Goal: Task Accomplishment & Management: Manage account settings

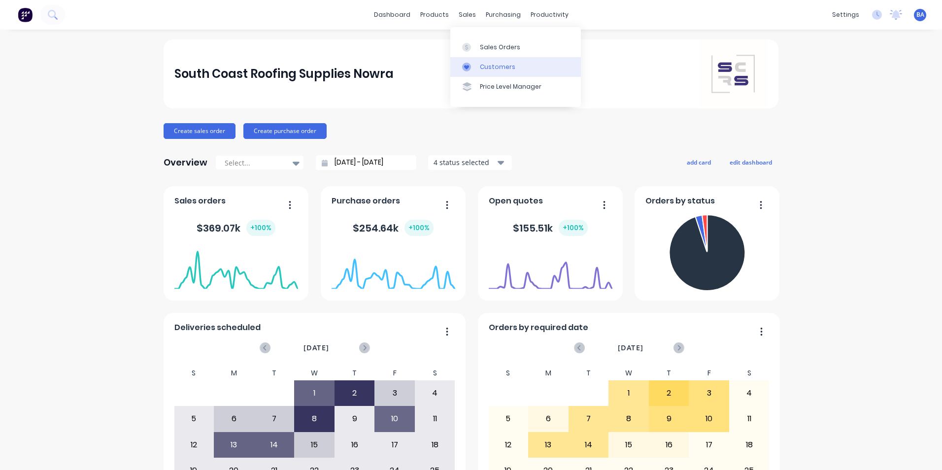
click at [463, 61] on link "Customers" at bounding box center [515, 67] width 130 height 20
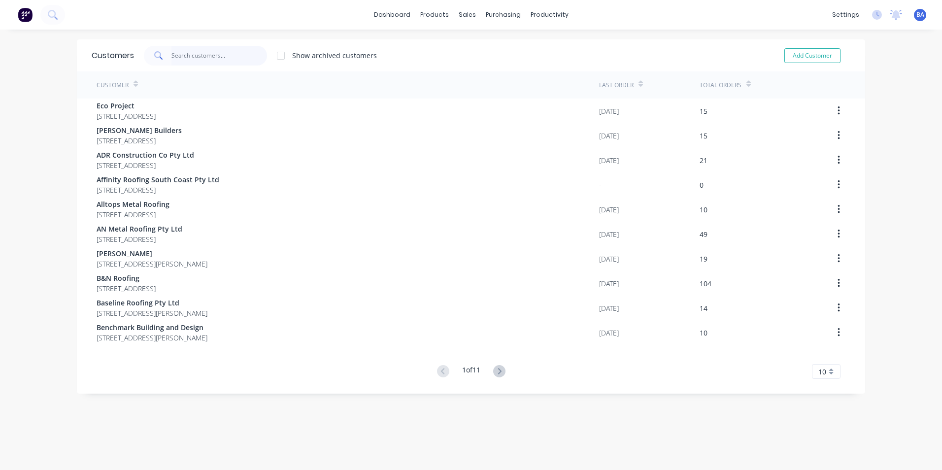
click at [172, 56] on input "text" at bounding box center [219, 56] width 96 height 20
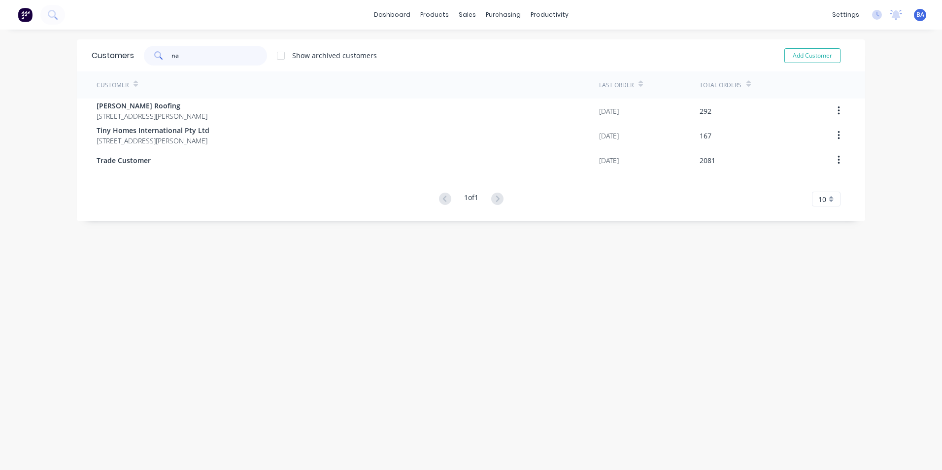
type input "n"
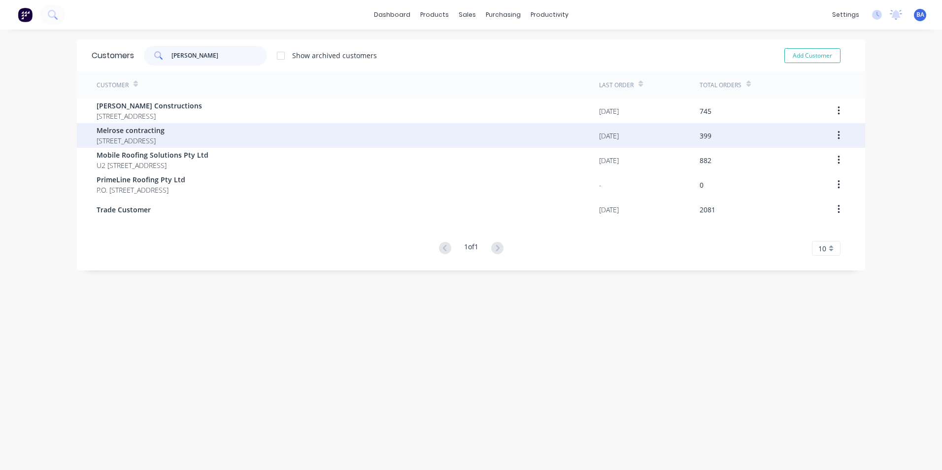
type input "mel"
click at [164, 131] on span "Melrose contracting" at bounding box center [131, 130] width 68 height 10
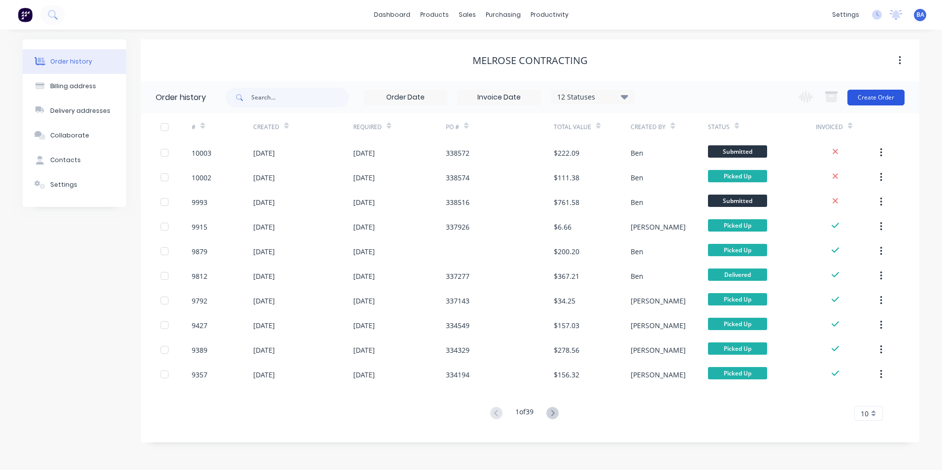
click at [467, 97] on button "Create Order" at bounding box center [875, 98] width 57 height 16
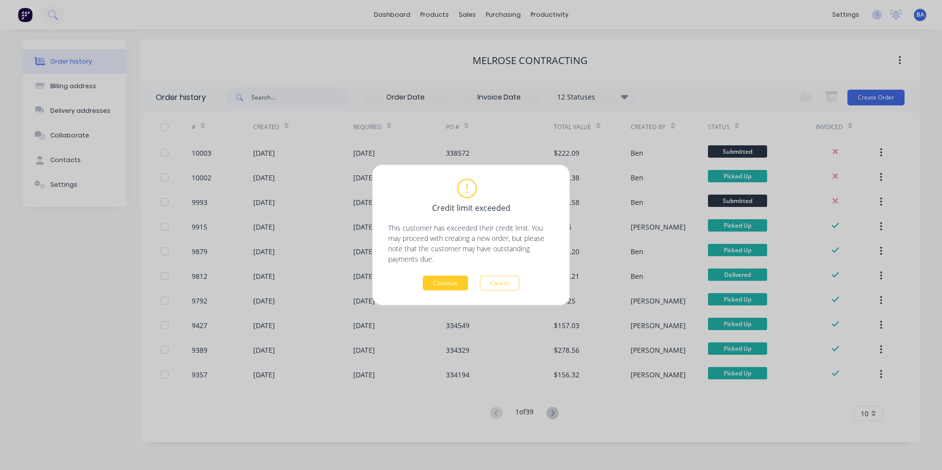
click at [454, 211] on button "Continue" at bounding box center [444, 283] width 45 height 15
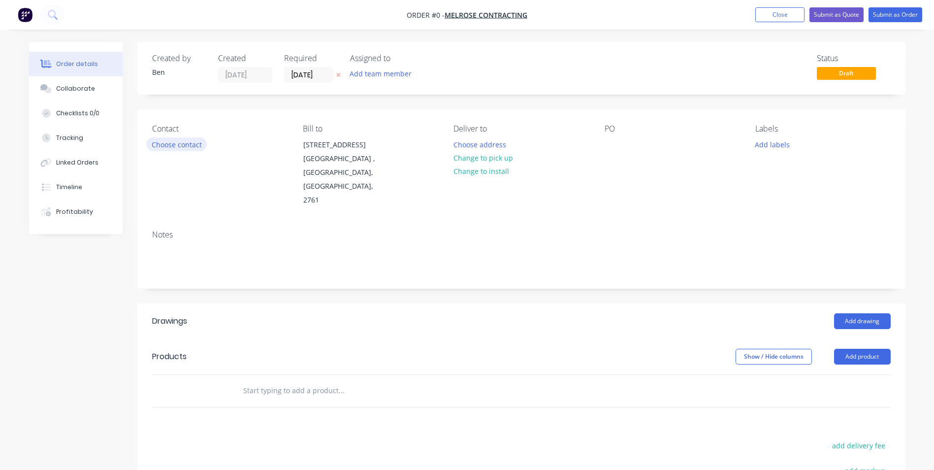
click at [185, 140] on button "Choose contact" at bounding box center [176, 143] width 61 height 13
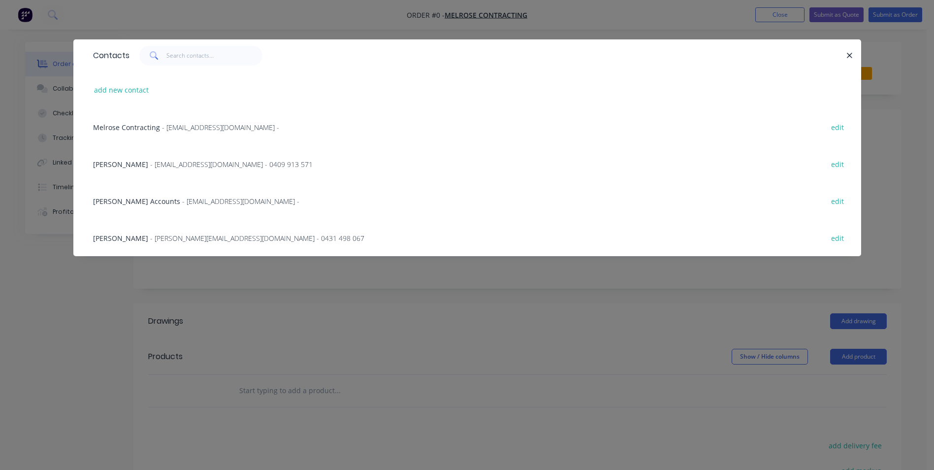
click at [162, 162] on span "- Brettc@melroseroofing.com.au - 0409 913 571" at bounding box center [231, 164] width 162 height 9
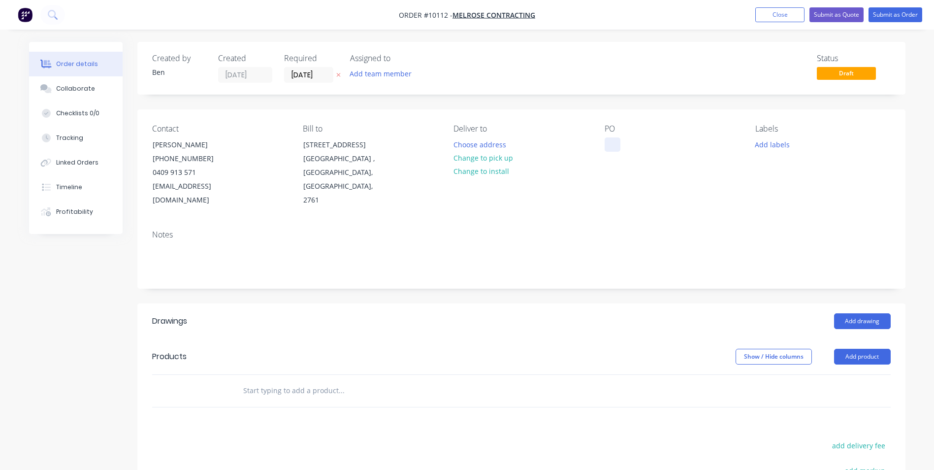
click at [467, 142] on div at bounding box center [613, 144] width 16 height 14
click at [467, 211] on div "Notes" at bounding box center [521, 255] width 768 height 66
click at [459, 140] on button "Choose address" at bounding box center [479, 143] width 63 height 13
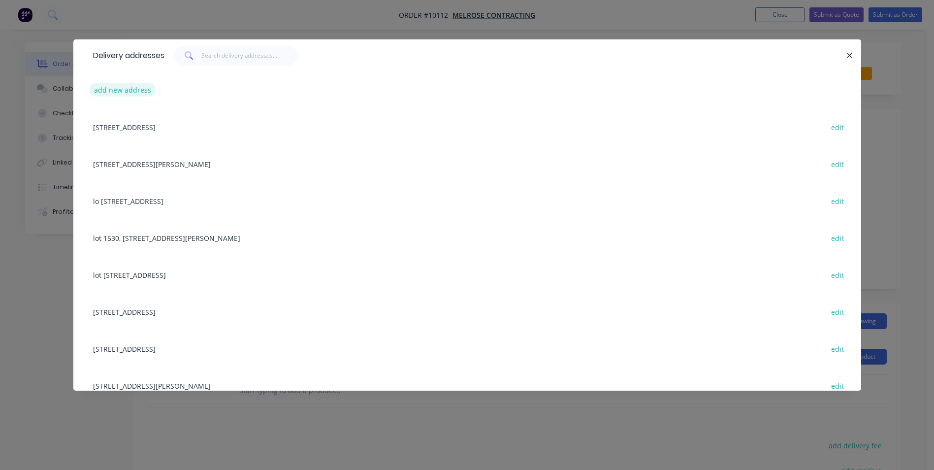
click at [130, 90] on button "add new address" at bounding box center [122, 89] width 67 height 13
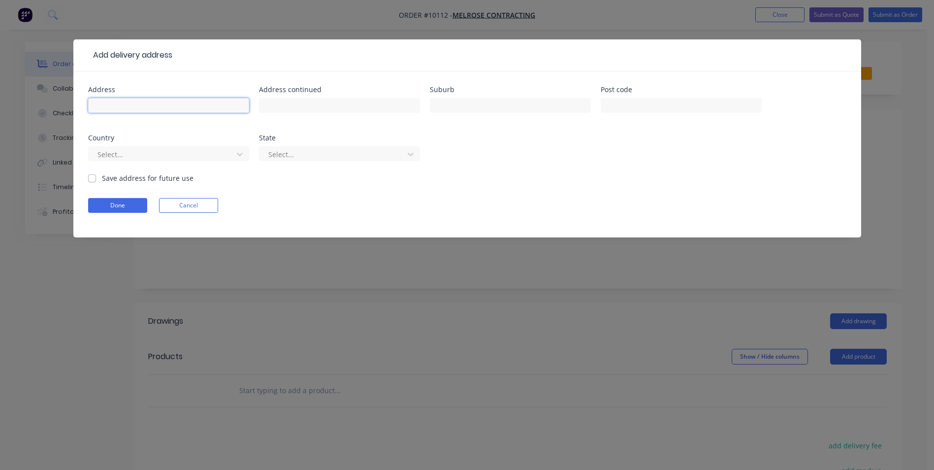
click at [120, 103] on input "text" at bounding box center [168, 105] width 161 height 15
type input "lot 271 spitfire street"
click at [294, 102] on input "text" at bounding box center [339, 105] width 161 height 15
type input "Badagarang"
click at [102, 179] on label "Save address for future use" at bounding box center [148, 178] width 92 height 10
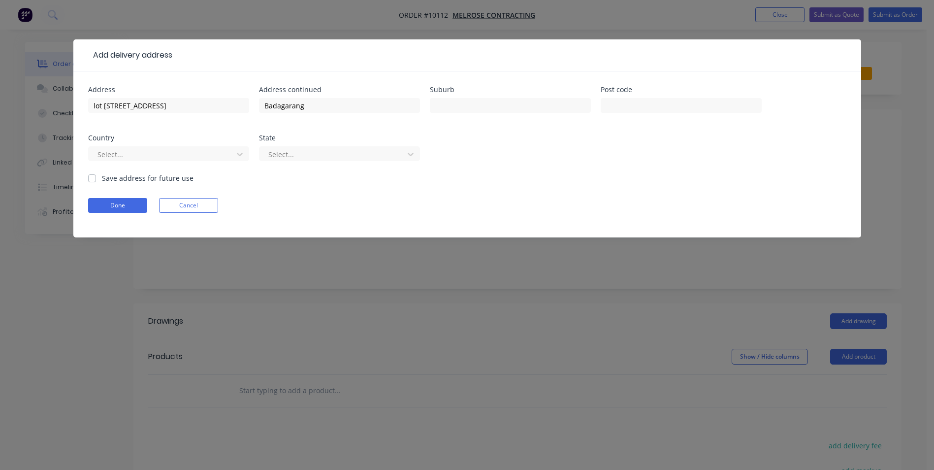
click at [92, 179] on input "Save address for future use" at bounding box center [92, 177] width 8 height 9
checkbox input "true"
click at [101, 205] on button "Done" at bounding box center [117, 205] width 59 height 15
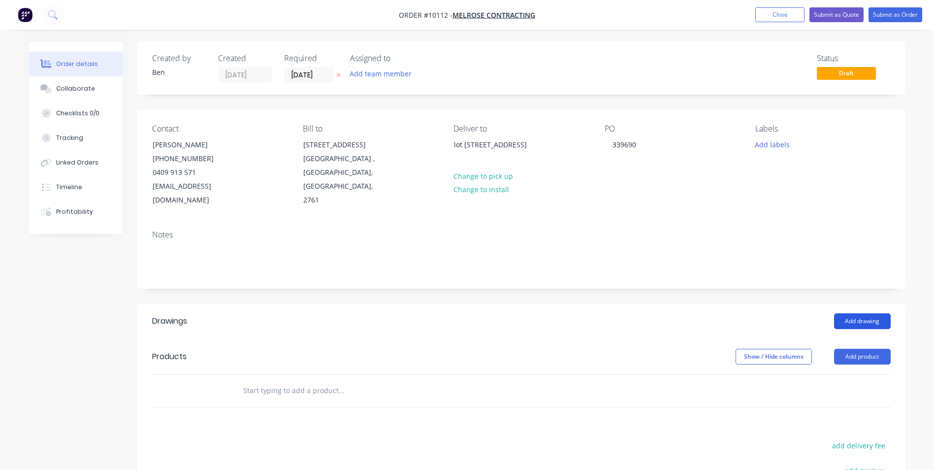
click at [467, 211] on button "Add drawing" at bounding box center [862, 321] width 57 height 16
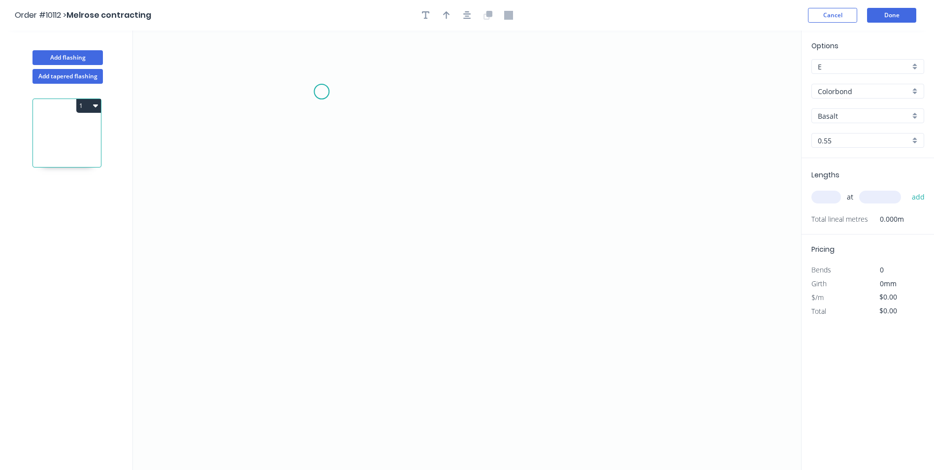
click at [322, 92] on icon "0" at bounding box center [467, 250] width 668 height 439
drag, startPoint x: 323, startPoint y: 218, endPoint x: 371, endPoint y: 216, distance: 48.3
click at [324, 211] on icon "0" at bounding box center [467, 250] width 668 height 439
click at [400, 211] on icon "0 ?" at bounding box center [467, 250] width 668 height 439
click at [395, 211] on icon "0 ? ?" at bounding box center [467, 250] width 668 height 439
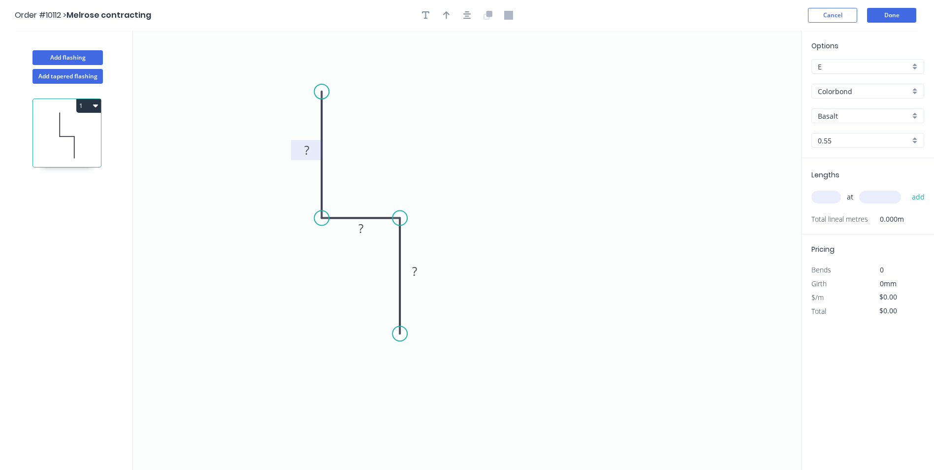
click at [308, 154] on tspan "?" at bounding box center [306, 150] width 5 height 16
drag, startPoint x: 323, startPoint y: 93, endPoint x: 309, endPoint y: 97, distance: 14.2
click at [309, 97] on circle at bounding box center [308, 96] width 15 height 15
drag, startPoint x: 400, startPoint y: 334, endPoint x: 412, endPoint y: 333, distance: 11.4
click at [412, 211] on circle at bounding box center [411, 332] width 15 height 15
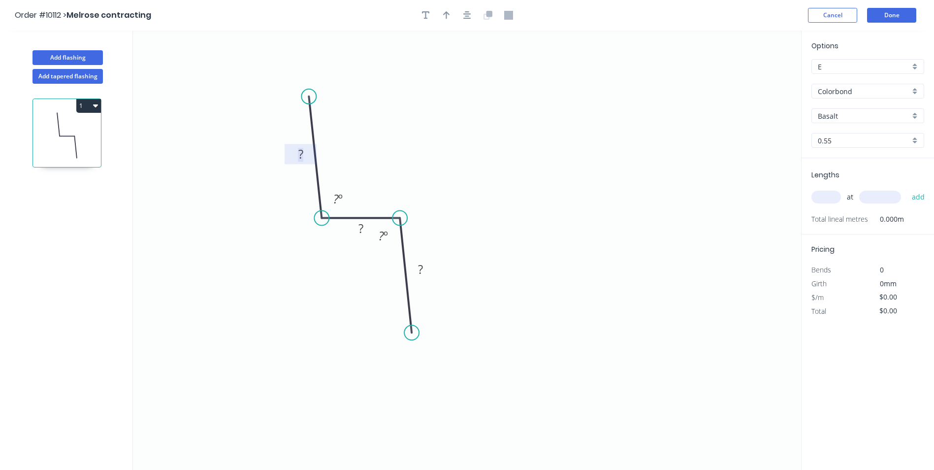
click at [294, 153] on rect at bounding box center [301, 155] width 20 height 14
click at [446, 123] on icon "0 100 35 50 95 º 95 º" at bounding box center [467, 250] width 668 height 439
type input "$6.10"
click at [396, 211] on rect at bounding box center [385, 234] width 32 height 20
click at [445, 19] on icon "button" at bounding box center [446, 15] width 7 height 9
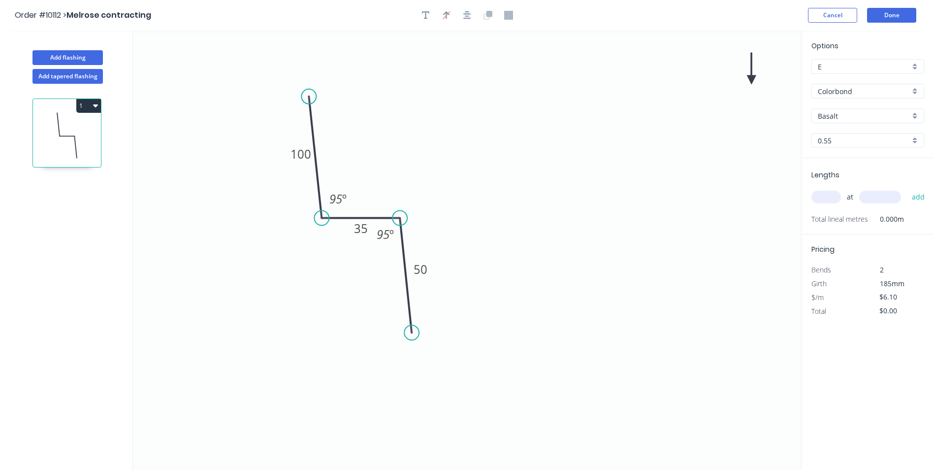
click at [467, 76] on icon at bounding box center [751, 69] width 9 height 32
drag, startPoint x: 751, startPoint y: 77, endPoint x: 458, endPoint y: 155, distance: 303.0
click at [458, 155] on icon at bounding box center [466, 146] width 29 height 29
click at [467, 116] on input "Basalt" at bounding box center [864, 116] width 92 height 10
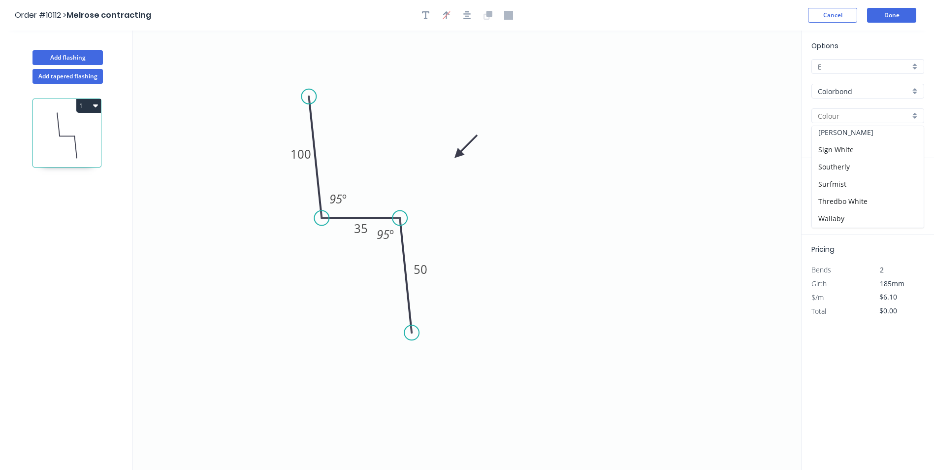
click at [467, 135] on div "Shale Grey" at bounding box center [868, 132] width 112 height 17
type input "Shale Grey"
click at [467, 197] on input "text" at bounding box center [827, 197] width 30 height 13
type input "1"
type input "2300"
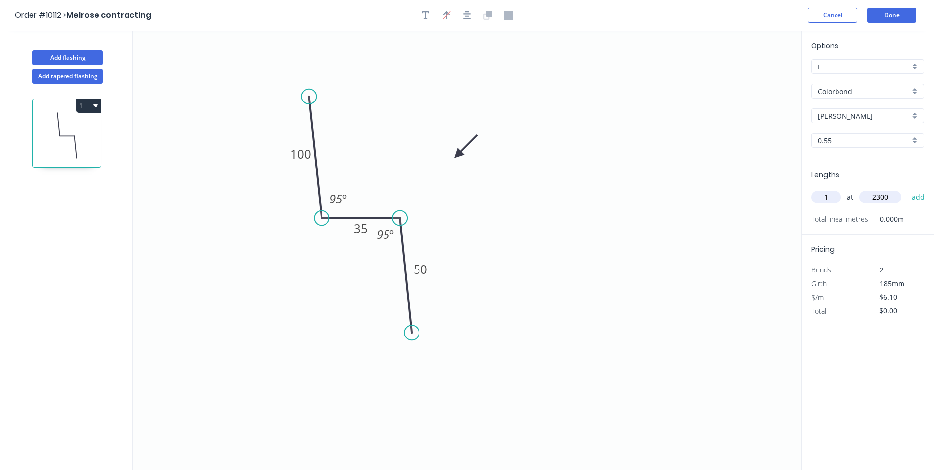
click at [467, 189] on button "add" at bounding box center [918, 197] width 23 height 17
type input "$14.03"
type input "1"
type input "4700"
click at [467, 189] on button "add" at bounding box center [918, 197] width 23 height 17
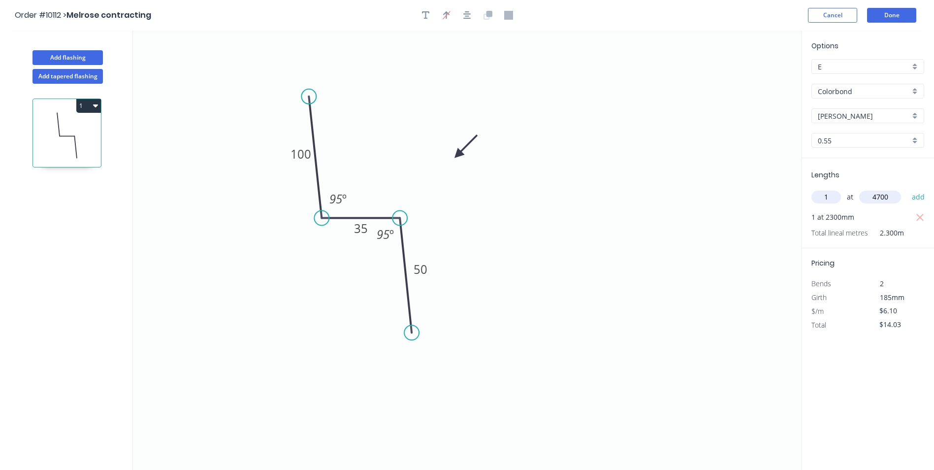
type input "$42.70"
type input "1"
type input "1200"
click at [467, 189] on button "add" at bounding box center [918, 197] width 23 height 17
type input "$50.02"
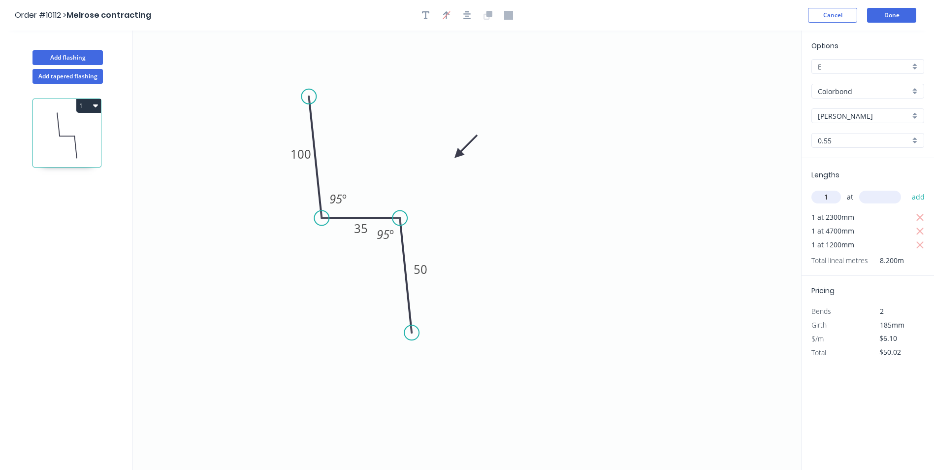
type input "1"
type input "5300"
click at [467, 189] on button "add" at bounding box center [918, 197] width 23 height 17
type input "$82.35"
type input "1"
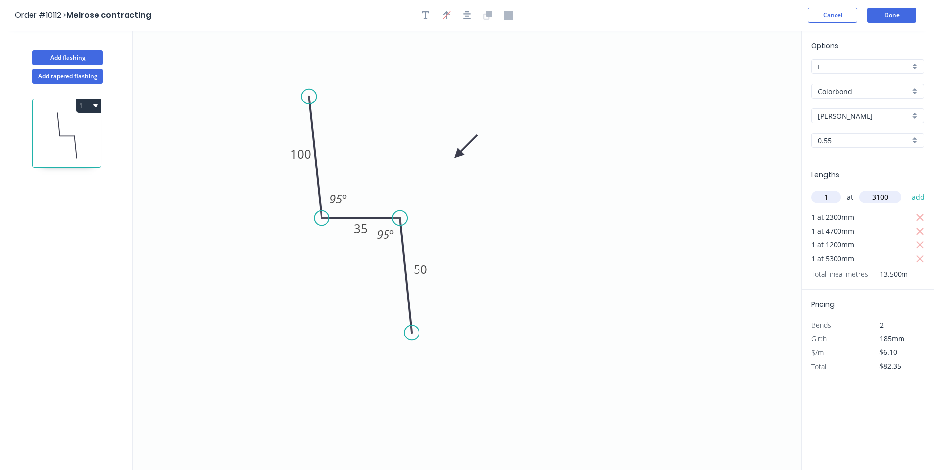
type input "3100"
click at [467, 189] on button "add" at bounding box center [918, 197] width 23 height 17
type input "$101.26"
type input "2"
type input "4800"
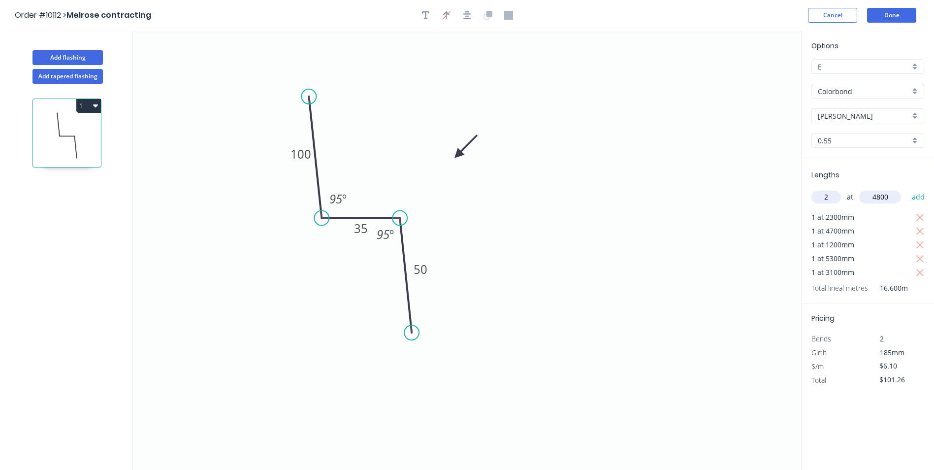
click at [467, 189] on button "add" at bounding box center [918, 197] width 23 height 17
type input "$159.82"
click at [467, 12] on button "Done" at bounding box center [891, 15] width 49 height 15
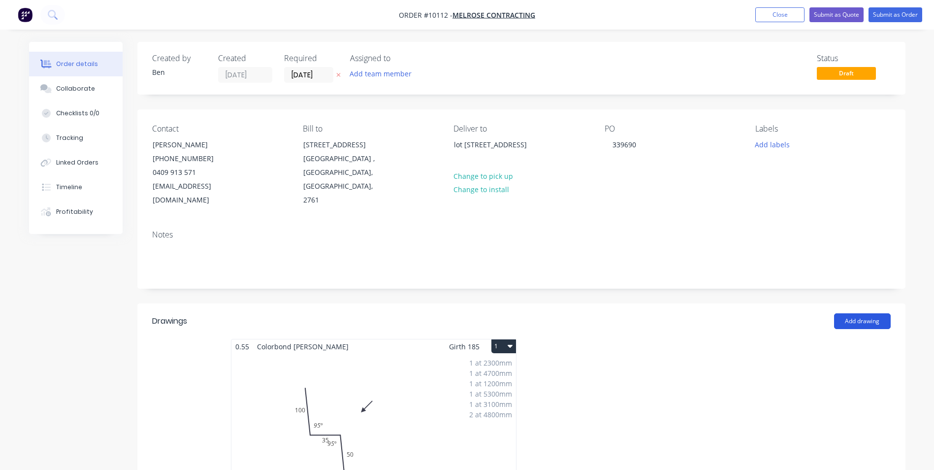
click at [467, 211] on button "Add drawing" at bounding box center [862, 321] width 57 height 16
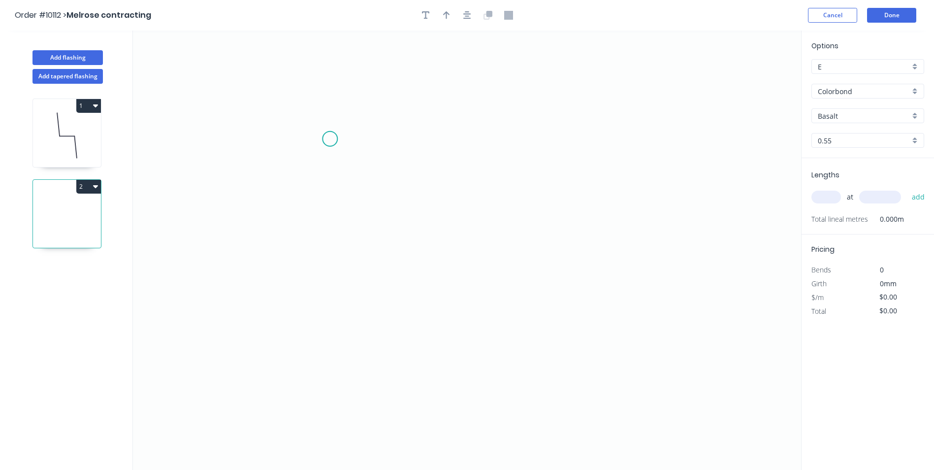
click at [330, 139] on icon "0" at bounding box center [467, 250] width 668 height 439
click at [332, 211] on icon "0" at bounding box center [467, 250] width 668 height 439
click at [467, 211] on icon "0 ?" at bounding box center [467, 250] width 668 height 439
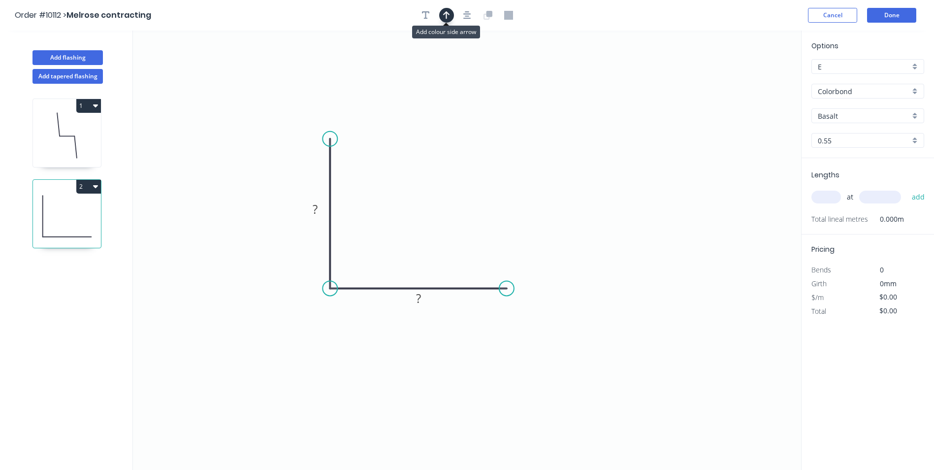
click at [443, 17] on icon "button" at bounding box center [446, 15] width 7 height 9
click at [467, 78] on icon at bounding box center [751, 69] width 9 height 32
drag, startPoint x: 750, startPoint y: 78, endPoint x: 475, endPoint y: 143, distance: 282.8
click at [467, 143] on icon at bounding box center [488, 132] width 29 height 29
drag, startPoint x: 314, startPoint y: 216, endPoint x: 280, endPoint y: 169, distance: 58.2
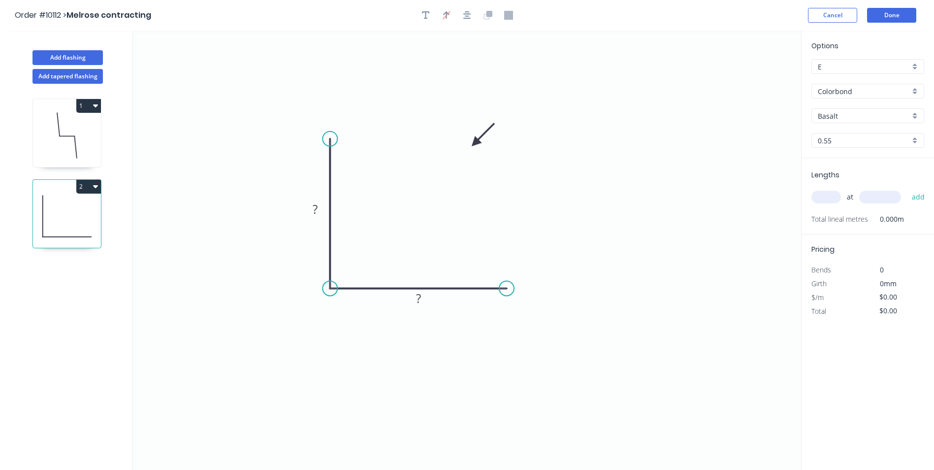
click at [313, 211] on tspan "?" at bounding box center [315, 209] width 5 height 16
type input "$5.12"
click at [467, 112] on input "Basalt" at bounding box center [864, 116] width 92 height 10
click at [467, 130] on div "Shale Grey" at bounding box center [868, 132] width 112 height 17
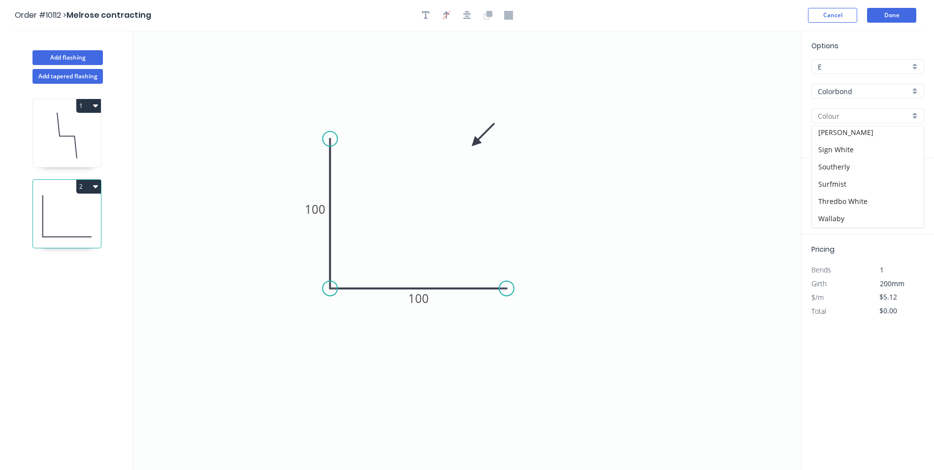
type input "Shale Grey"
click at [467, 196] on input "text" at bounding box center [827, 197] width 30 height 13
type input "2"
type input "1500"
click at [467, 189] on button "add" at bounding box center [918, 197] width 23 height 17
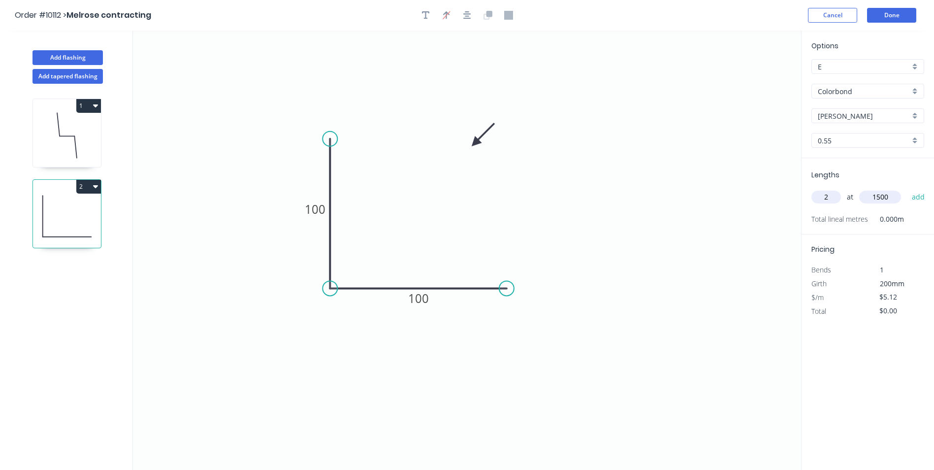
type input "$15.36"
click at [467, 11] on button "Done" at bounding box center [891, 15] width 49 height 15
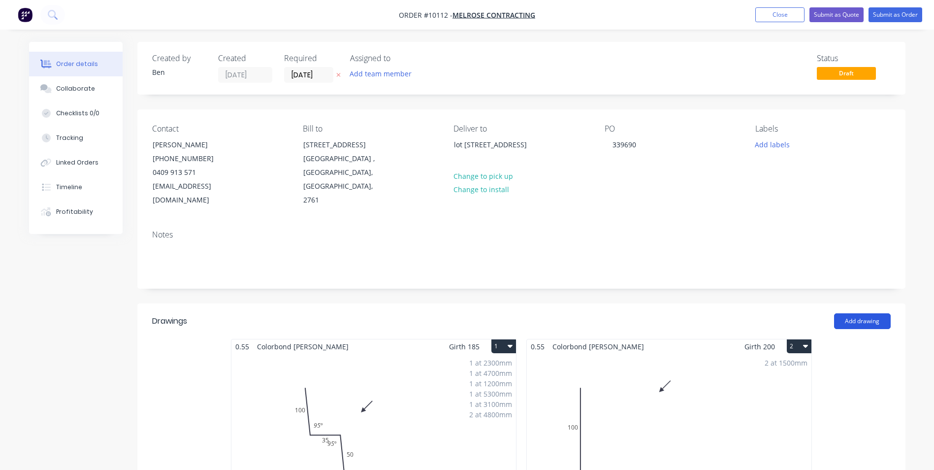
click at [467, 211] on button "Add drawing" at bounding box center [862, 321] width 57 height 16
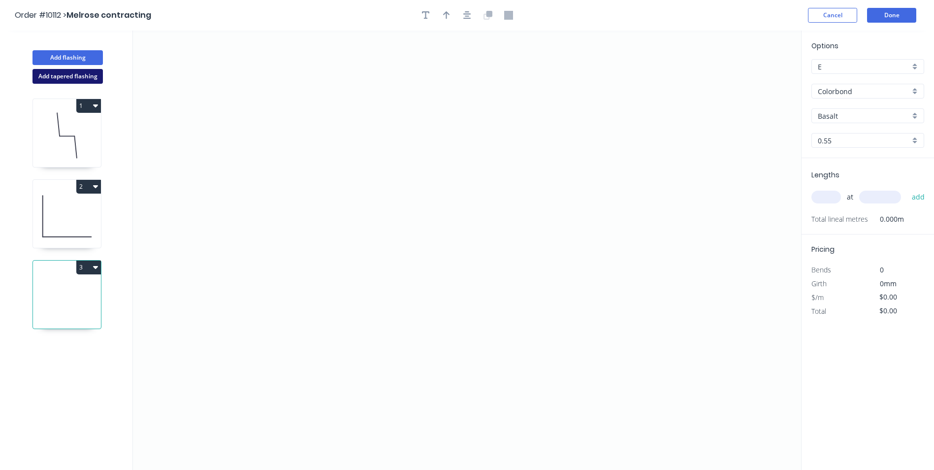
click at [76, 71] on button "Add tapered flashing" at bounding box center [67, 76] width 70 height 15
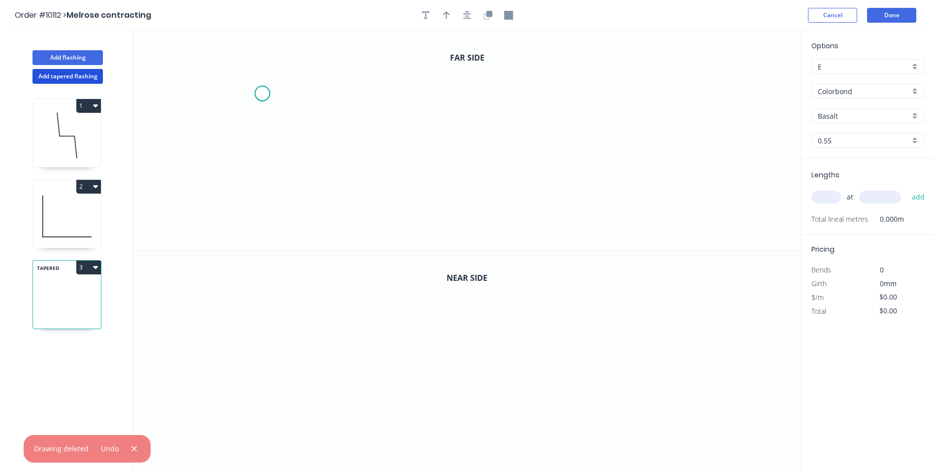
click at [262, 93] on icon "0" at bounding box center [467, 141] width 668 height 220
click at [281, 155] on icon "0" at bounding box center [467, 141] width 668 height 220
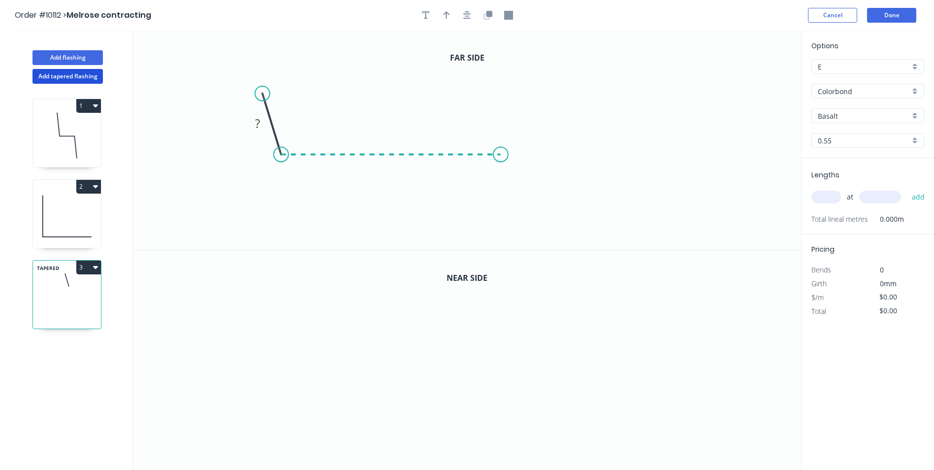
click at [467, 156] on icon "0 ?" at bounding box center [467, 141] width 668 height 220
click at [467, 211] on icon "0 ? ? ? º" at bounding box center [467, 141] width 668 height 220
click at [467, 211] on icon "0 ? ? ? ? º" at bounding box center [467, 141] width 668 height 220
click at [255, 211] on icon "0" at bounding box center [467, 361] width 668 height 220
click at [276, 211] on icon "0" at bounding box center [467, 361] width 668 height 220
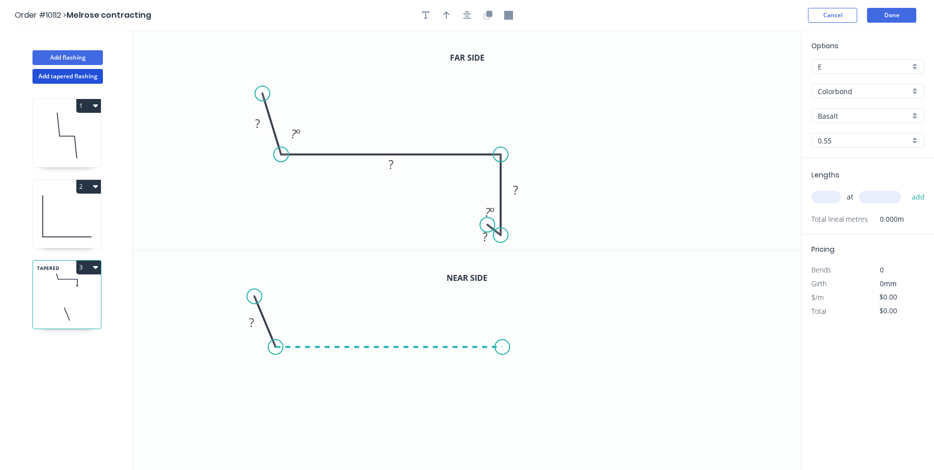
click at [467, 211] on icon at bounding box center [389, 347] width 227 height 0
click at [467, 211] on icon "0 ? ? ? º" at bounding box center [467, 361] width 668 height 220
click at [467, 211] on icon "0 ? ? ? ? º" at bounding box center [467, 361] width 668 height 220
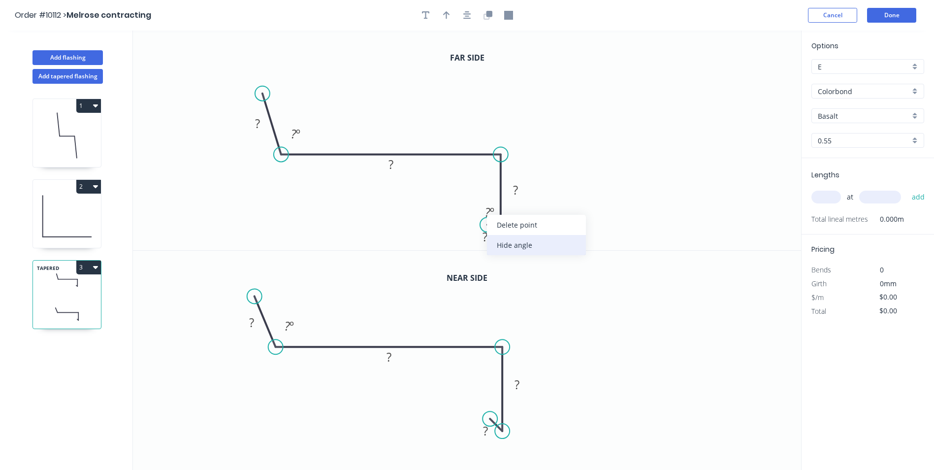
click at [467, 211] on div "Hide angle" at bounding box center [536, 245] width 99 height 20
click at [445, 14] on icon "button" at bounding box center [446, 15] width 7 height 8
drag, startPoint x: 750, startPoint y: 76, endPoint x: 394, endPoint y: 83, distance: 356.1
click at [394, 83] on icon at bounding box center [394, 72] width 9 height 32
click at [259, 127] on tspan "?" at bounding box center [257, 123] width 5 height 16
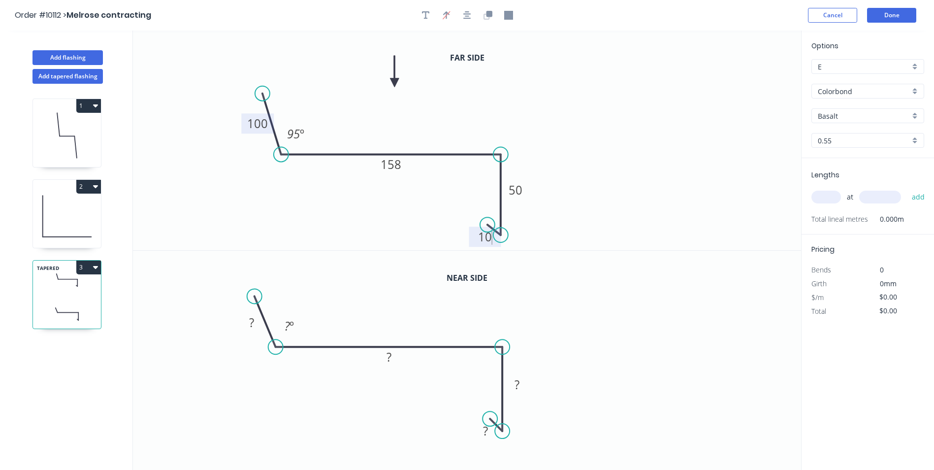
click at [467, 98] on icon "0 100 158 50 10 95 º" at bounding box center [467, 141] width 668 height 220
type input "$12.25"
click at [248, 211] on rect at bounding box center [252, 323] width 20 height 14
click at [467, 113] on icon "0 100 158 50 10 95 º" at bounding box center [467, 141] width 668 height 220
click at [467, 113] on input "Basalt" at bounding box center [864, 116] width 92 height 10
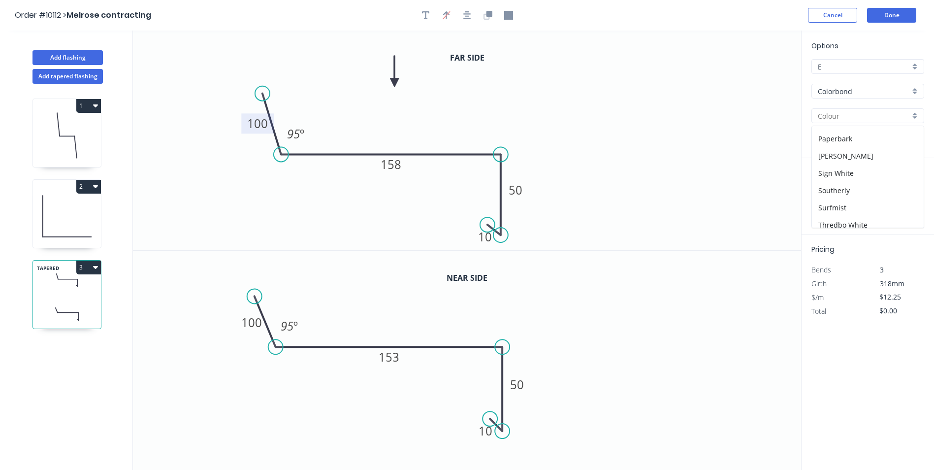
scroll to position [295, 0]
click at [467, 131] on div "Shale Grey" at bounding box center [868, 132] width 112 height 17
type input "Shale Grey"
click at [467, 198] on input "text" at bounding box center [827, 197] width 30 height 13
type input "1"
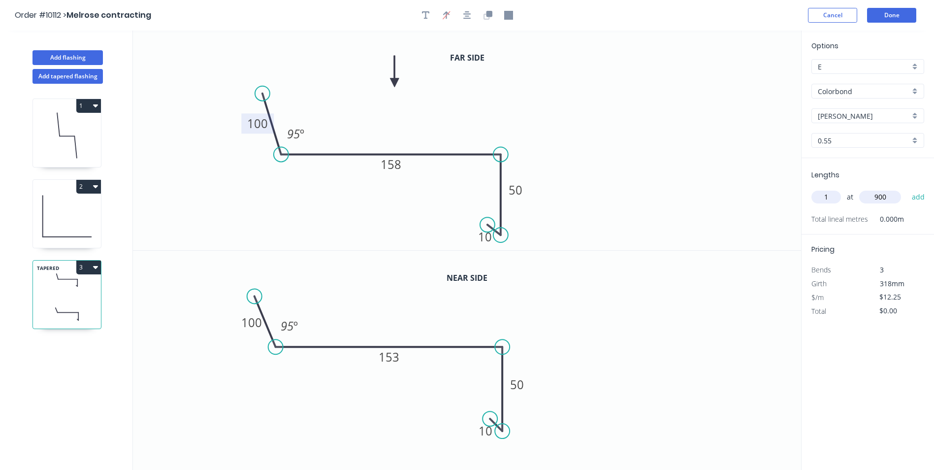
type input "900"
click at [467, 189] on button "add" at bounding box center [918, 197] width 23 height 17
type input "$12.25"
click at [467, 14] on button "Done" at bounding box center [891, 15] width 49 height 15
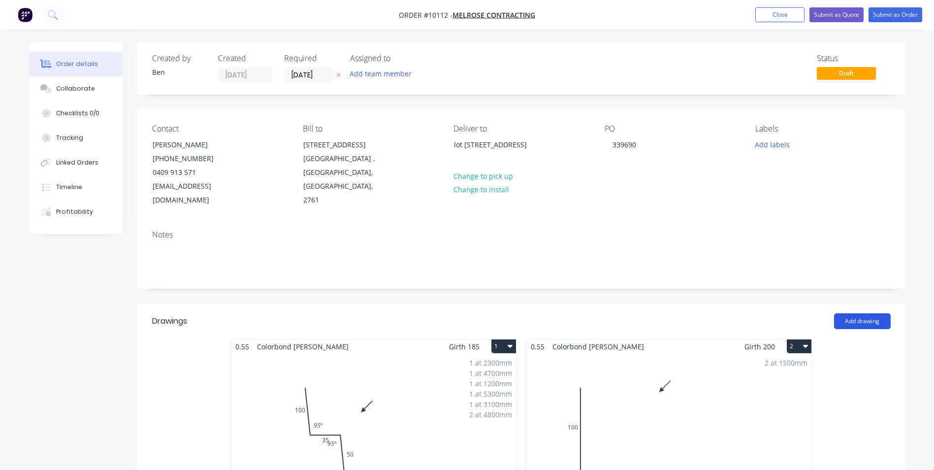
click at [467, 211] on button "Add drawing" at bounding box center [862, 321] width 57 height 16
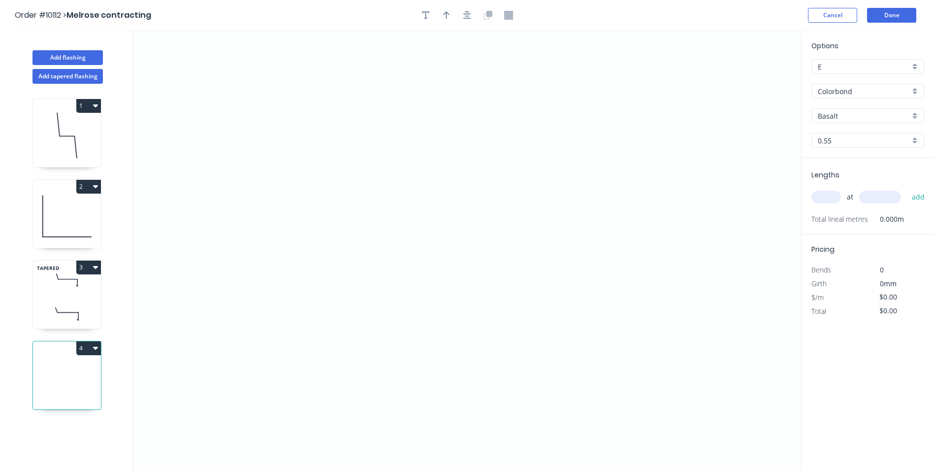
click at [95, 211] on icon "button" at bounding box center [95, 267] width 5 height 8
click at [51, 211] on div "Duplicate" at bounding box center [54, 292] width 76 height 14
type input "Shale Grey"
type input "$12.25"
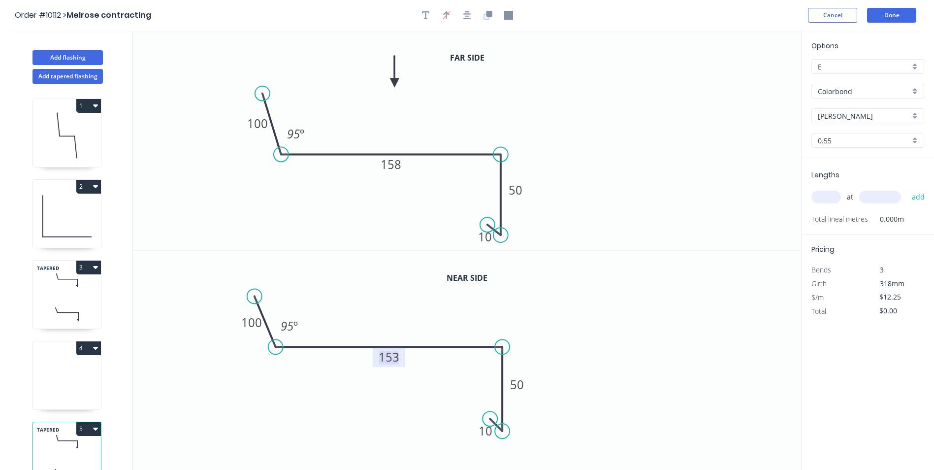
click at [397, 211] on tspan "153" at bounding box center [389, 357] width 21 height 16
click at [390, 211] on icon "0 100 170 50 10 95 º" at bounding box center [467, 361] width 668 height 220
click at [392, 165] on tspan "158" at bounding box center [391, 164] width 21 height 16
click at [467, 93] on icon "0 100 172 50 10 95 º" at bounding box center [467, 141] width 668 height 220
click at [467, 196] on input "text" at bounding box center [827, 197] width 30 height 13
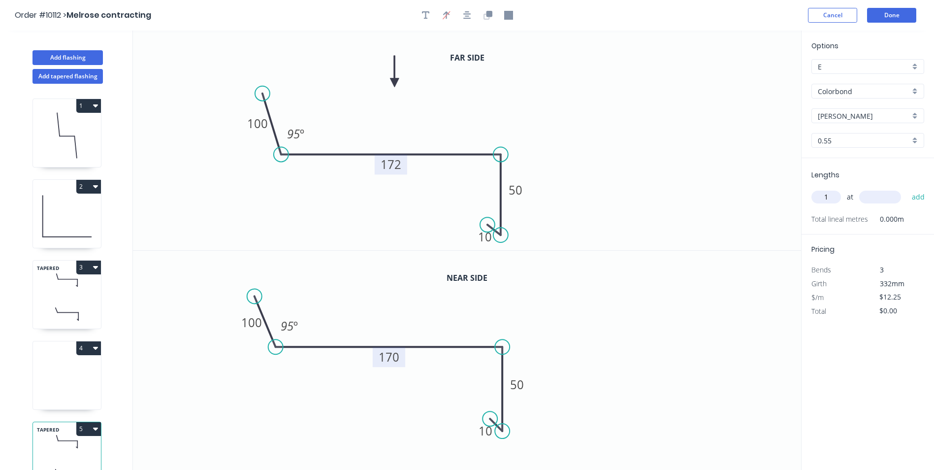
type input "1"
type input "800"
click at [467, 198] on button "add" at bounding box center [918, 197] width 23 height 17
type input "$12.25"
click at [467, 16] on button "Done" at bounding box center [891, 15] width 49 height 15
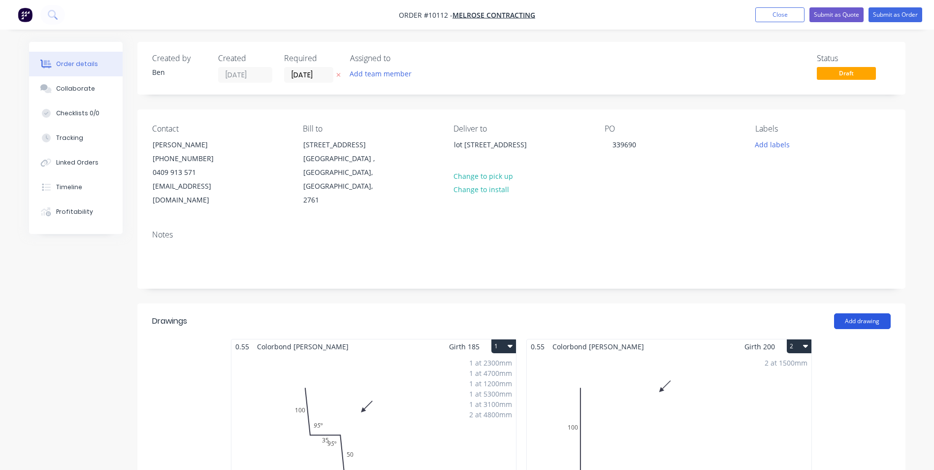
click at [467, 211] on button "Add drawing" at bounding box center [862, 321] width 57 height 16
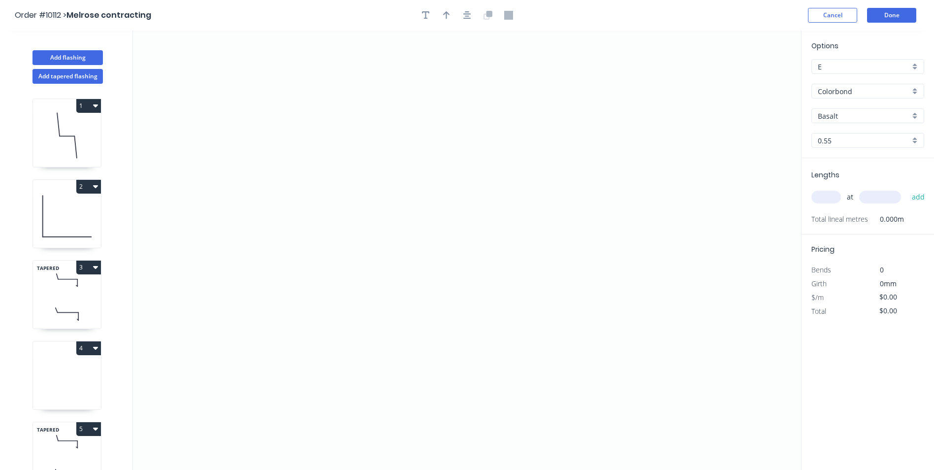
click at [96, 211] on icon "button" at bounding box center [95, 267] width 5 height 3
click at [78, 211] on div "Duplicate" at bounding box center [54, 292] width 76 height 14
type input "Shale Grey"
type input "$12.25"
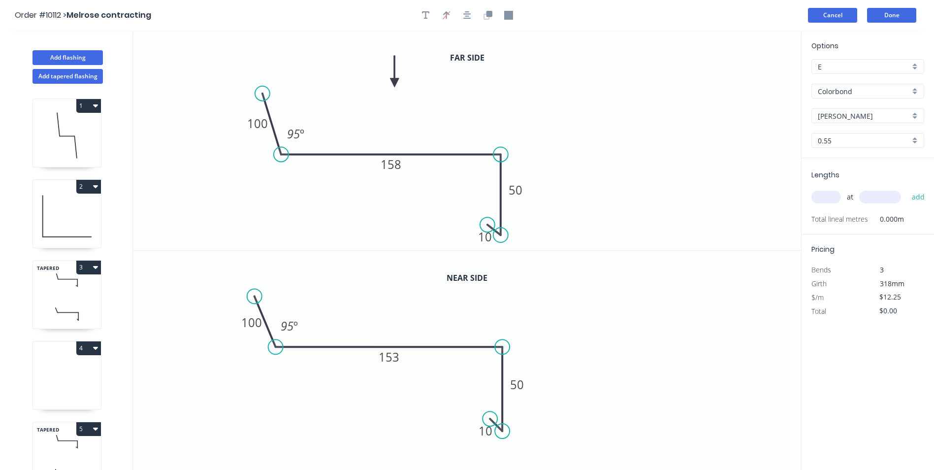
click at [467, 13] on button "Cancel" at bounding box center [832, 15] width 49 height 15
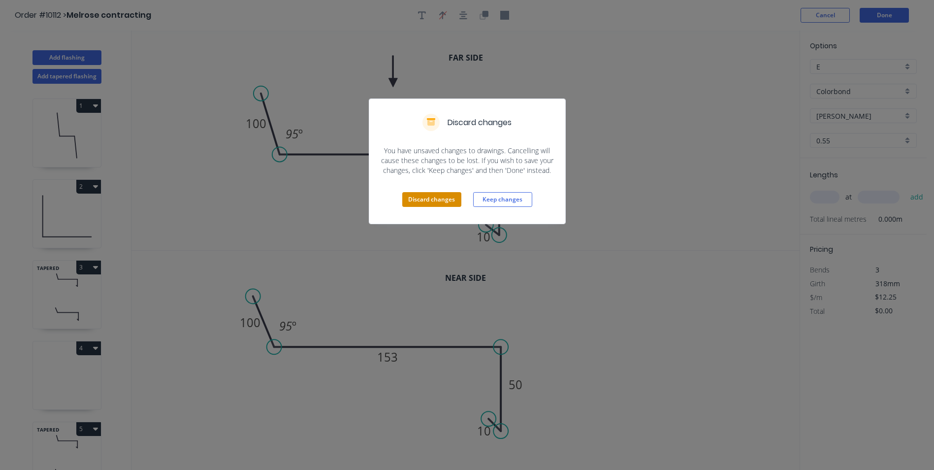
click at [443, 199] on button "Discard changes" at bounding box center [431, 199] width 59 height 15
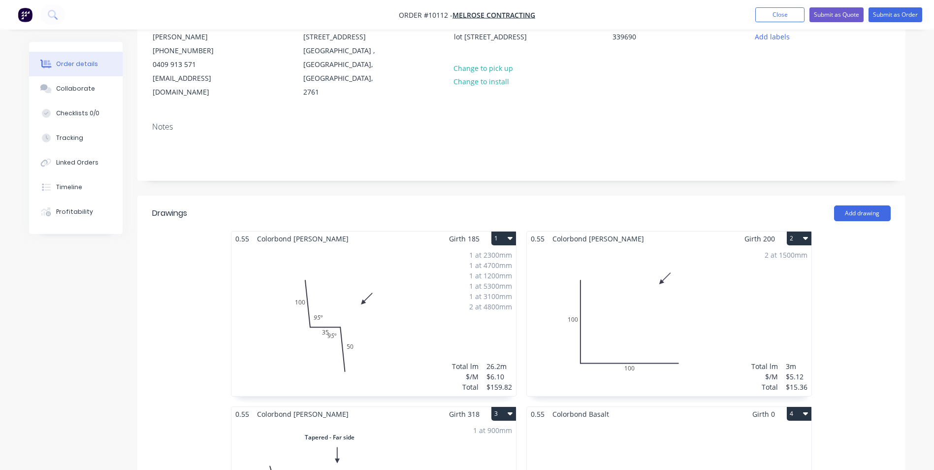
scroll to position [345, 0]
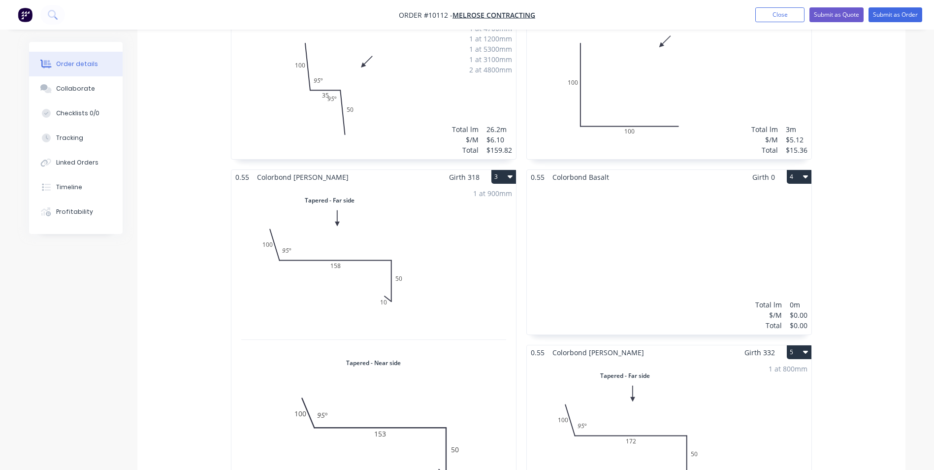
click at [467, 175] on icon "button" at bounding box center [805, 176] width 5 height 3
click at [467, 211] on div "Delete" at bounding box center [765, 240] width 76 height 14
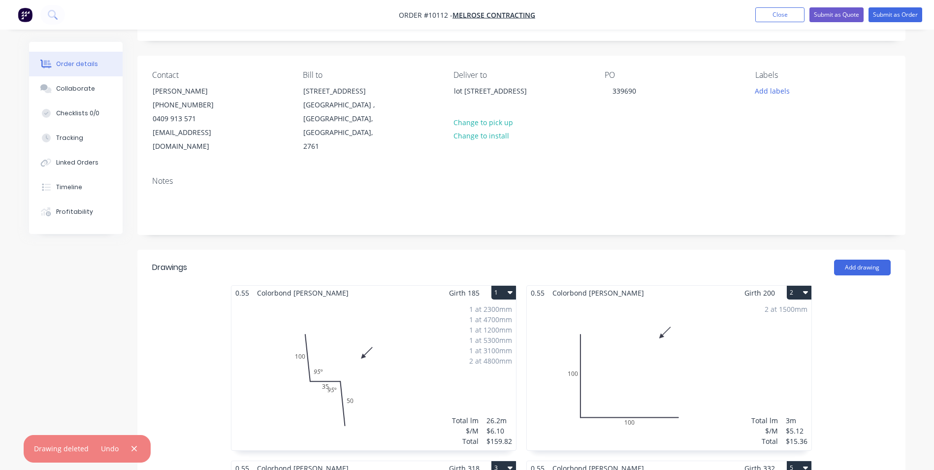
scroll to position [49, 0]
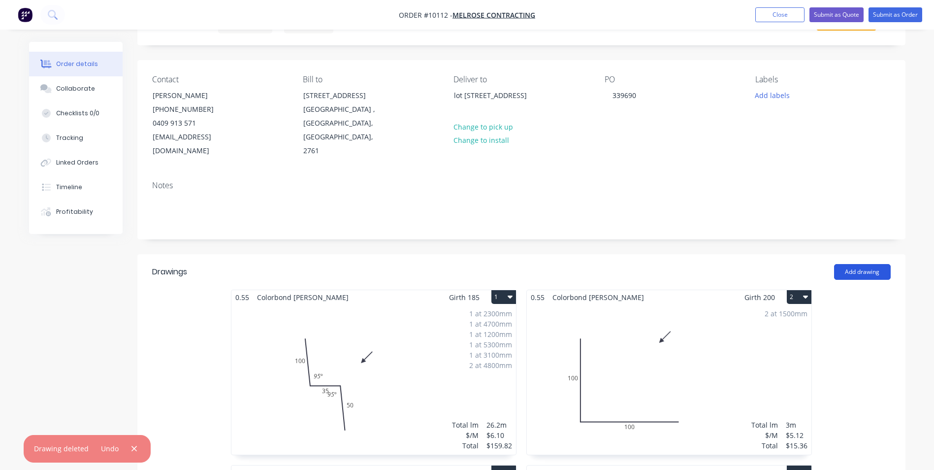
click at [467, 211] on button "Add drawing" at bounding box center [862, 272] width 57 height 16
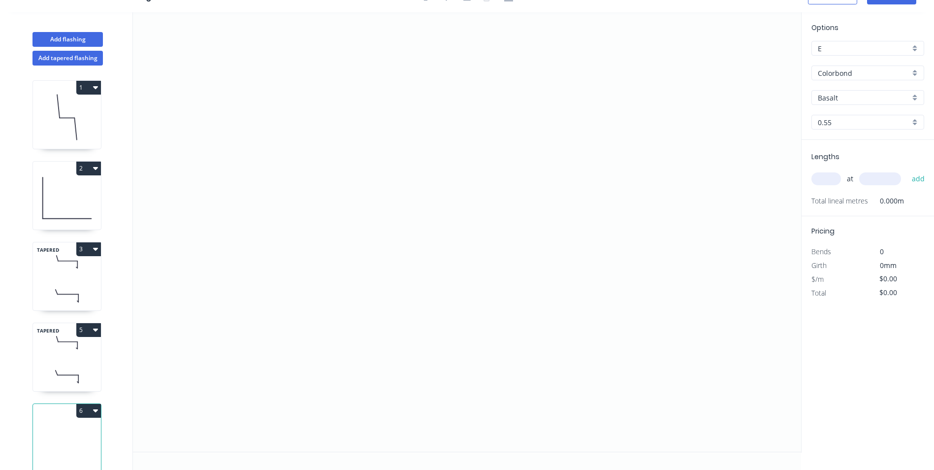
scroll to position [18, 0]
click at [71, 57] on button "Add tapered flashing" at bounding box center [67, 58] width 70 height 15
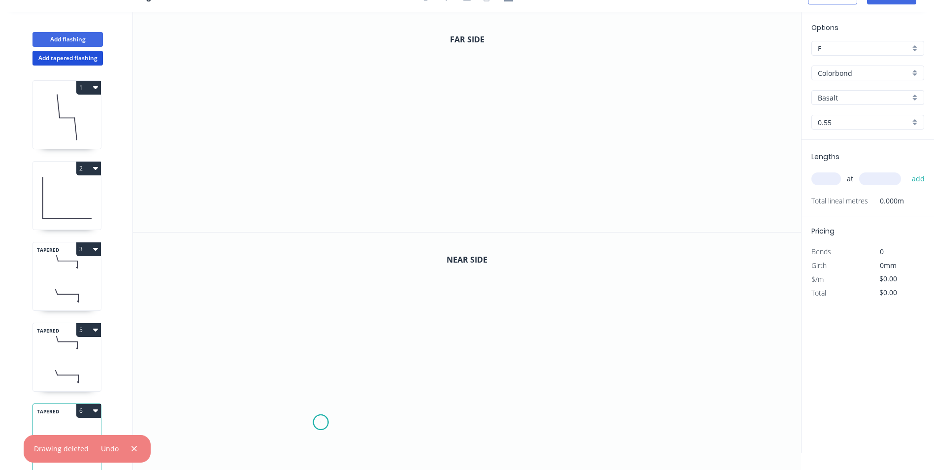
click at [321, 211] on icon "0" at bounding box center [467, 342] width 668 height 220
click at [305, 211] on icon "0" at bounding box center [467, 342] width 668 height 220
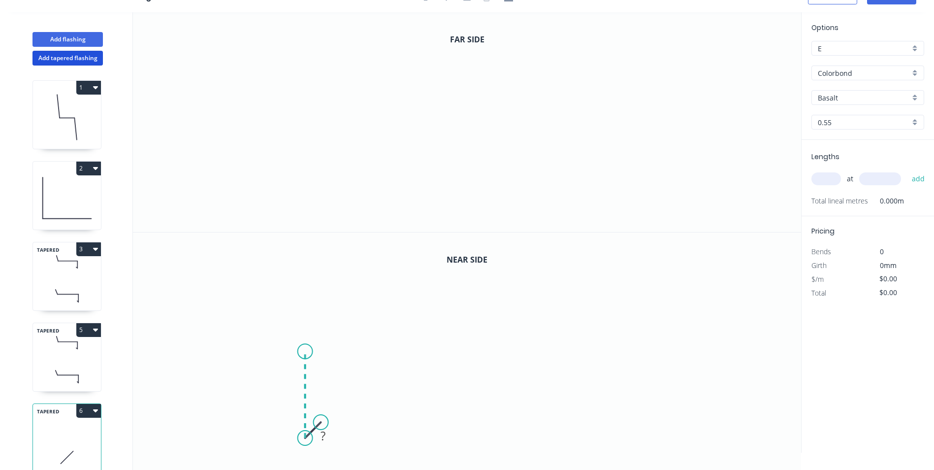
click at [305, 211] on icon "0 ?" at bounding box center [467, 342] width 668 height 220
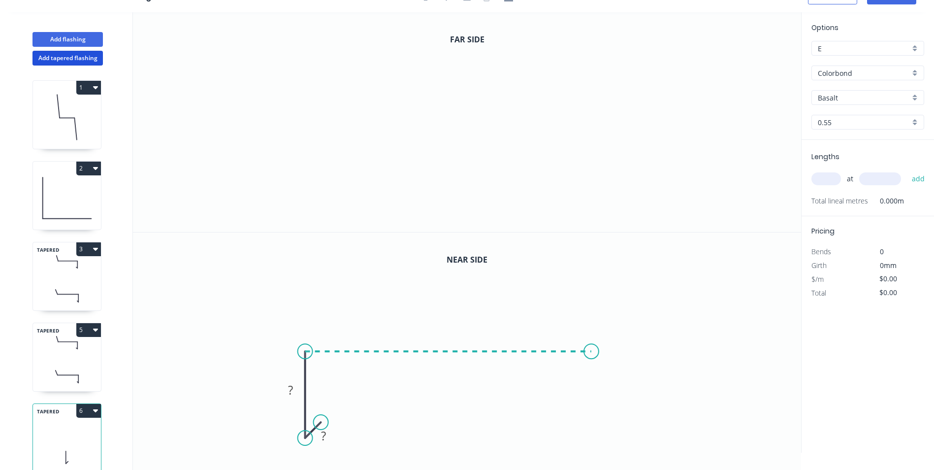
click at [467, 211] on icon "0 ? ?" at bounding box center [467, 342] width 668 height 220
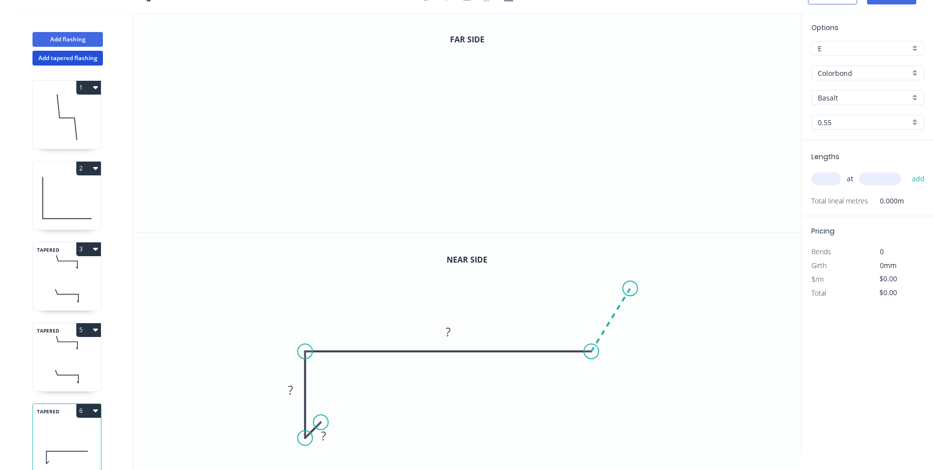
click at [467, 211] on icon "0 ? ? ?" at bounding box center [467, 342] width 668 height 220
click at [313, 207] on icon "0" at bounding box center [467, 122] width 668 height 220
click at [300, 211] on icon "0" at bounding box center [467, 122] width 668 height 220
click at [298, 136] on icon "0 ?" at bounding box center [467, 122] width 668 height 220
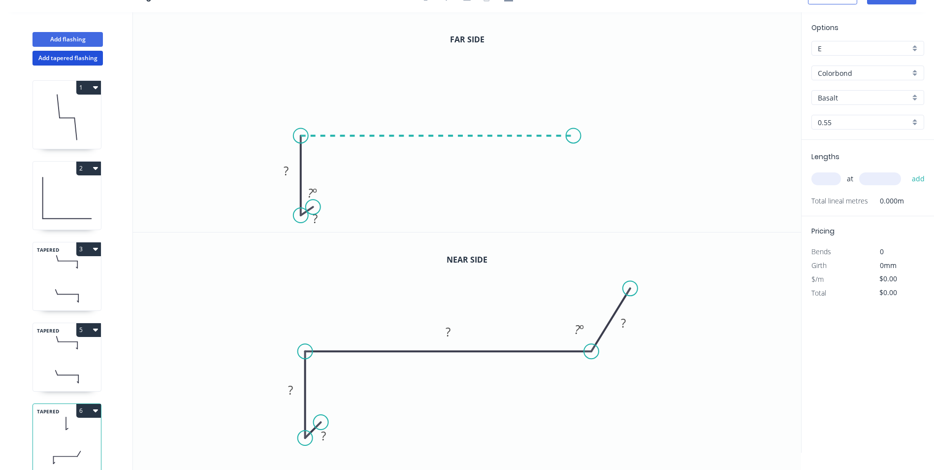
click at [467, 132] on icon "0 ? ? ? º" at bounding box center [467, 122] width 668 height 220
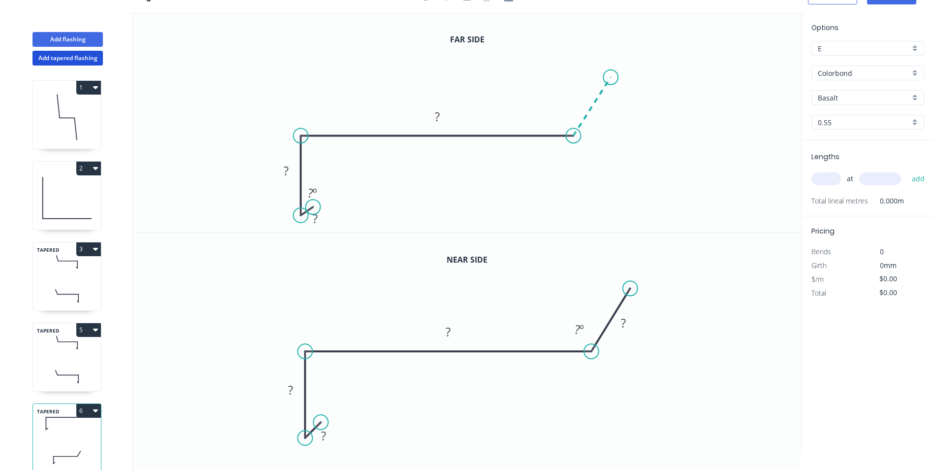
click at [467, 77] on icon "0 ? ? ? ? º" at bounding box center [467, 122] width 668 height 220
click at [334, 211] on div "Hide angle" at bounding box center [364, 224] width 99 height 20
click at [319, 211] on rect at bounding box center [315, 219] width 20 height 14
click at [333, 211] on icon "0 ? ? ? ? ? º" at bounding box center [467, 342] width 668 height 220
type input "$14.31"
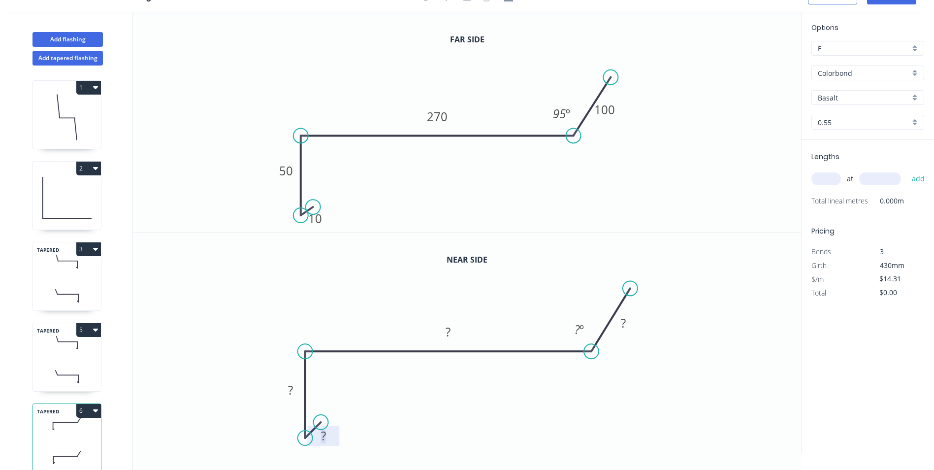
click at [327, 211] on rect at bounding box center [324, 436] width 20 height 14
click at [467, 211] on icon "0 10 50 265 100 95 º" at bounding box center [467, 342] width 668 height 220
click at [467, 99] on input "Basalt" at bounding box center [864, 98] width 92 height 10
click at [467, 159] on div "Shale Grey" at bounding box center [868, 163] width 112 height 17
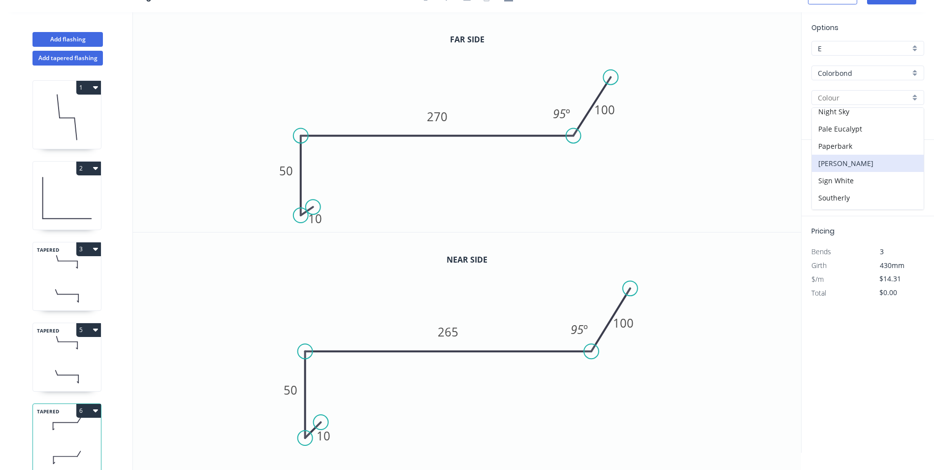
type input "Shale Grey"
click at [467, 177] on input "text" at bounding box center [827, 178] width 30 height 13
type input "1"
type input "1700"
click at [467, 180] on button "add" at bounding box center [918, 178] width 23 height 17
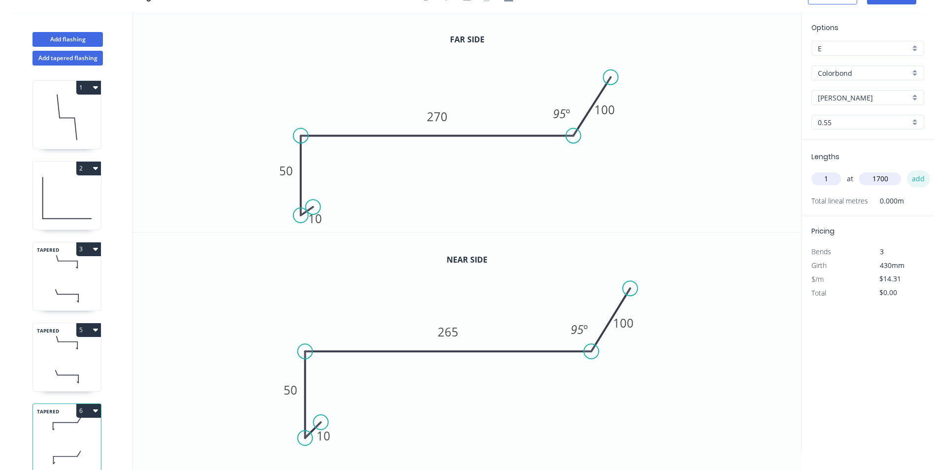
type input "$24.33"
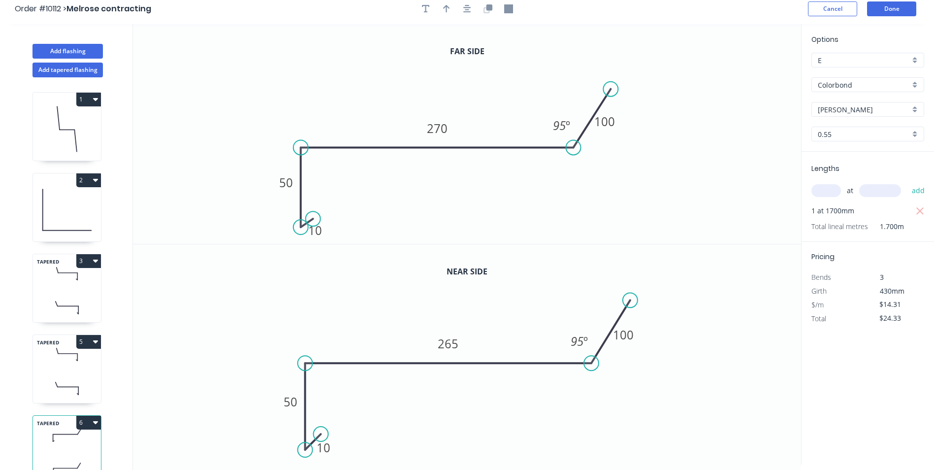
scroll to position [0, 0]
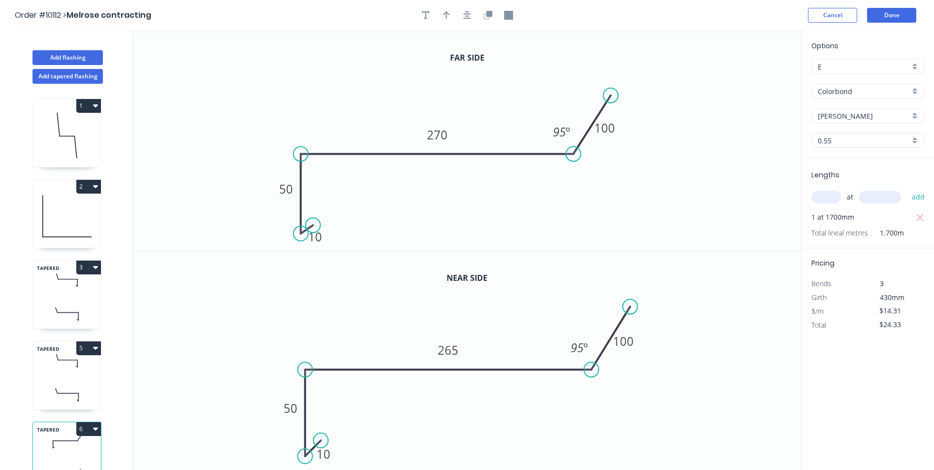
click at [467, 6] on header "Order #10112 > Melrose contracting Cancel Done" at bounding box center [467, 15] width 934 height 31
click at [467, 14] on button "Done" at bounding box center [891, 15] width 49 height 15
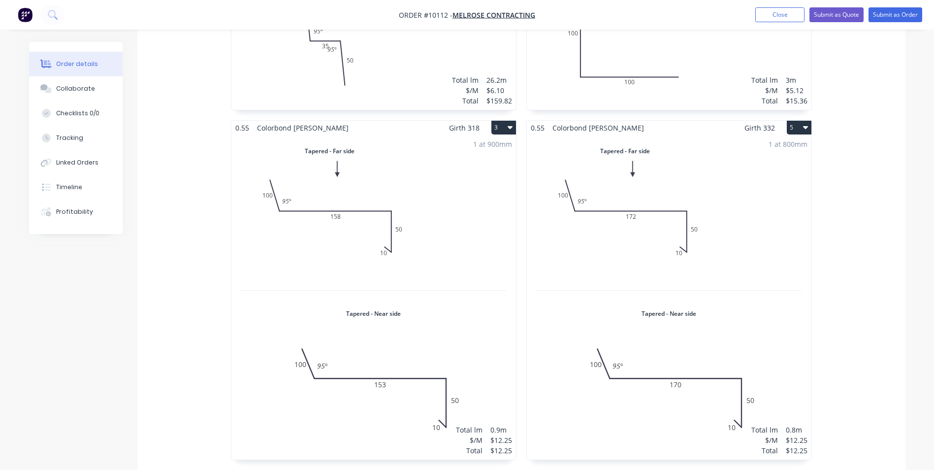
scroll to position [98, 0]
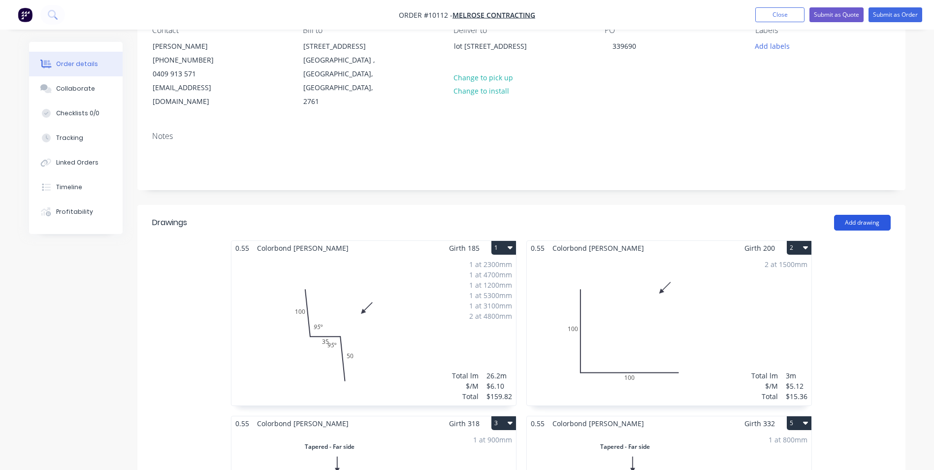
click at [467, 211] on button "Add drawing" at bounding box center [862, 223] width 57 height 16
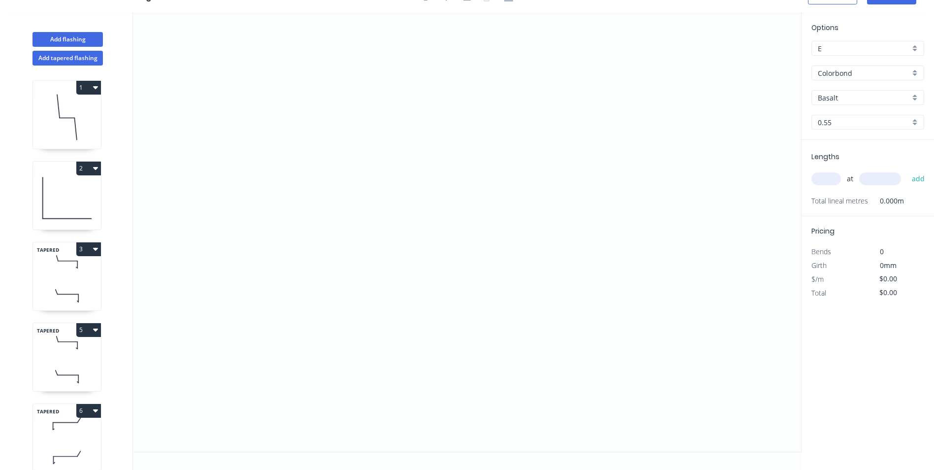
scroll to position [18, 0]
click at [95, 211] on icon "button" at bounding box center [95, 329] width 5 height 3
click at [50, 211] on div "Duplicate" at bounding box center [54, 354] width 76 height 14
type input "Shale Grey"
type input "$12.25"
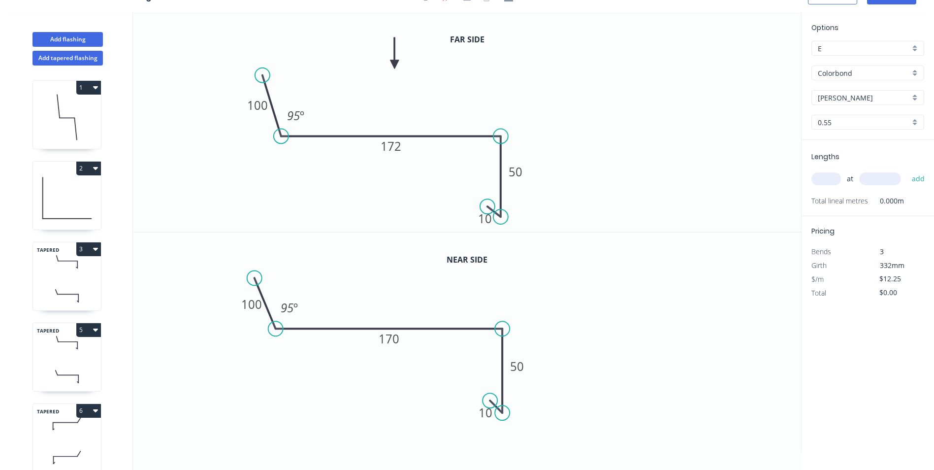
scroll to position [0, 0]
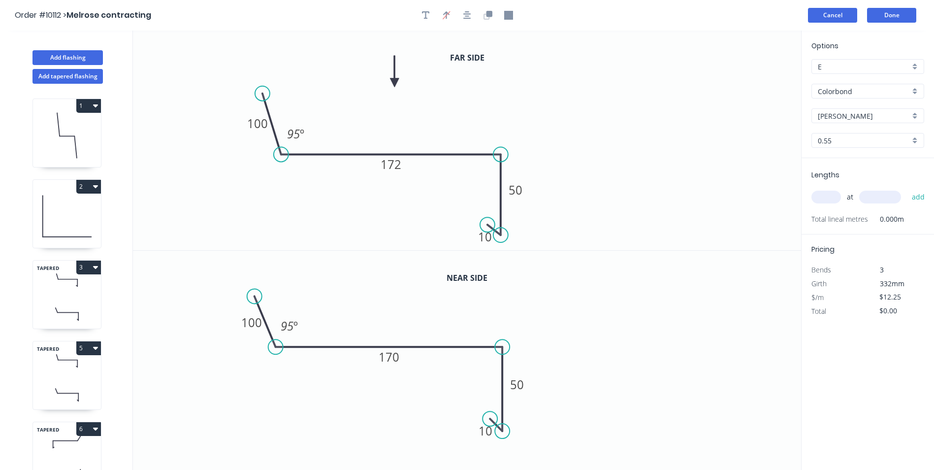
click at [467, 16] on button "Cancel" at bounding box center [832, 15] width 49 height 15
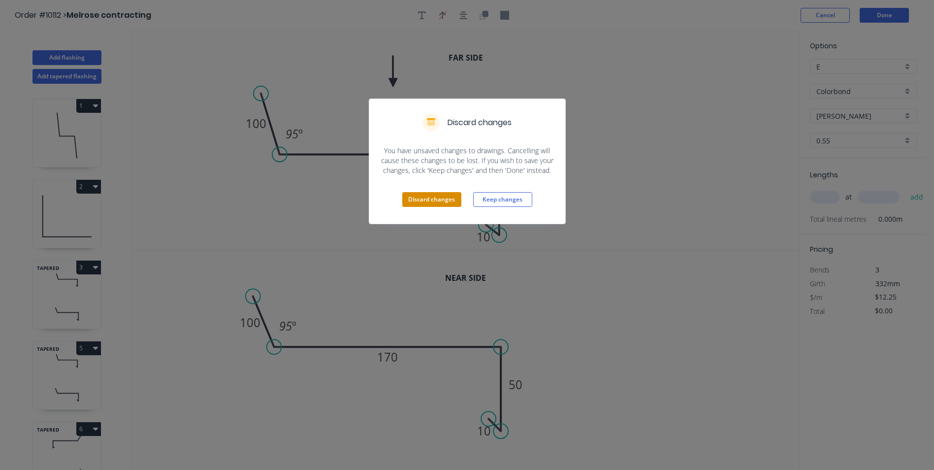
click at [433, 199] on button "Discard changes" at bounding box center [431, 199] width 59 height 15
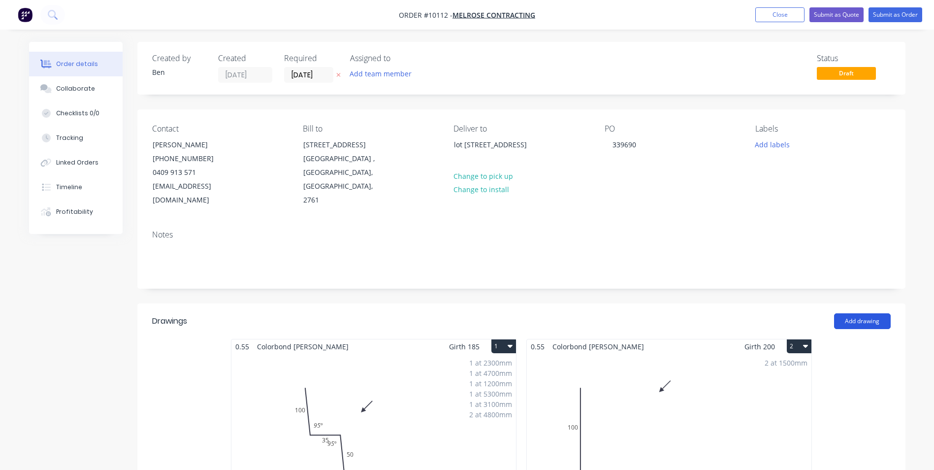
click at [467, 211] on button "Add drawing" at bounding box center [862, 321] width 57 height 16
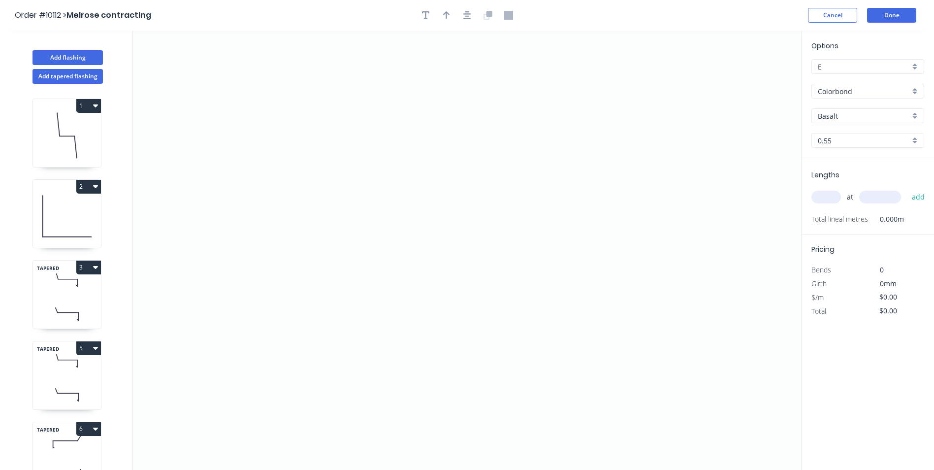
scroll to position [102, 0]
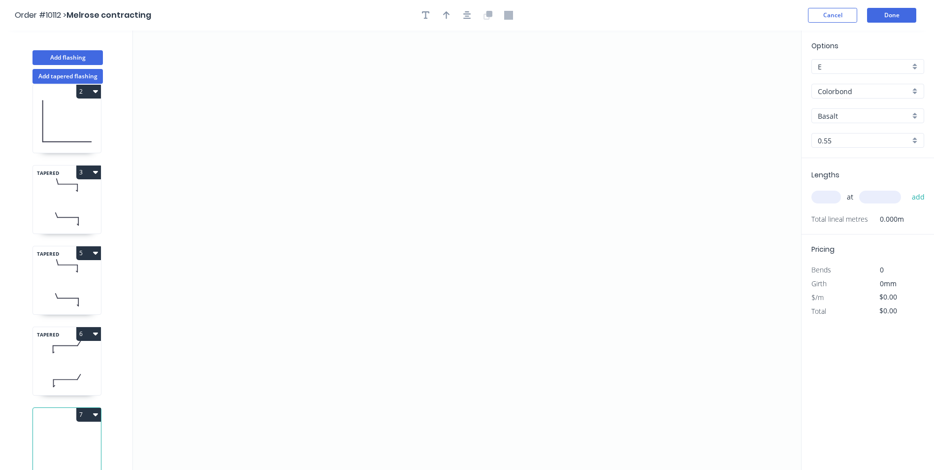
click at [95, 211] on icon "button" at bounding box center [95, 333] width 5 height 8
click at [69, 211] on div "Duplicate" at bounding box center [54, 358] width 76 height 14
type input "Shale Grey"
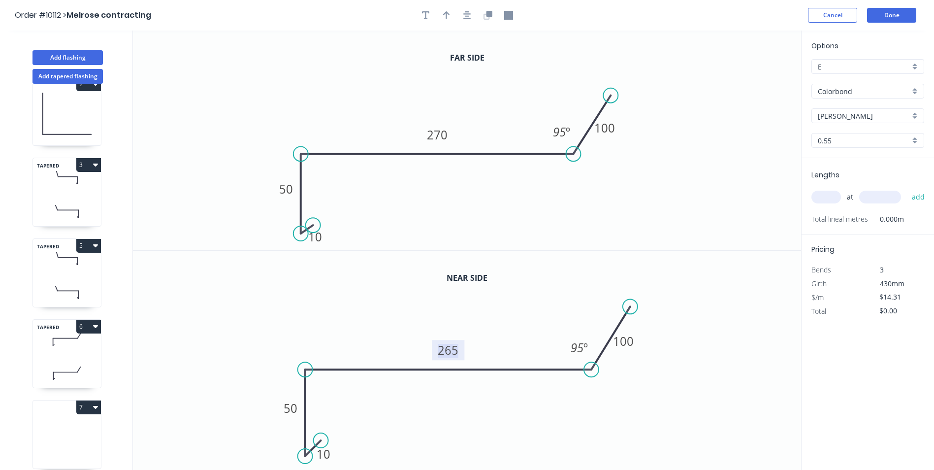
click at [455, 211] on tspan "265" at bounding box center [448, 350] width 21 height 16
click at [433, 138] on tspan "270" at bounding box center [437, 135] width 21 height 16
click at [415, 87] on icon "0 10 50 135 100 95 º" at bounding box center [467, 141] width 668 height 220
type input "$10.16"
click at [443, 18] on icon "button" at bounding box center [446, 15] width 7 height 9
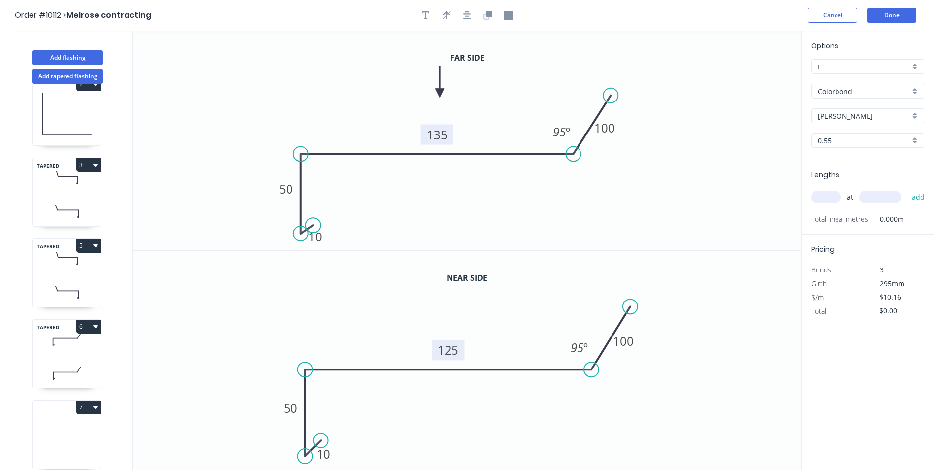
drag, startPoint x: 752, startPoint y: 76, endPoint x: 439, endPoint y: 93, distance: 313.6
click at [439, 93] on icon at bounding box center [439, 82] width 9 height 32
click at [467, 195] on input "text" at bounding box center [827, 197] width 30 height 13
type input "1"
type input "1000"
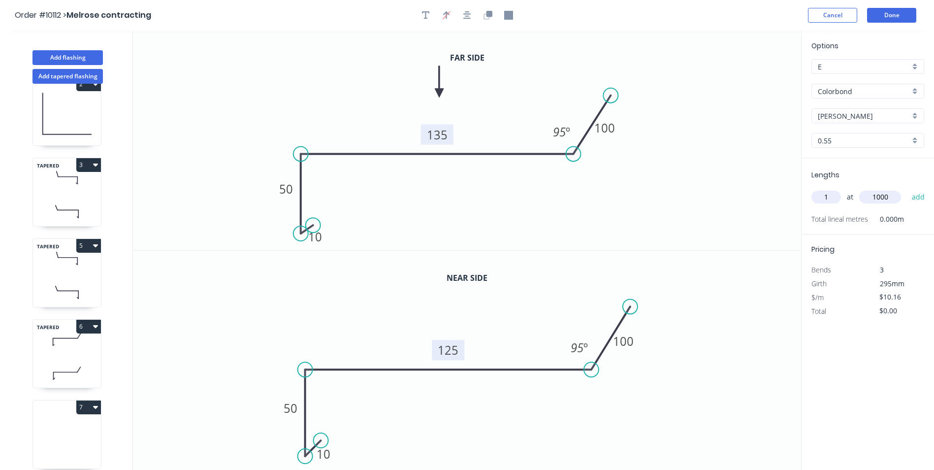
click at [467, 189] on button "add" at bounding box center [918, 197] width 23 height 17
type input "$10.16"
click at [467, 15] on button "Done" at bounding box center [891, 15] width 49 height 15
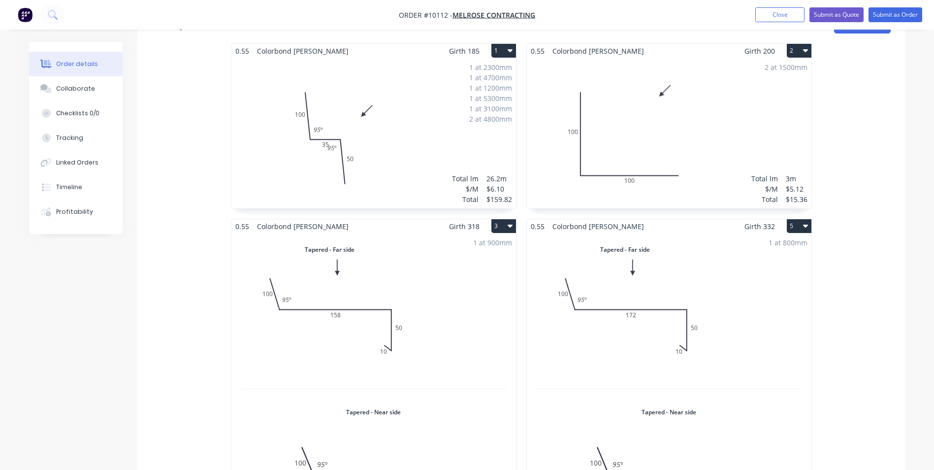
scroll to position [49, 0]
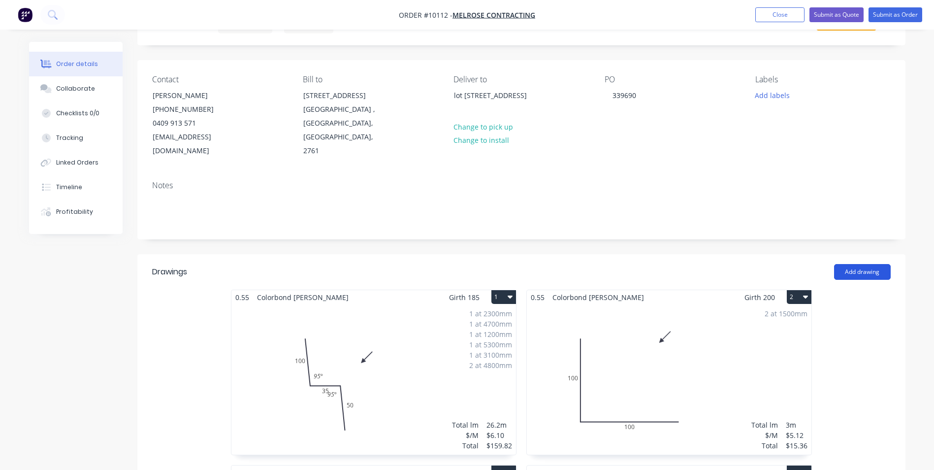
click at [467, 211] on button "Add drawing" at bounding box center [862, 272] width 57 height 16
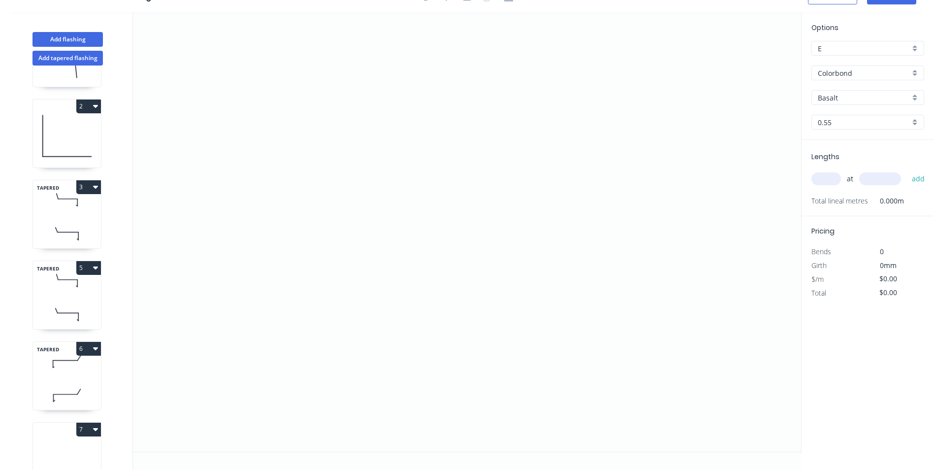
scroll to position [148, 0]
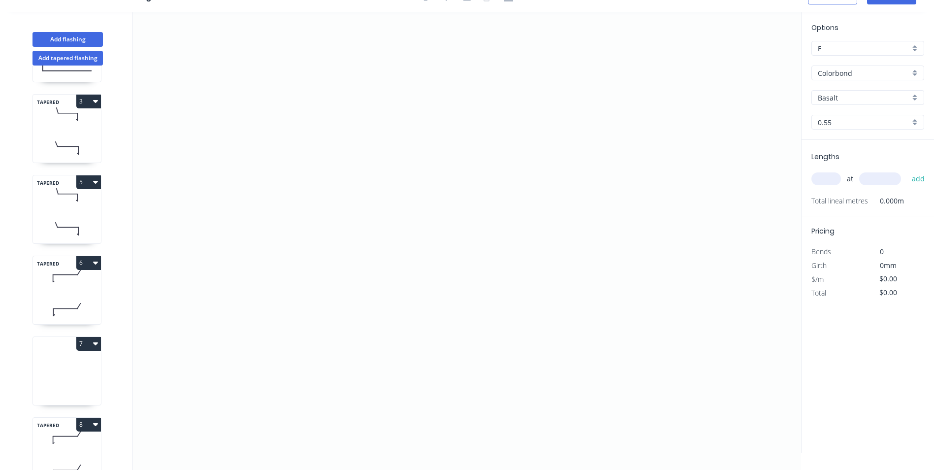
click at [97, 211] on icon "button" at bounding box center [95, 263] width 5 height 8
click at [51, 211] on div "Duplicate" at bounding box center [54, 287] width 76 height 14
type input "Shale Grey"
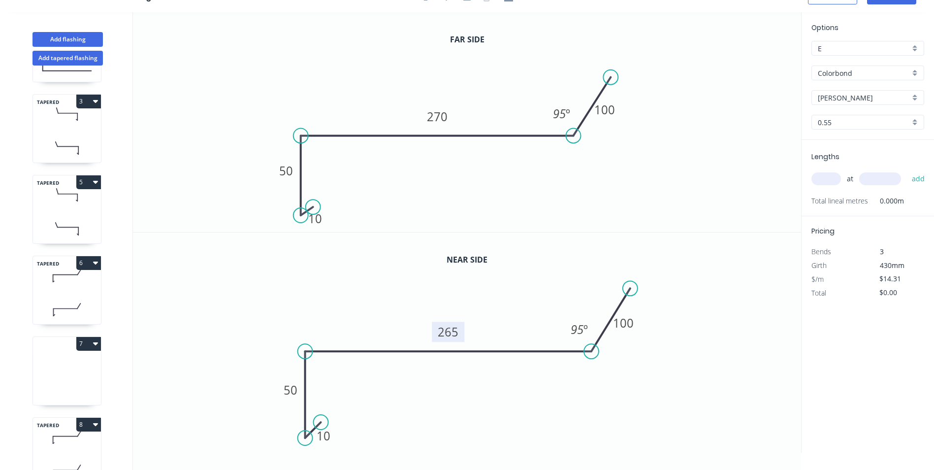
click at [453, 211] on tspan "265" at bounding box center [448, 332] width 21 height 16
click at [445, 116] on tspan "270" at bounding box center [437, 116] width 21 height 16
click at [390, 84] on icon "0 10 50 140 100 95 º" at bounding box center [467, 122] width 668 height 220
type input "$12.25"
click at [467, 174] on input "text" at bounding box center [827, 178] width 30 height 13
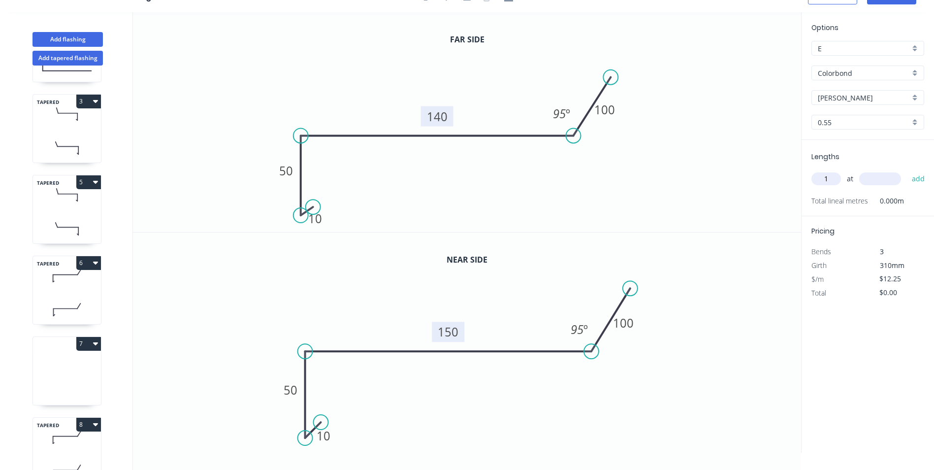
type input "1"
type input "1000"
click at [467, 170] on button "add" at bounding box center [918, 178] width 23 height 17
type input "$12.25"
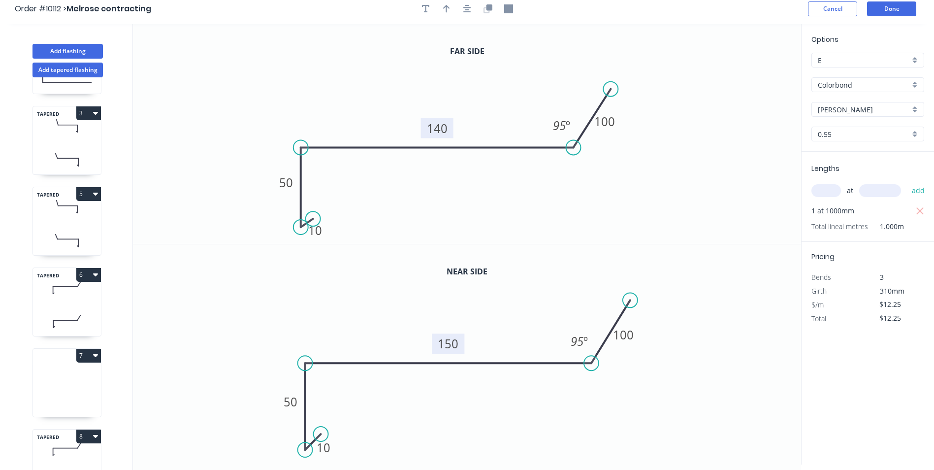
scroll to position [0, 0]
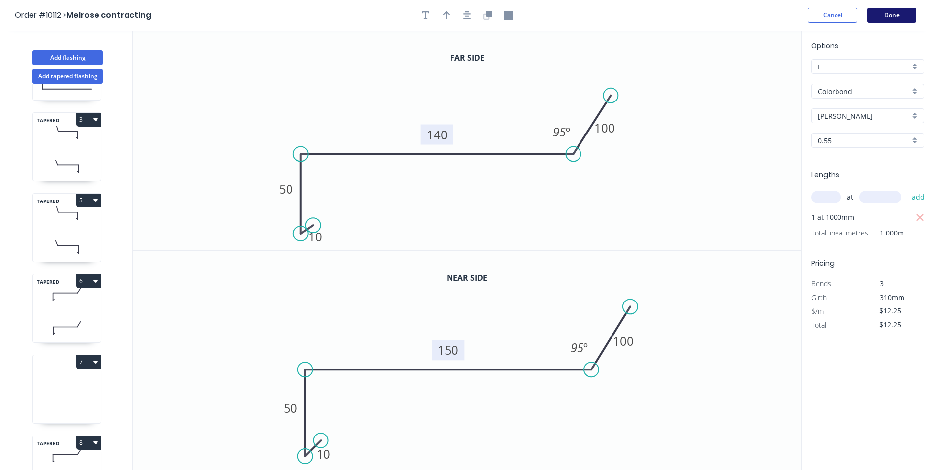
click at [467, 14] on button "Done" at bounding box center [891, 15] width 49 height 15
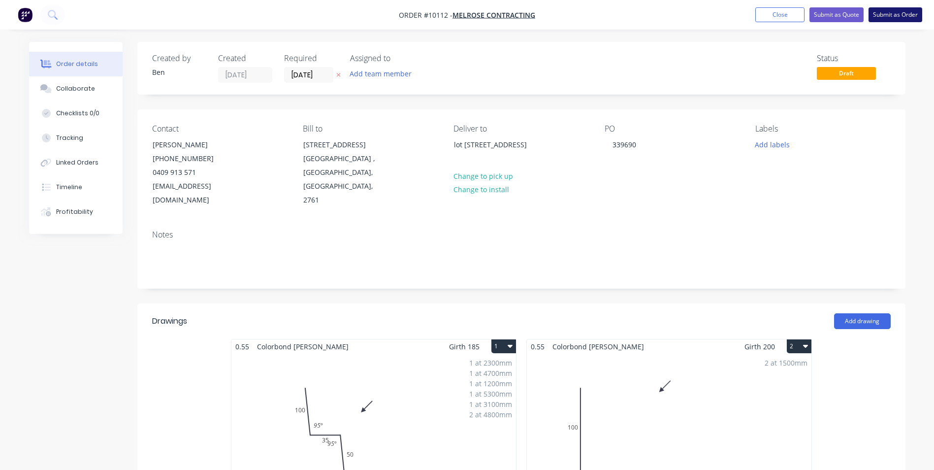
click at [467, 15] on button "Submit as Order" at bounding box center [896, 14] width 54 height 15
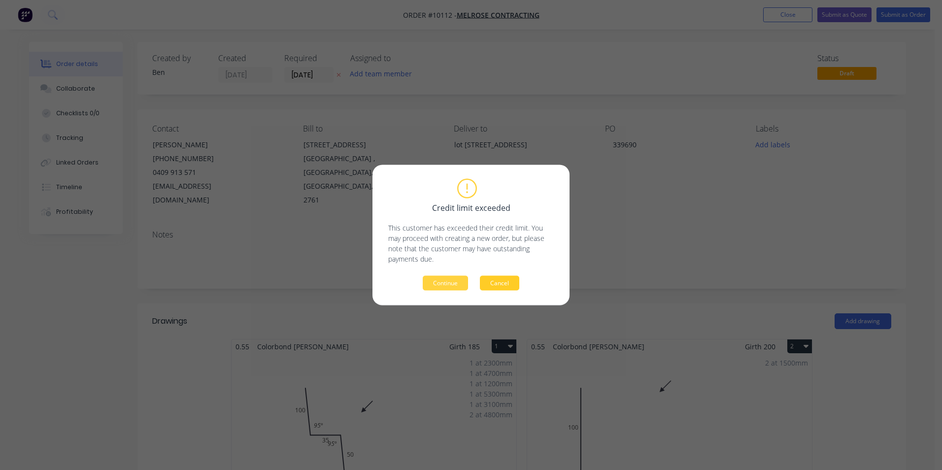
click at [467, 211] on button "Cancel" at bounding box center [499, 283] width 39 height 15
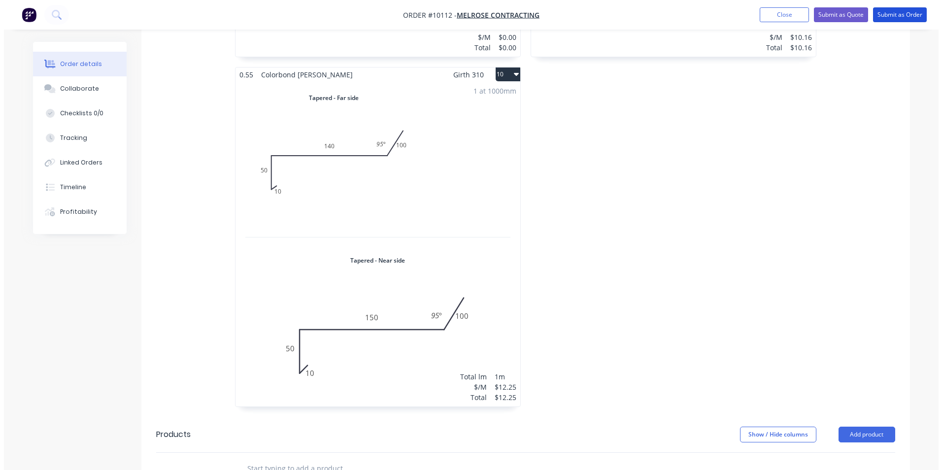
scroll to position [1477, 0]
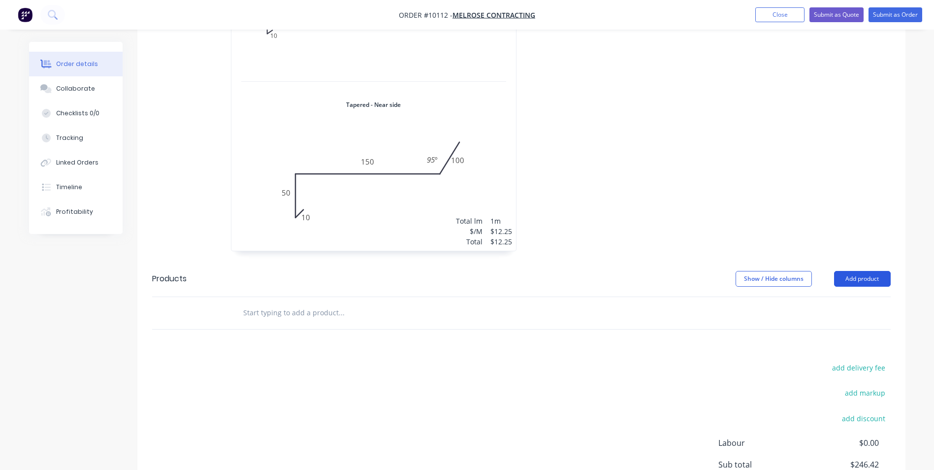
click at [467, 211] on button "Add product" at bounding box center [862, 279] width 57 height 16
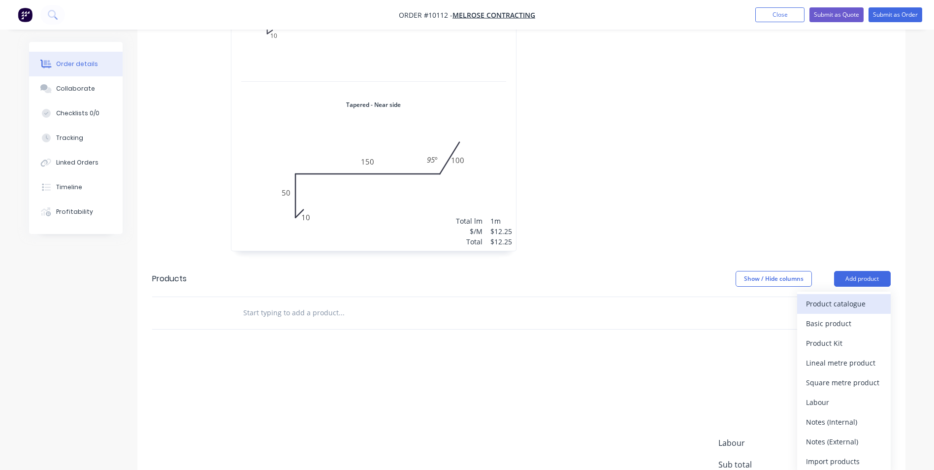
click at [467, 211] on div "Product catalogue" at bounding box center [844, 303] width 76 height 14
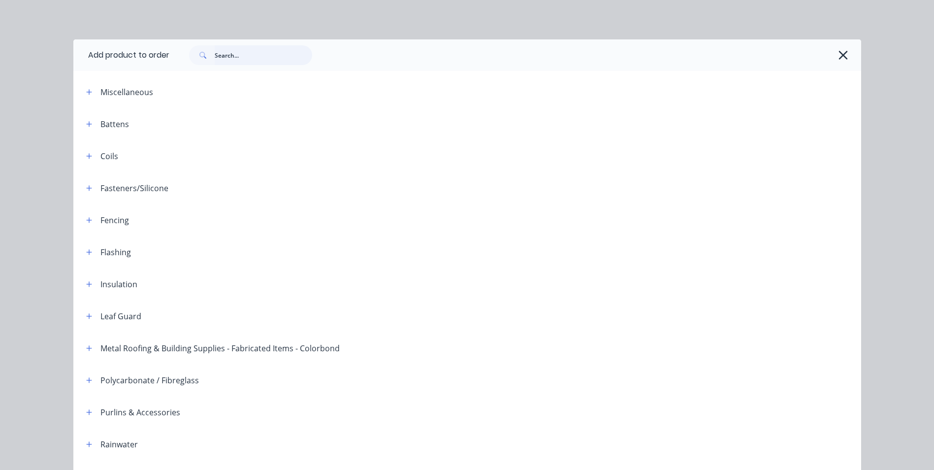
click at [273, 60] on input "text" at bounding box center [263, 55] width 97 height 20
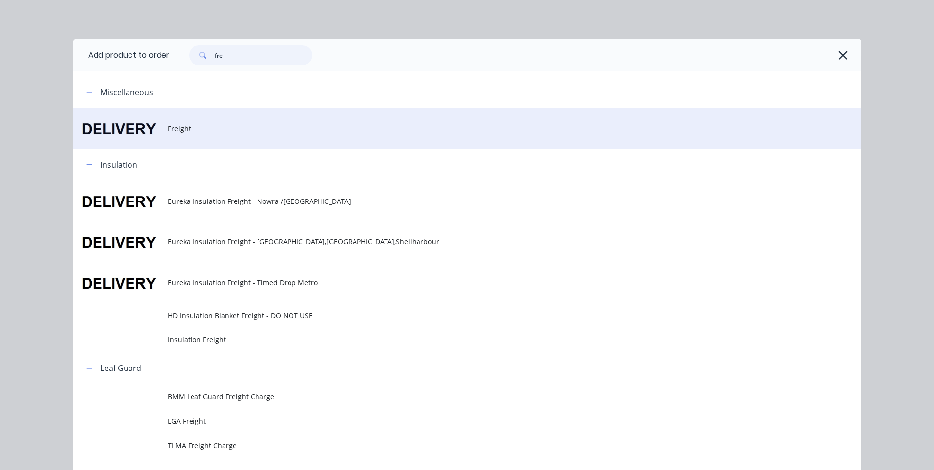
type input "fre"
click at [163, 135] on td at bounding box center [120, 128] width 95 height 41
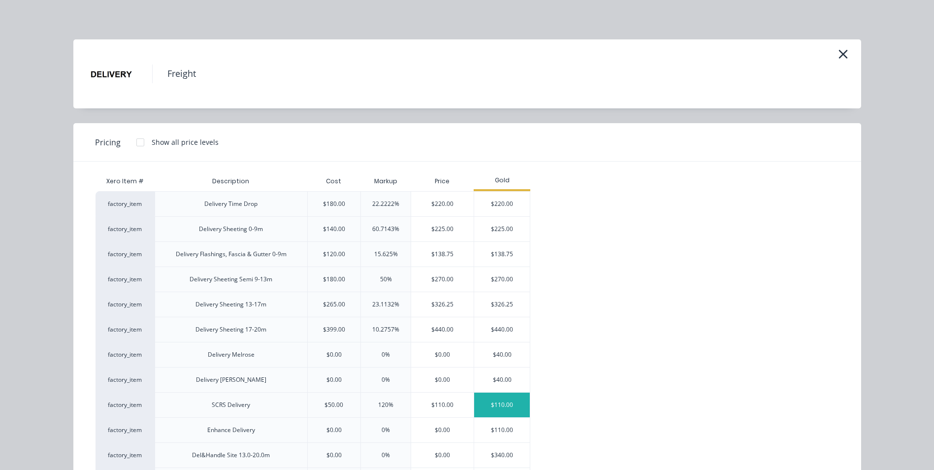
click at [467, 211] on div "$110.00" at bounding box center [502, 404] width 56 height 25
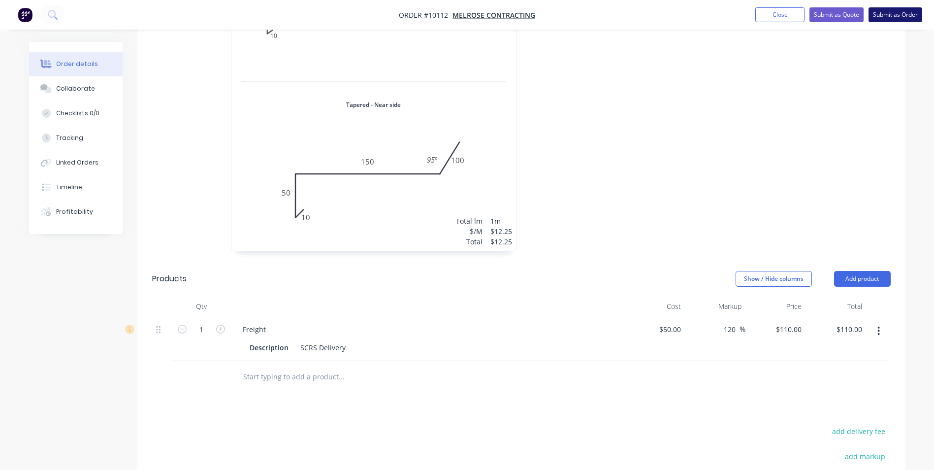
click at [467, 13] on button "Submit as Order" at bounding box center [896, 14] width 54 height 15
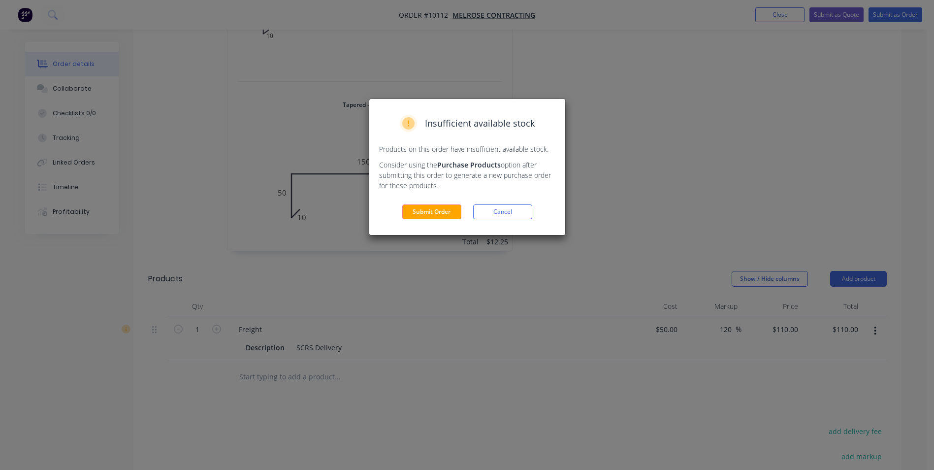
click at [422, 202] on div "Insufficient available stock Products on this order have insufficient available…" at bounding box center [467, 167] width 196 height 136
click at [423, 211] on button "Submit Order" at bounding box center [431, 211] width 59 height 15
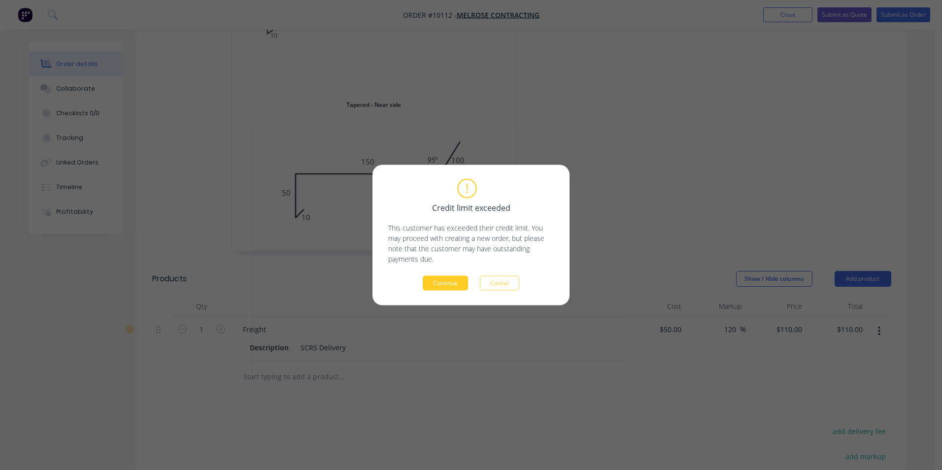
click at [447, 211] on button "Continue" at bounding box center [444, 283] width 45 height 15
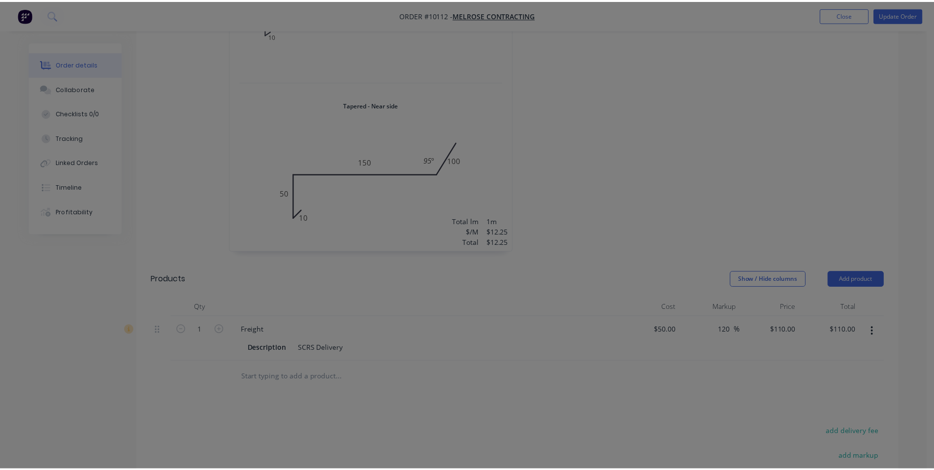
scroll to position [0, 0]
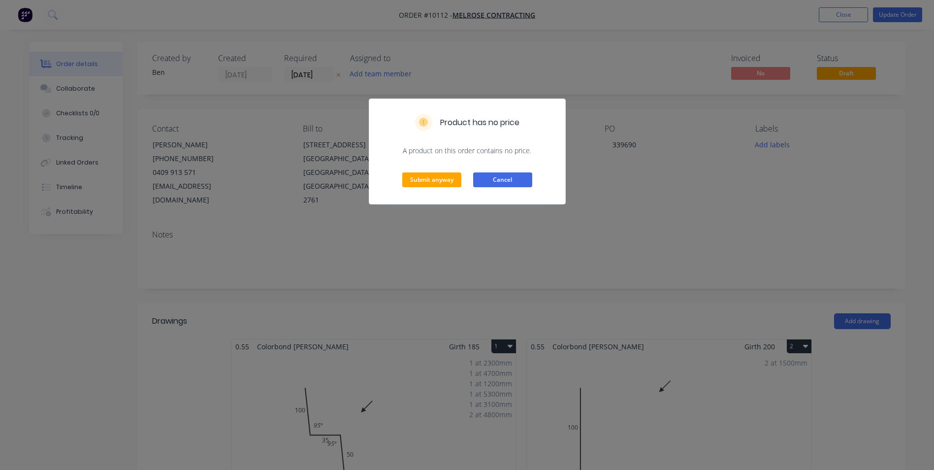
click at [467, 176] on button "Cancel" at bounding box center [502, 179] width 59 height 15
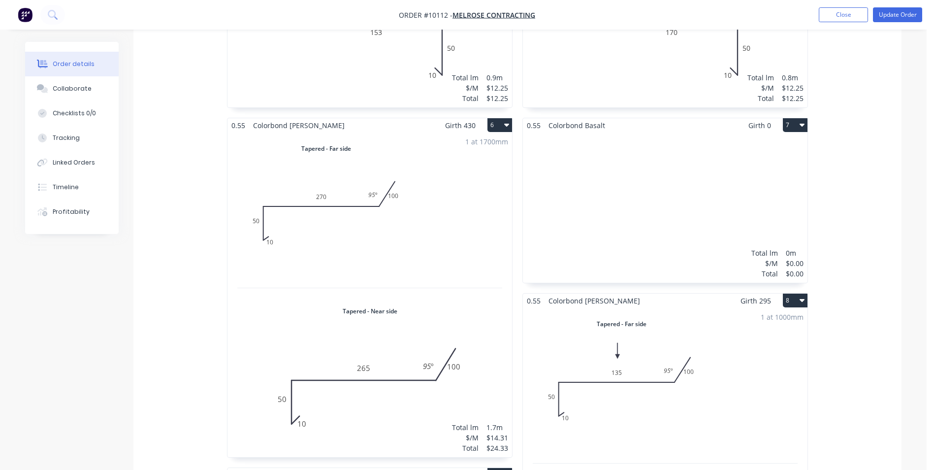
scroll to position [689, 0]
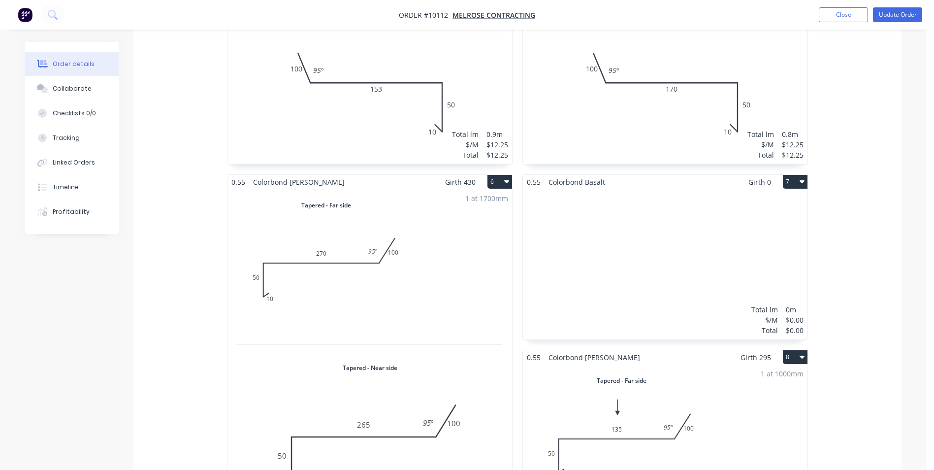
click at [467, 177] on icon "button" at bounding box center [802, 181] width 5 height 8
click at [467, 211] on div "Delete" at bounding box center [761, 245] width 76 height 14
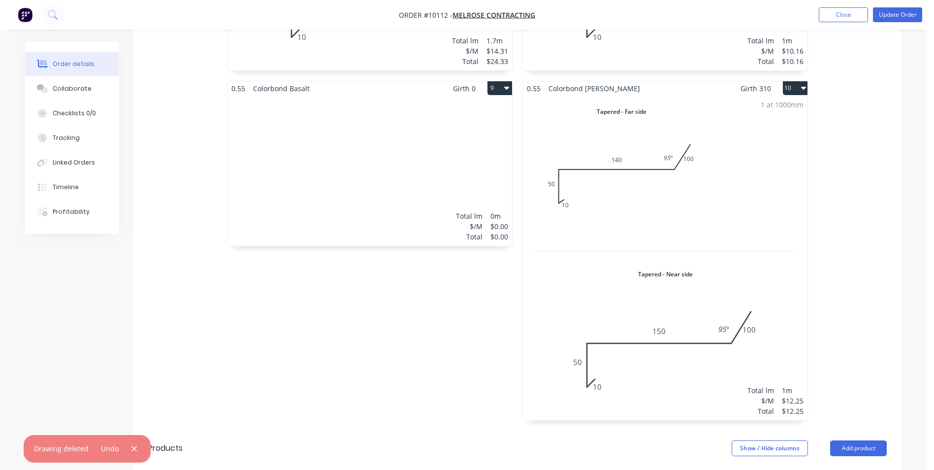
scroll to position [1083, 0]
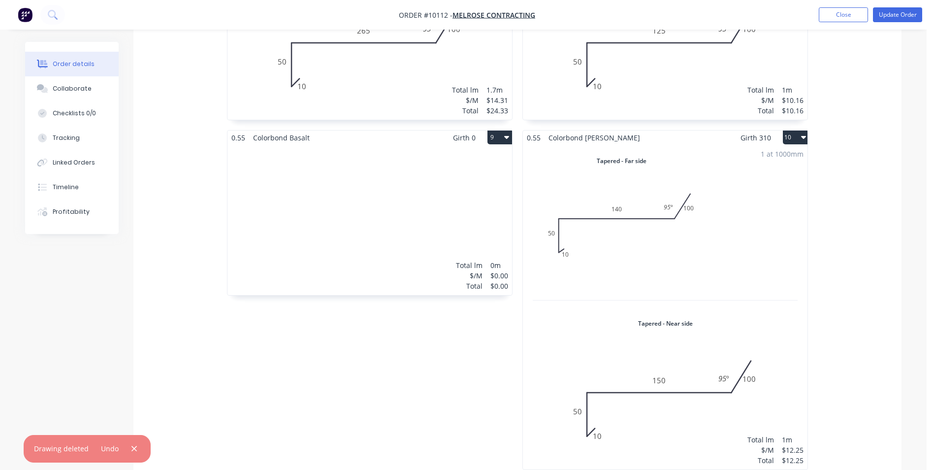
click at [467, 133] on icon "button" at bounding box center [506, 137] width 5 height 8
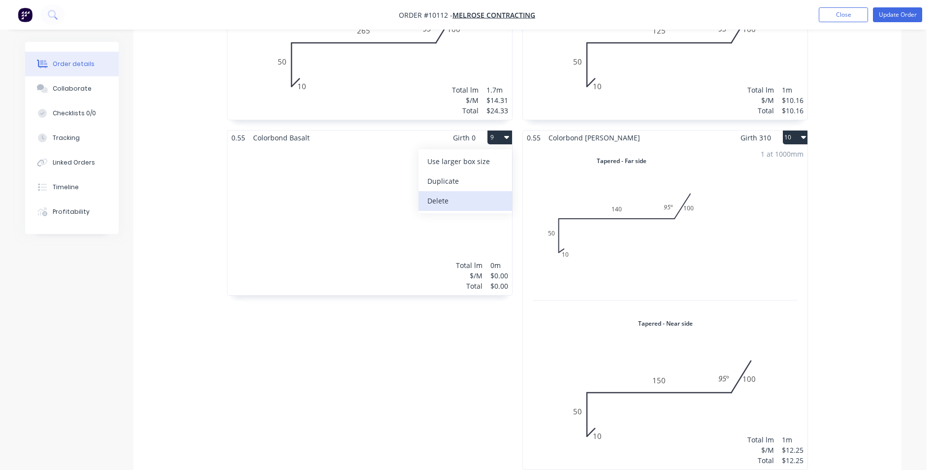
click at [453, 194] on div "Delete" at bounding box center [465, 201] width 76 height 14
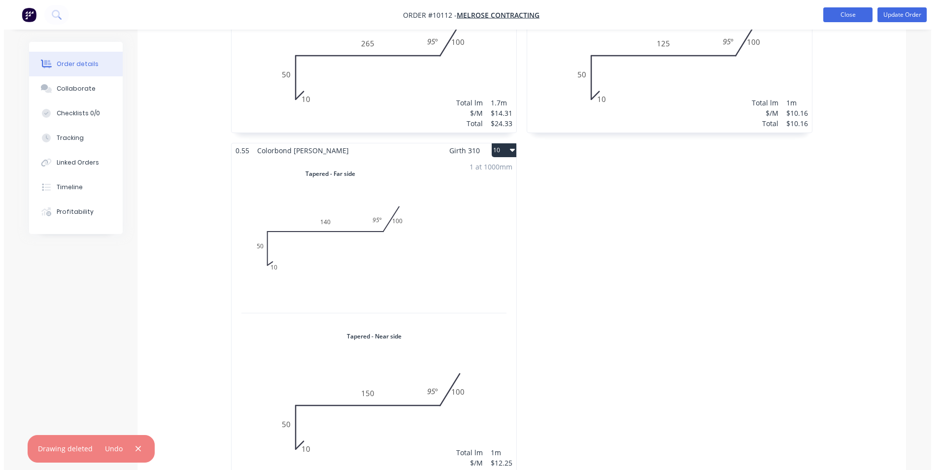
scroll to position [1069, 0]
click at [467, 12] on button "Update Order" at bounding box center [897, 14] width 49 height 15
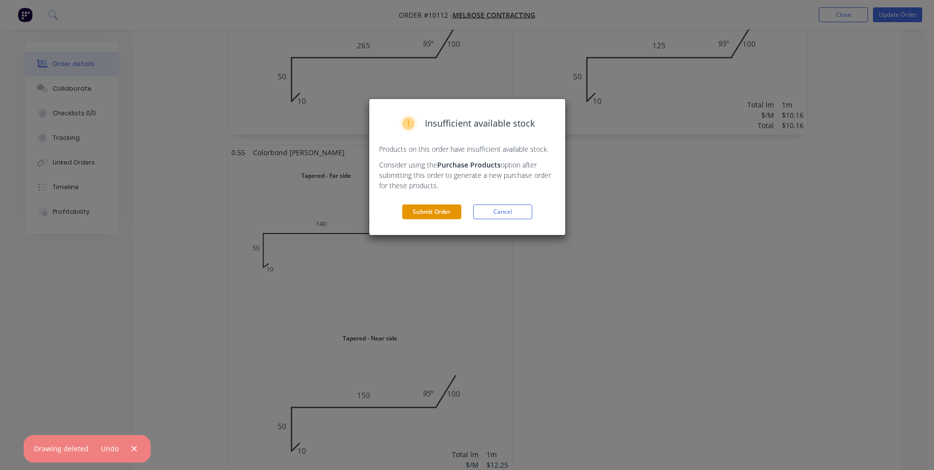
click at [443, 210] on button "Submit Order" at bounding box center [431, 211] width 59 height 15
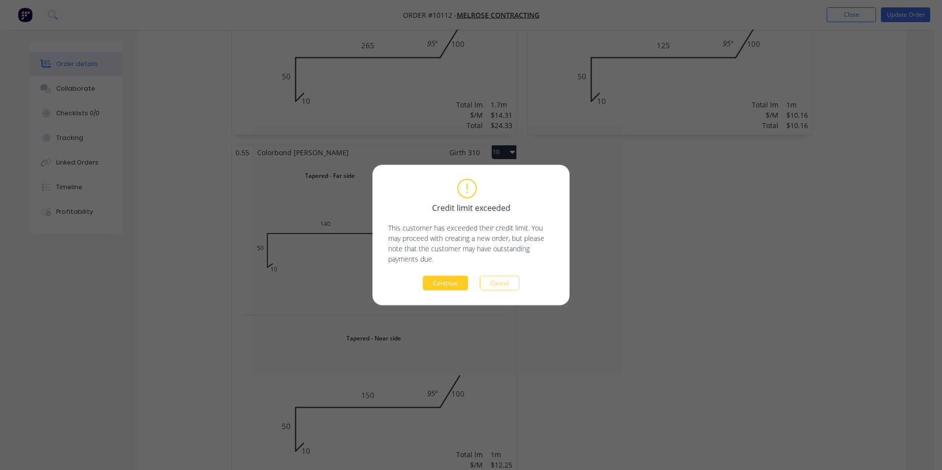
click at [443, 211] on button "Continue" at bounding box center [444, 283] width 45 height 15
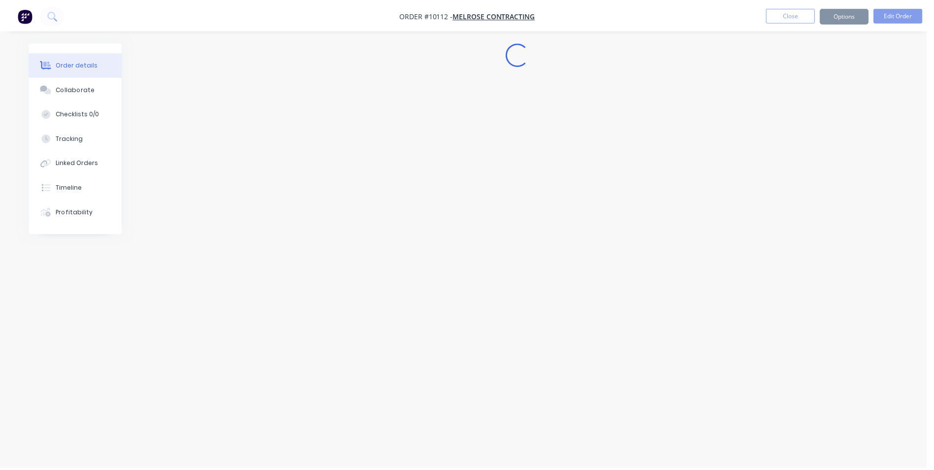
scroll to position [0, 0]
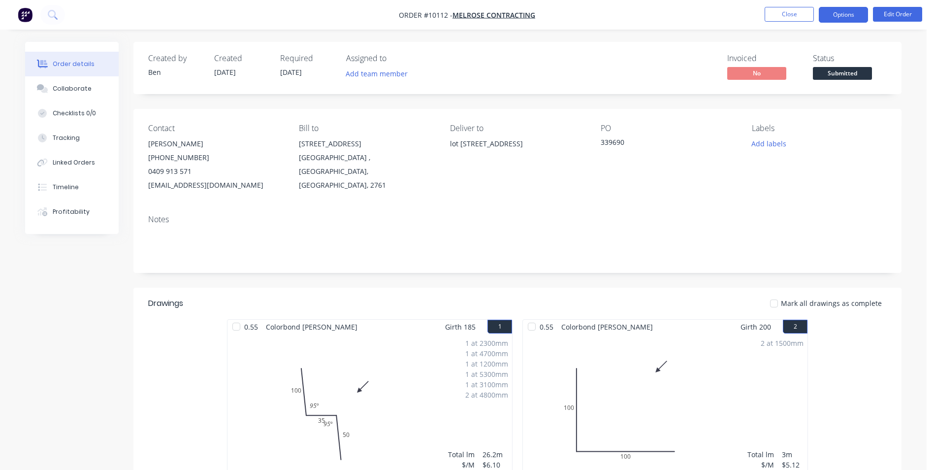
click at [467, 12] on button "Options" at bounding box center [843, 15] width 49 height 16
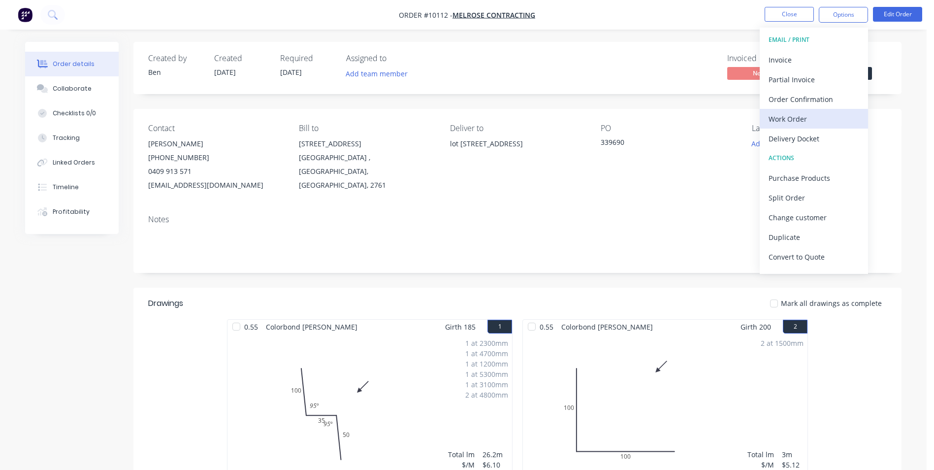
click at [467, 117] on div "Work Order" at bounding box center [814, 119] width 91 height 14
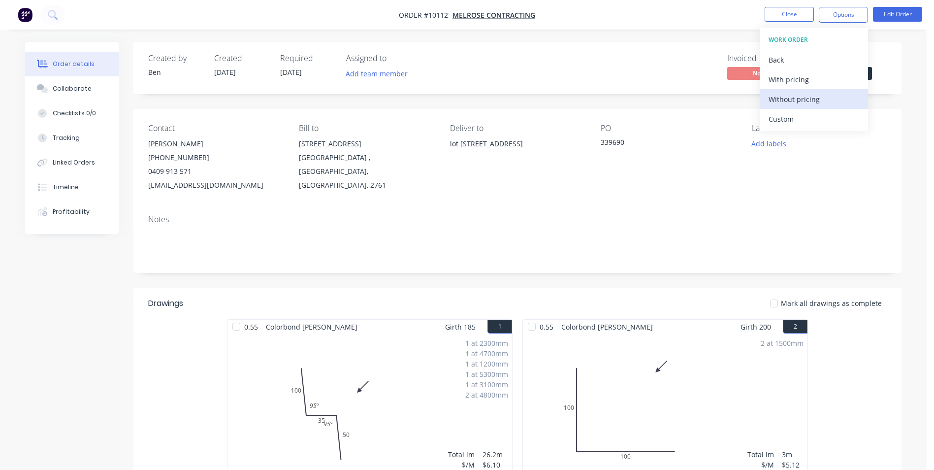
click at [467, 98] on div "Without pricing" at bounding box center [814, 99] width 91 height 14
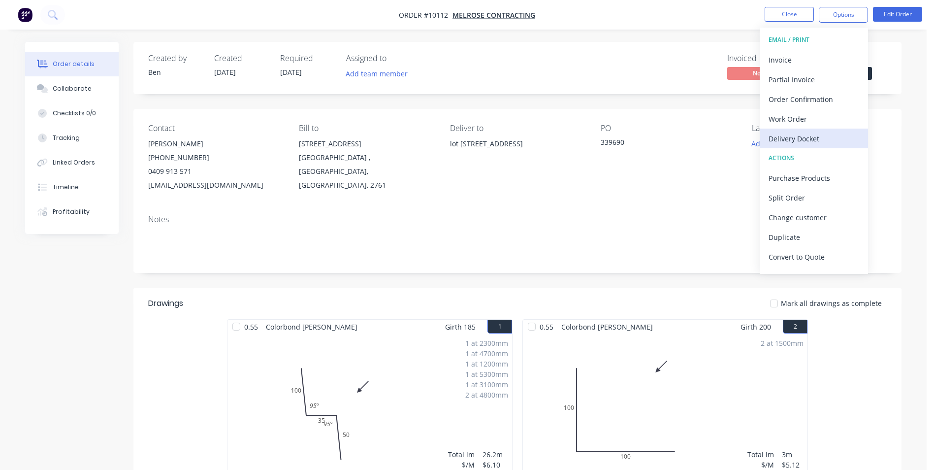
click at [467, 134] on div "Delivery Docket" at bounding box center [814, 138] width 91 height 14
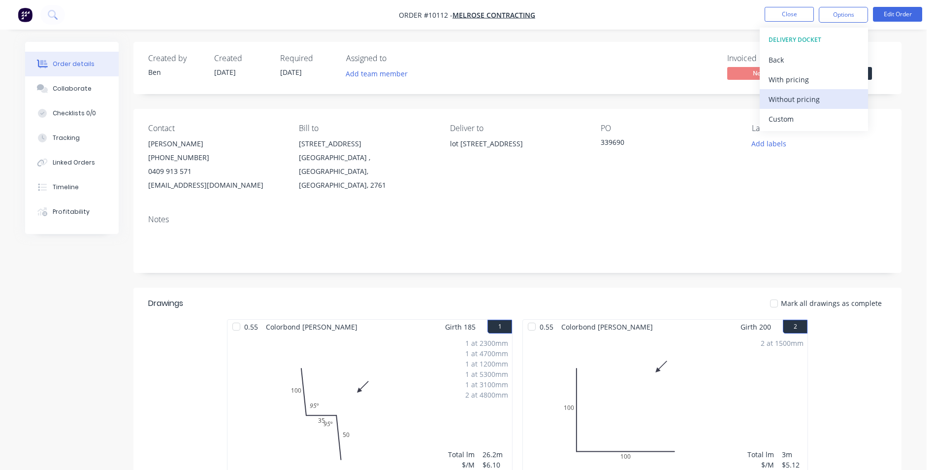
click at [467, 102] on div "Without pricing" at bounding box center [814, 99] width 91 height 14
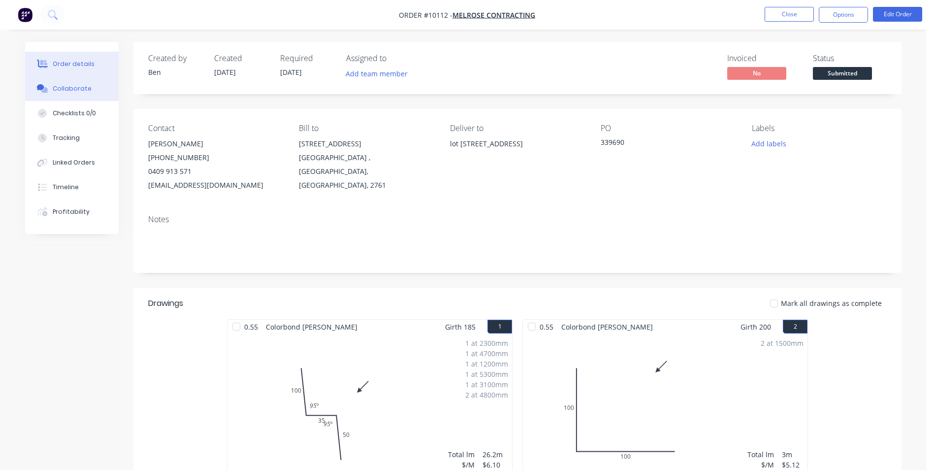
click at [74, 88] on div "Collaborate" at bounding box center [72, 88] width 39 height 9
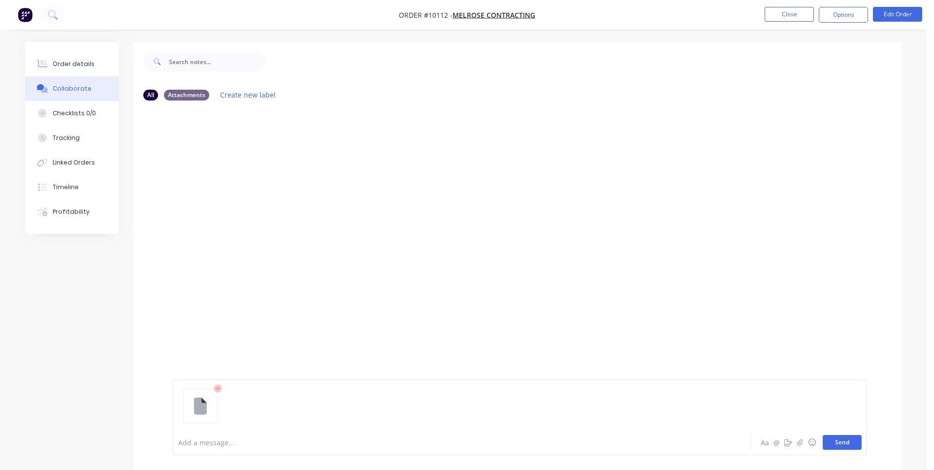
click at [467, 211] on button "Send" at bounding box center [842, 442] width 39 height 15
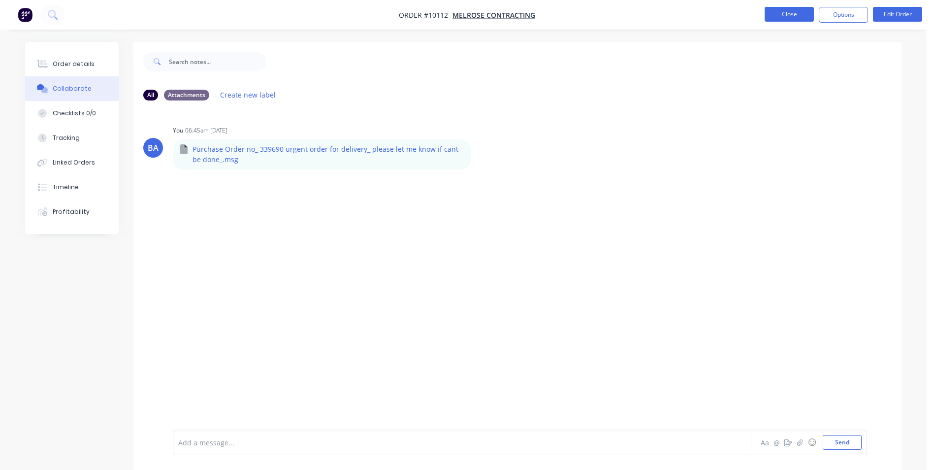
click at [467, 11] on button "Close" at bounding box center [789, 14] width 49 height 15
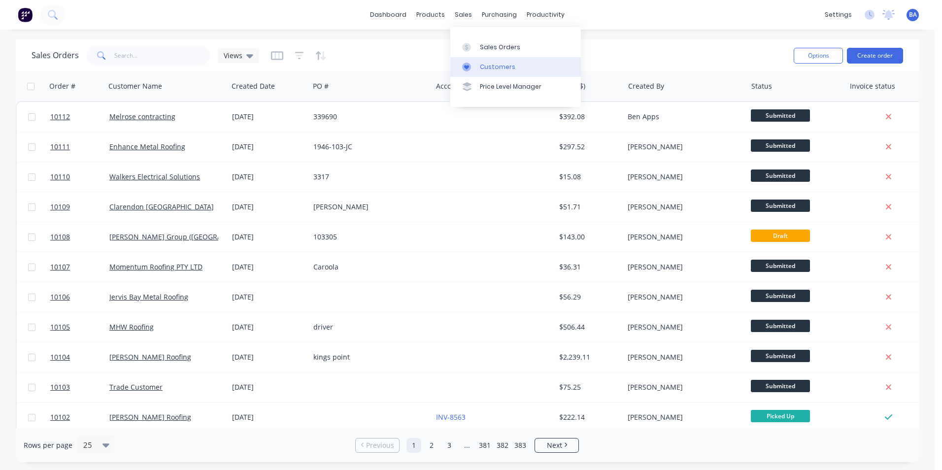
click at [467, 62] on link "Customers" at bounding box center [515, 67] width 130 height 20
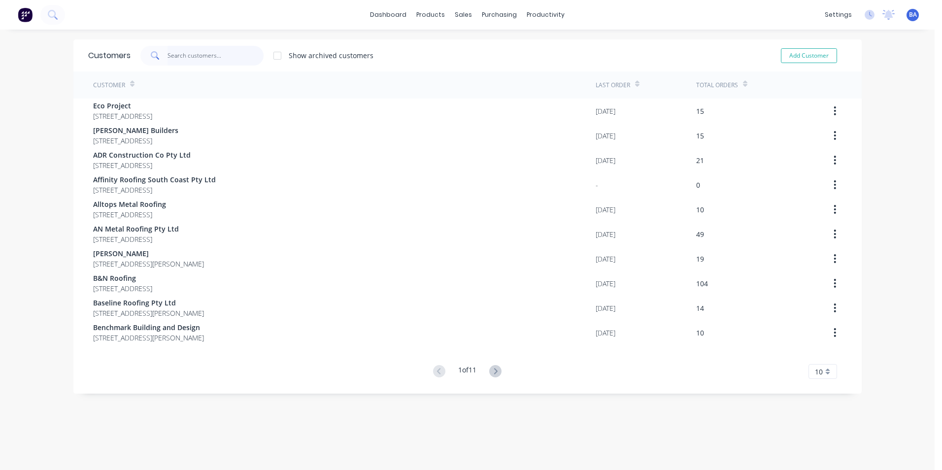
click at [228, 58] on input "text" at bounding box center [215, 56] width 96 height 20
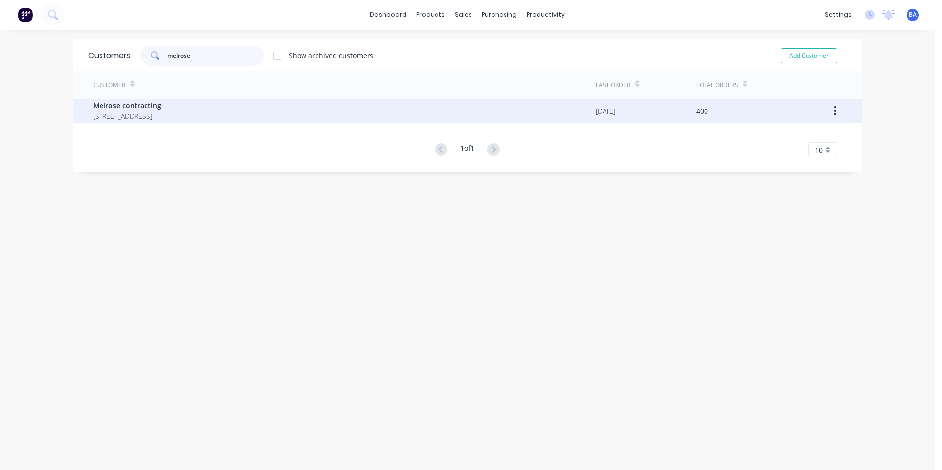
type input "melrose"
click at [161, 113] on span "8-12 Bowmans road Kings park New South Wales Australia 2761" at bounding box center [127, 116] width 68 height 10
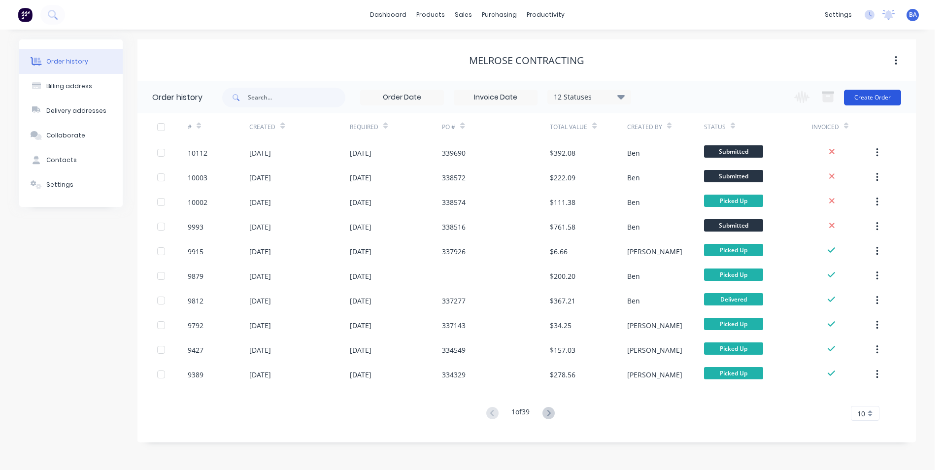
click at [467, 95] on button "Create Order" at bounding box center [872, 98] width 57 height 16
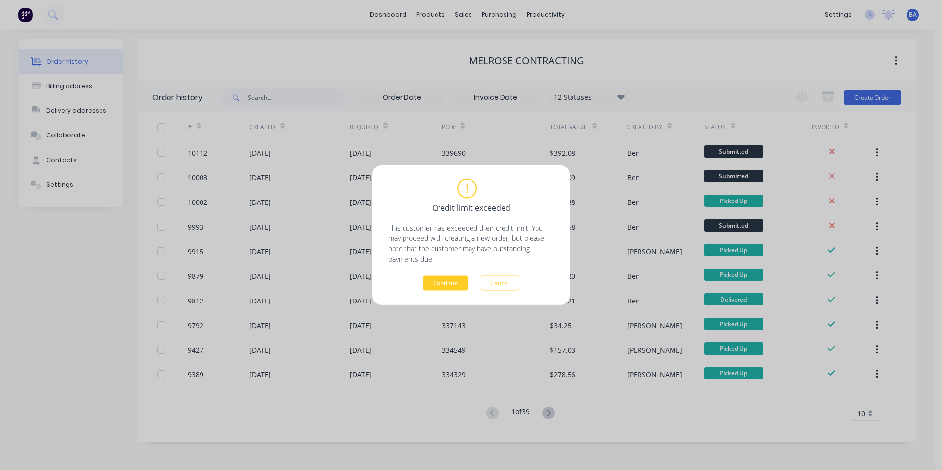
click at [449, 211] on button "Continue" at bounding box center [444, 283] width 45 height 15
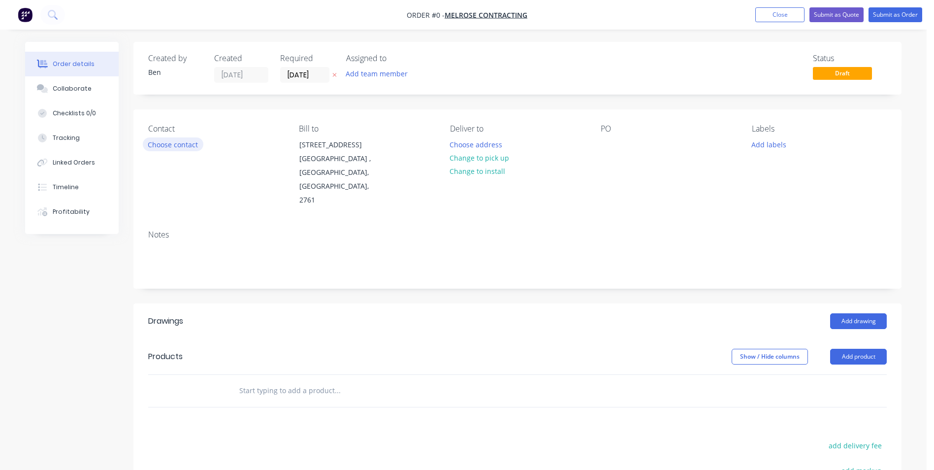
click at [180, 141] on button "Choose contact" at bounding box center [173, 143] width 61 height 13
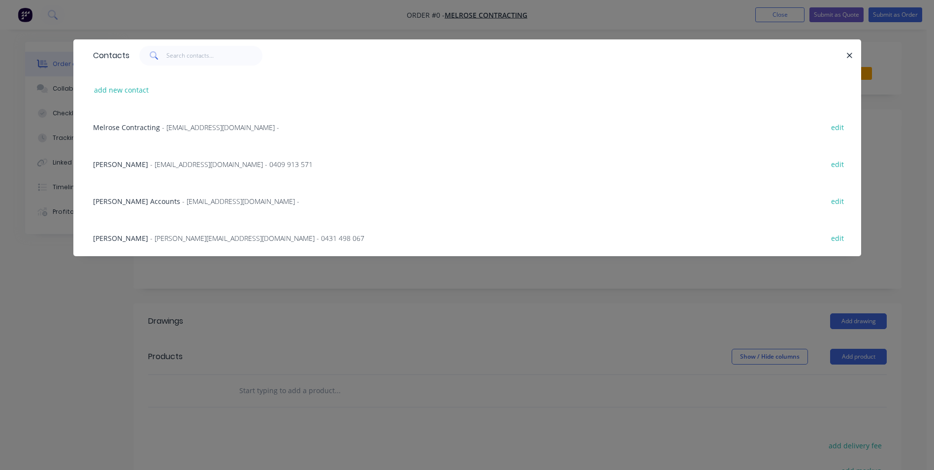
click at [150, 163] on span "- Brettc@melroseroofing.com.au - 0409 913 571" at bounding box center [231, 164] width 162 height 9
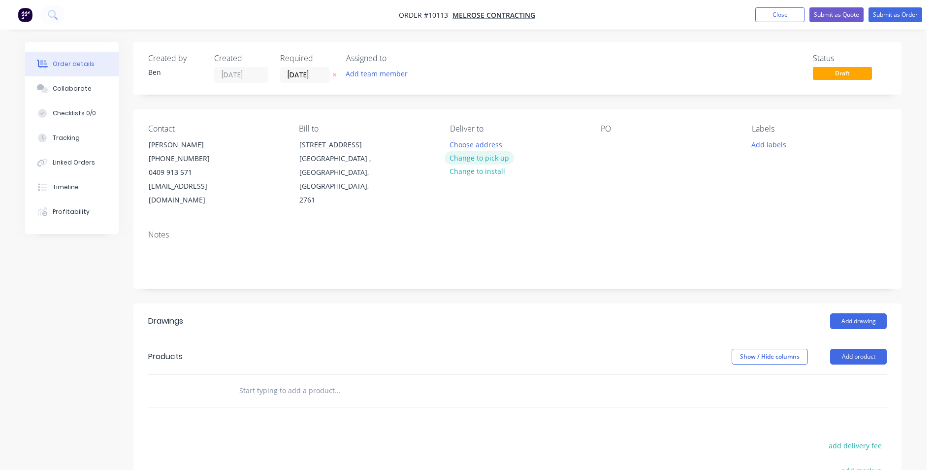
click at [467, 158] on button "Change to pick up" at bounding box center [480, 157] width 70 height 13
click at [467, 151] on div at bounding box center [609, 144] width 16 height 14
click at [467, 211] on button "Add drawing" at bounding box center [858, 321] width 57 height 16
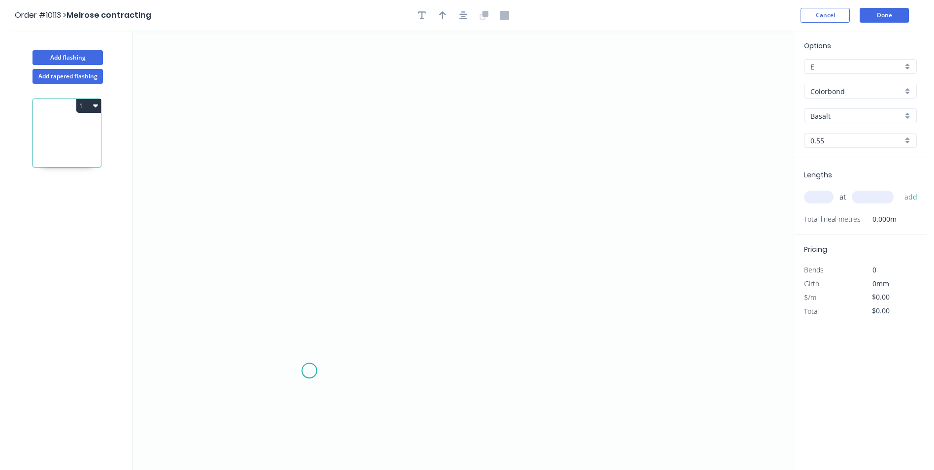
click at [306, 211] on icon "0" at bounding box center [463, 250] width 661 height 439
click at [286, 211] on icon "0" at bounding box center [463, 250] width 661 height 439
click at [275, 211] on icon "0 ?" at bounding box center [463, 250] width 661 height 439
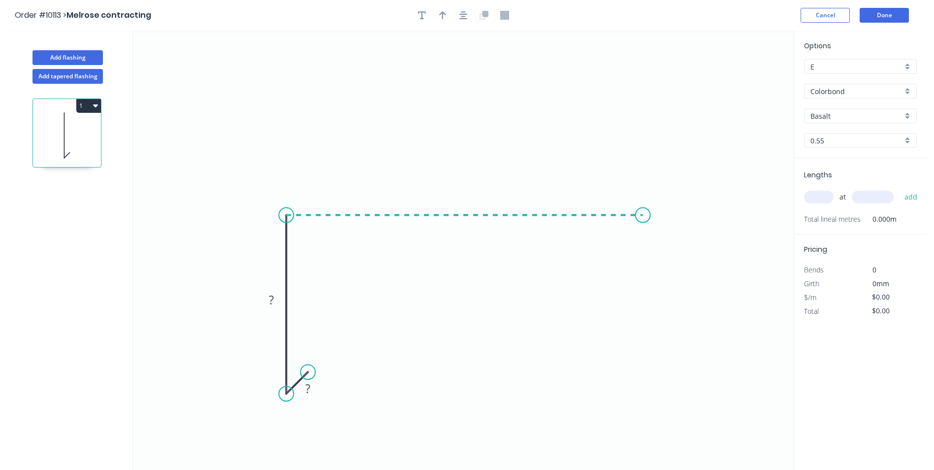
click at [467, 211] on icon "0 ? ?" at bounding box center [463, 250] width 661 height 439
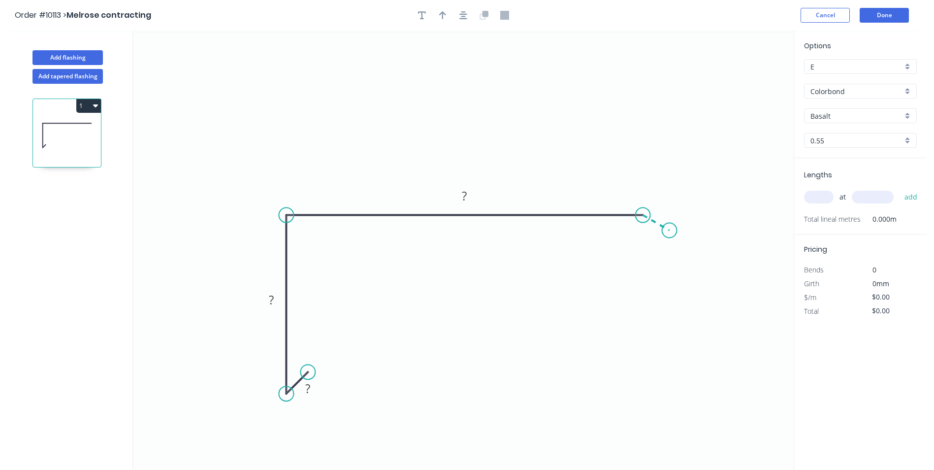
click at [467, 211] on icon "0 ? ? ?" at bounding box center [463, 250] width 661 height 439
click at [307, 211] on tspan "?" at bounding box center [307, 388] width 5 height 16
click at [281, 211] on tspan "909" at bounding box center [271, 300] width 21 height 16
click at [336, 153] on icon "0 10 90 180 20 160 º" at bounding box center [463, 250] width 661 height 439
type input "$9.16"
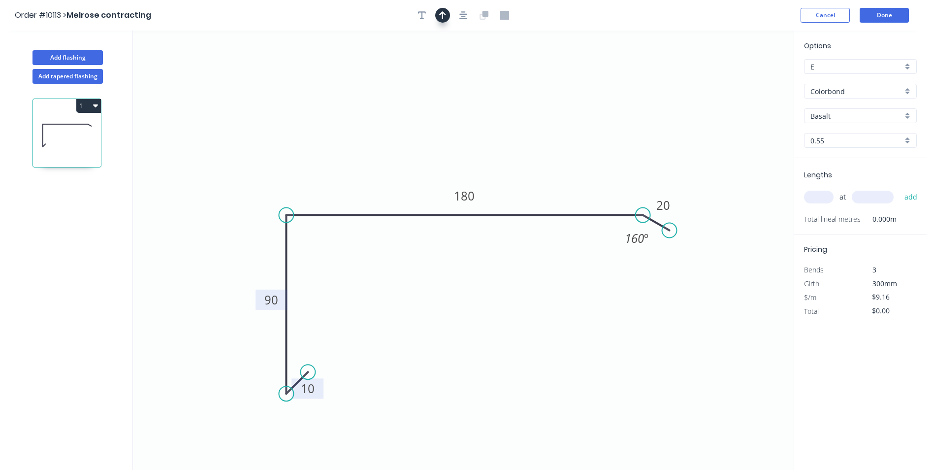
click at [443, 17] on icon "button" at bounding box center [442, 15] width 7 height 8
drag, startPoint x: 743, startPoint y: 74, endPoint x: 444, endPoint y: 92, distance: 299.4
click at [442, 94] on icon "0 10 90 180 20 160 º" at bounding box center [463, 250] width 661 height 439
drag, startPoint x: 744, startPoint y: 77, endPoint x: 452, endPoint y: 122, distance: 295.5
click at [452, 122] on icon at bounding box center [452, 111] width 9 height 32
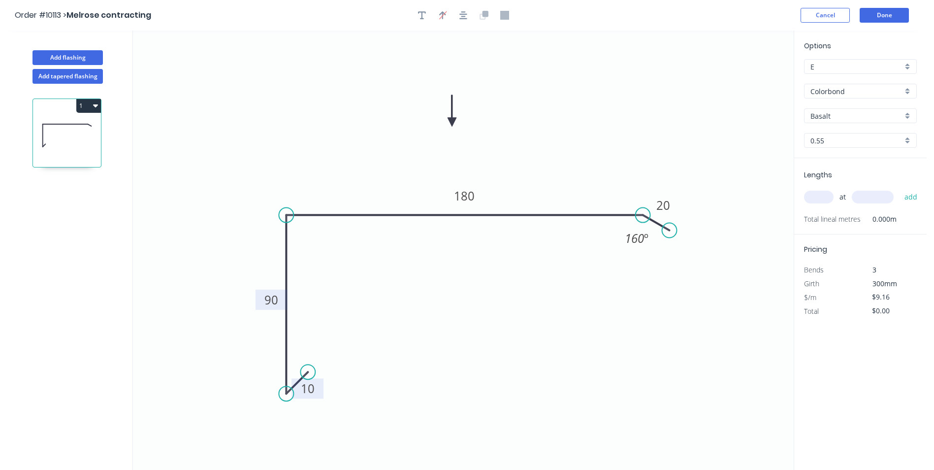
click at [467, 194] on input "text" at bounding box center [819, 197] width 30 height 13
type input "2"
type input "3500"
click at [467, 189] on button "add" at bounding box center [911, 197] width 23 height 17
type input "$64.12"
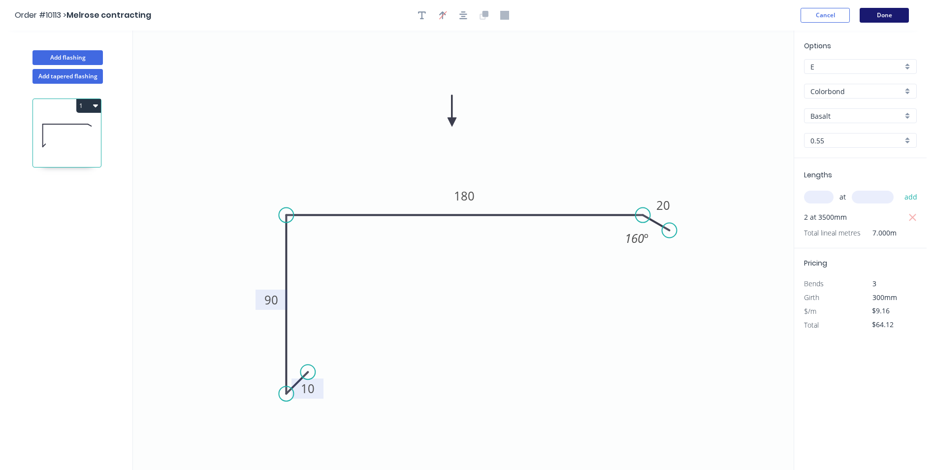
click at [467, 13] on button "Done" at bounding box center [884, 15] width 49 height 15
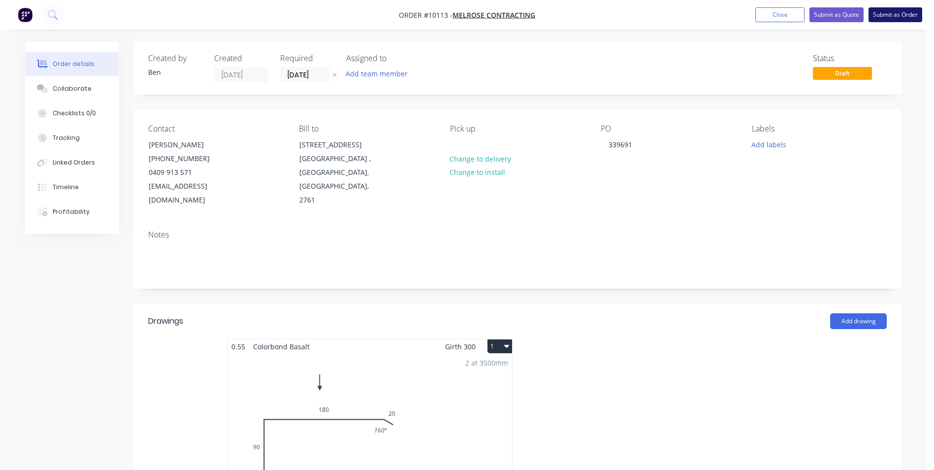
click at [467, 13] on button "Submit as Order" at bounding box center [896, 14] width 54 height 15
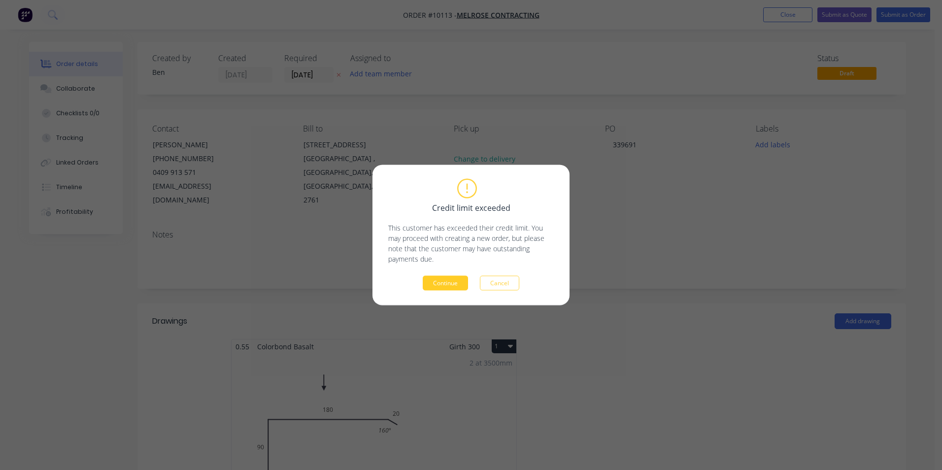
click at [452, 211] on button "Continue" at bounding box center [444, 283] width 45 height 15
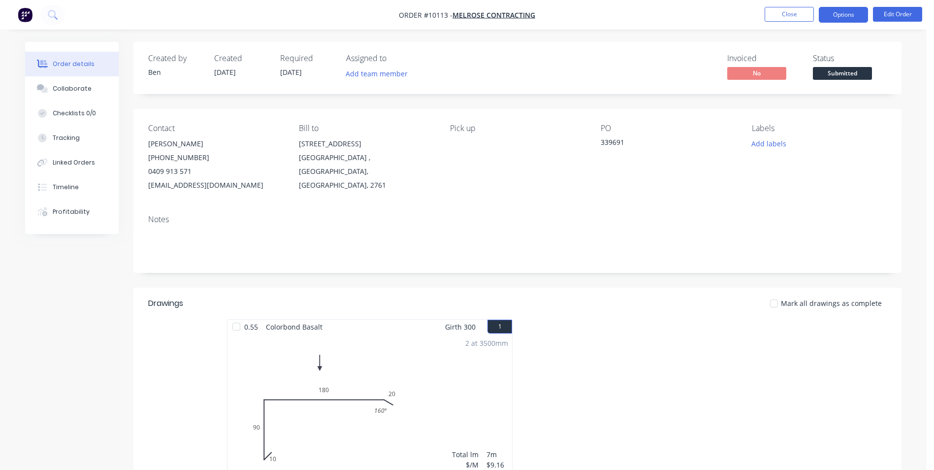
click at [467, 14] on button "Options" at bounding box center [843, 15] width 49 height 16
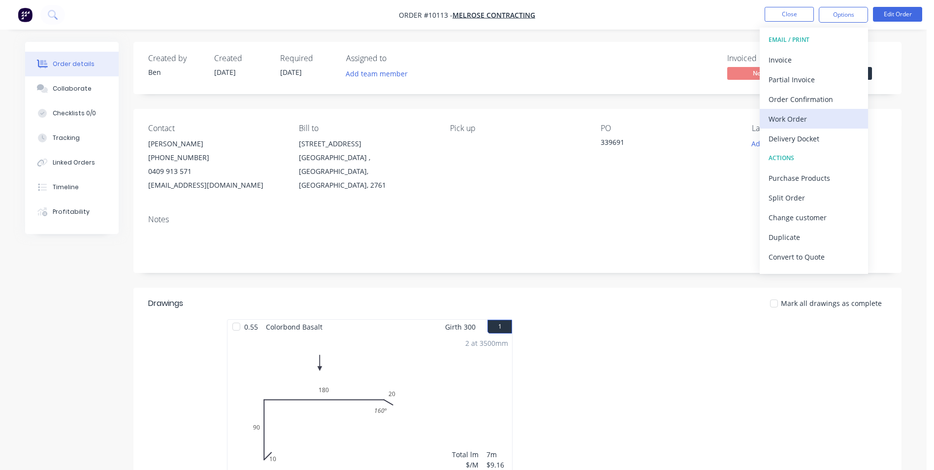
click at [467, 113] on div "Work Order" at bounding box center [814, 119] width 91 height 14
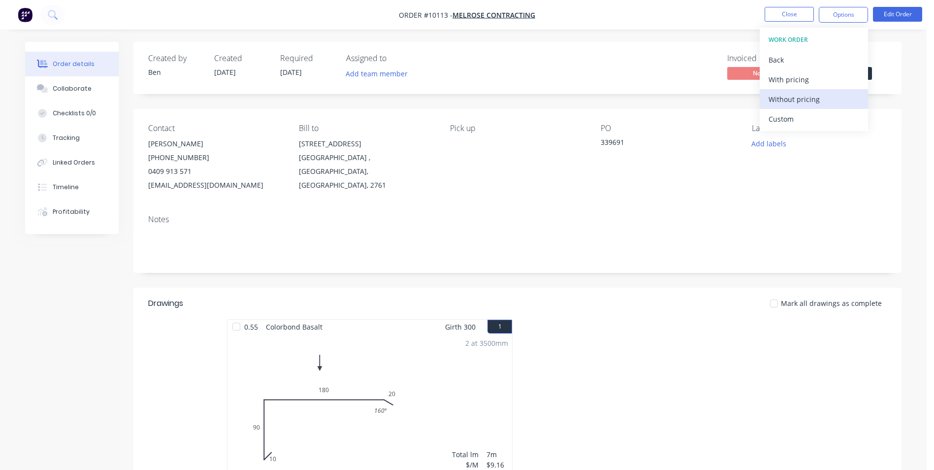
click at [467, 96] on div "Without pricing" at bounding box center [814, 99] width 91 height 14
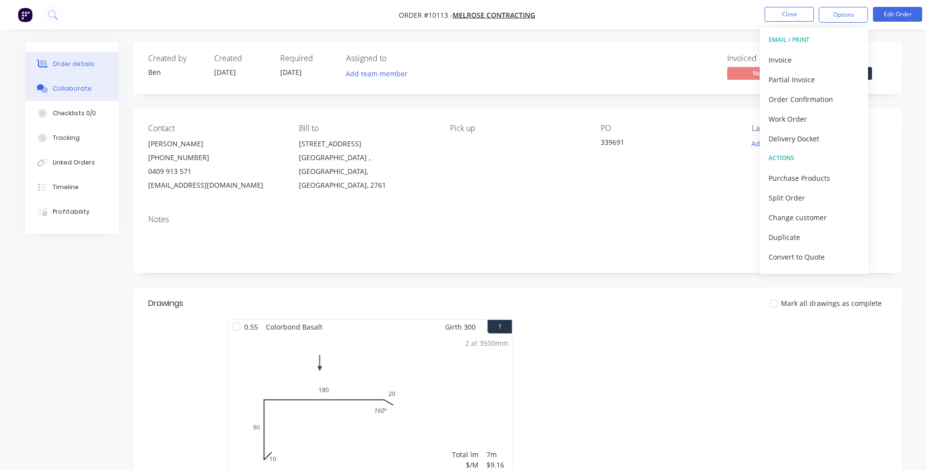
click at [48, 85] on div at bounding box center [42, 88] width 15 height 9
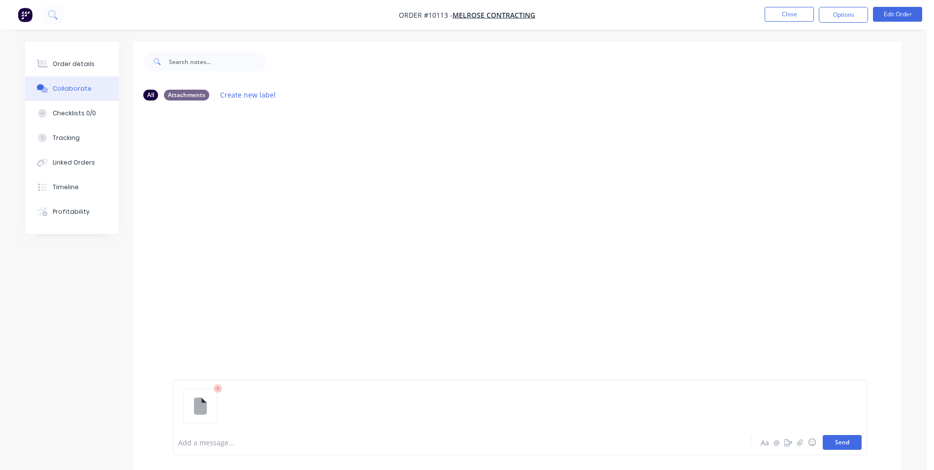
click at [467, 211] on button "Send" at bounding box center [842, 442] width 39 height 15
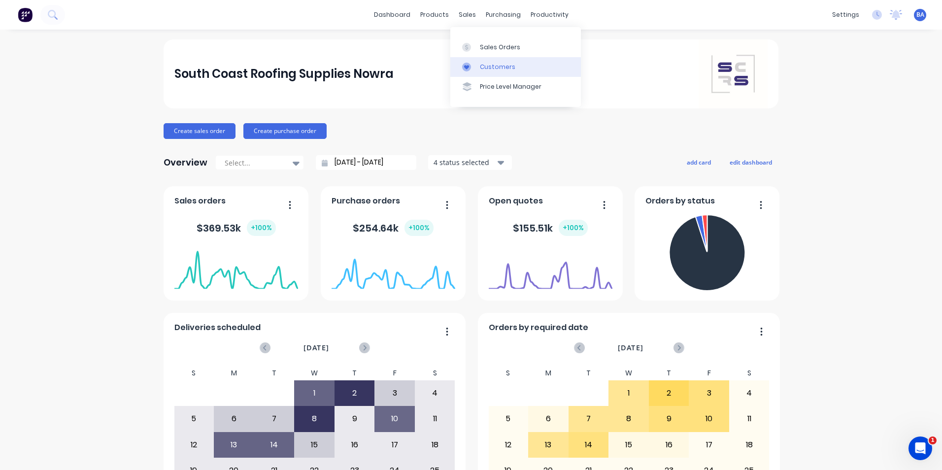
click at [463, 67] on icon at bounding box center [466, 67] width 9 height 9
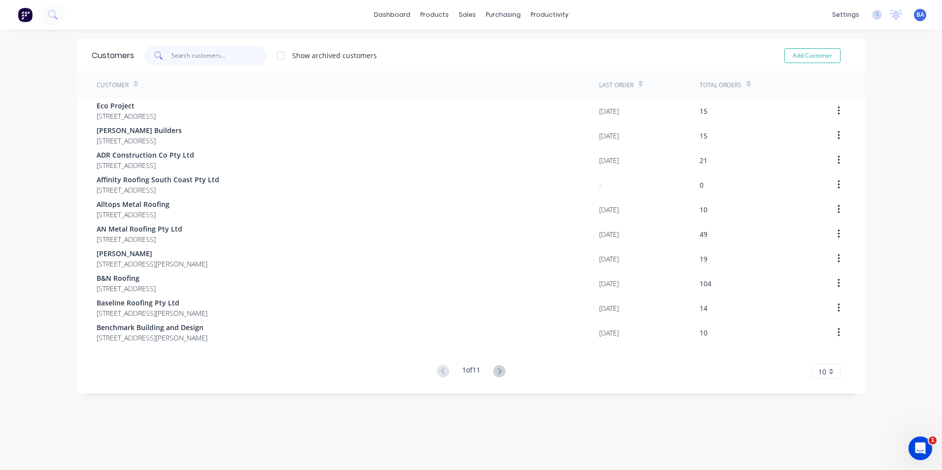
click at [202, 55] on input "text" at bounding box center [219, 56] width 96 height 20
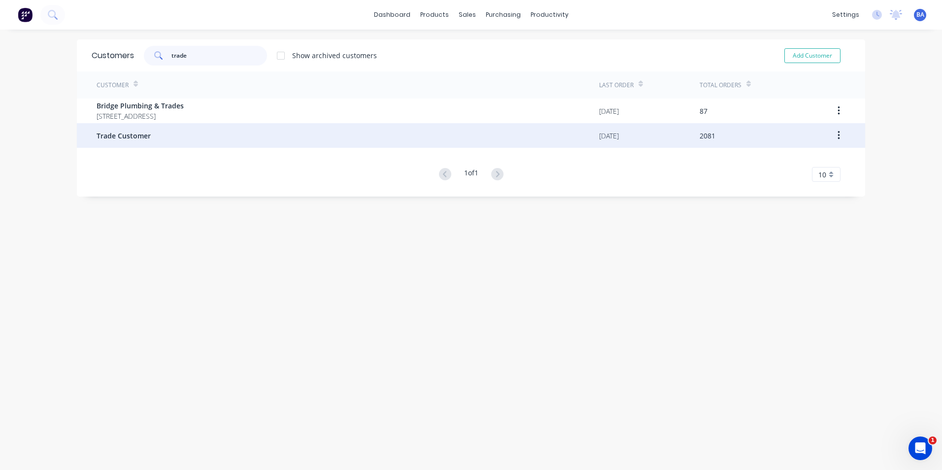
type input "trade"
click at [125, 132] on span "Trade Customer" at bounding box center [124, 135] width 54 height 10
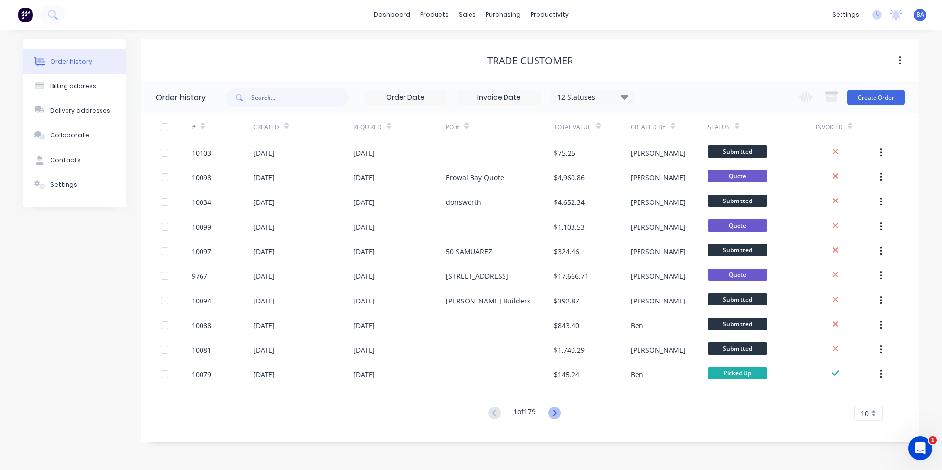
click at [552, 413] on icon at bounding box center [554, 413] width 12 height 12
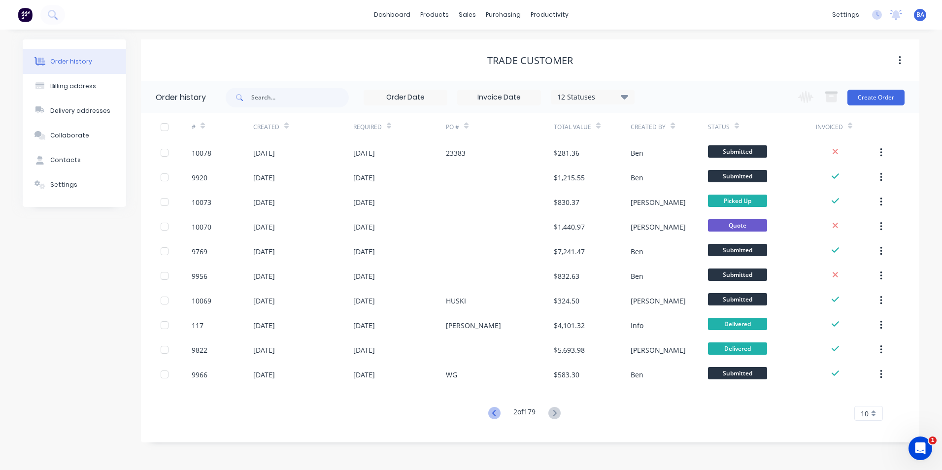
click at [491, 409] on icon at bounding box center [494, 413] width 12 height 12
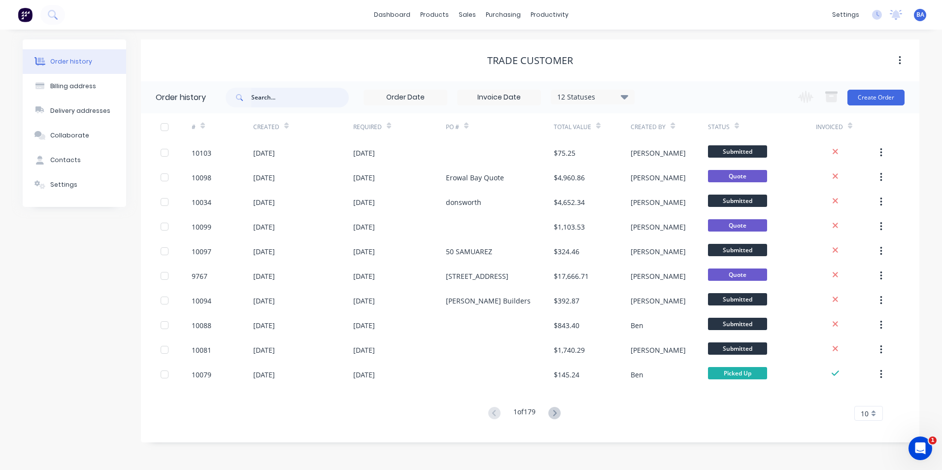
click at [313, 92] on input "text" at bounding box center [299, 98] width 97 height 20
type input "ben"
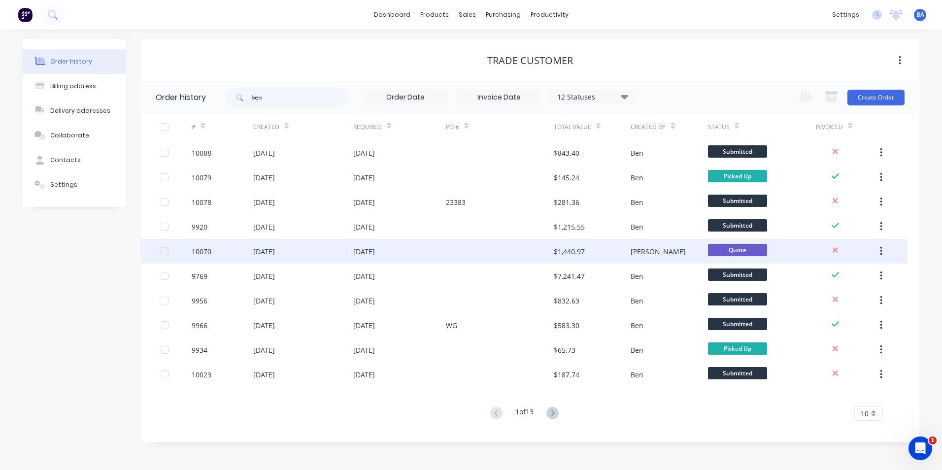
click at [564, 248] on div "$1,440.97" at bounding box center [568, 251] width 31 height 10
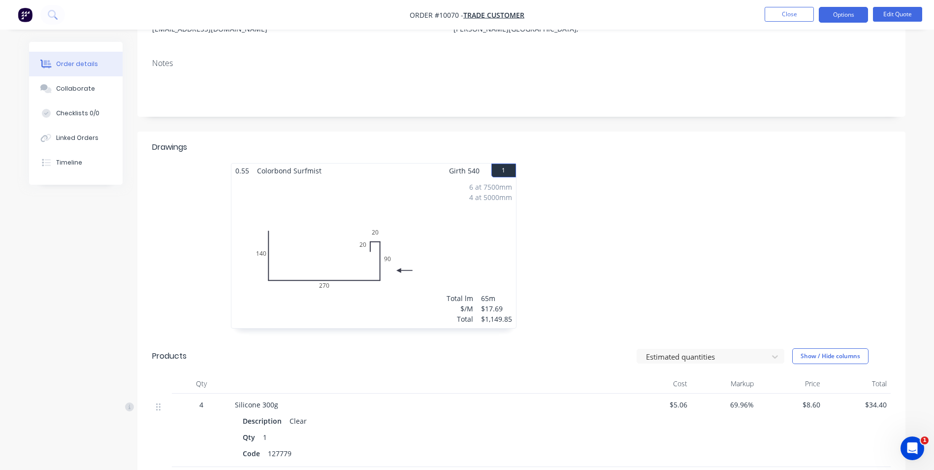
scroll to position [148, 0]
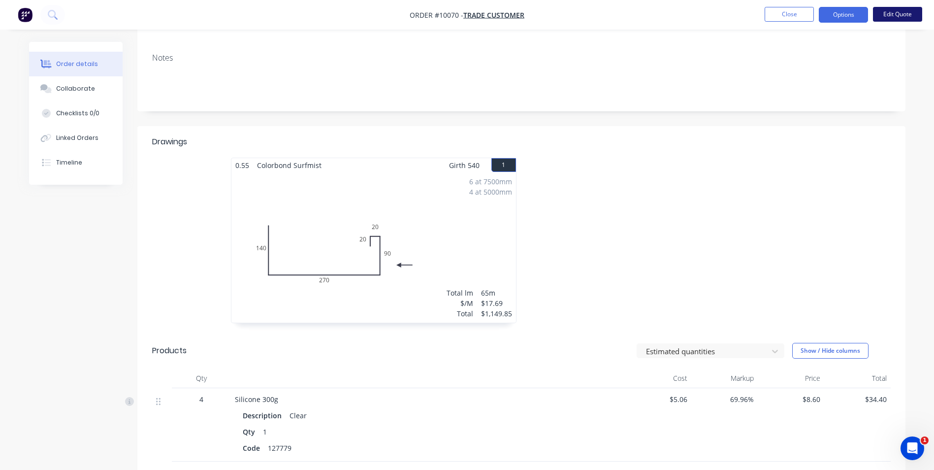
click at [895, 12] on button "Edit Quote" at bounding box center [897, 14] width 49 height 15
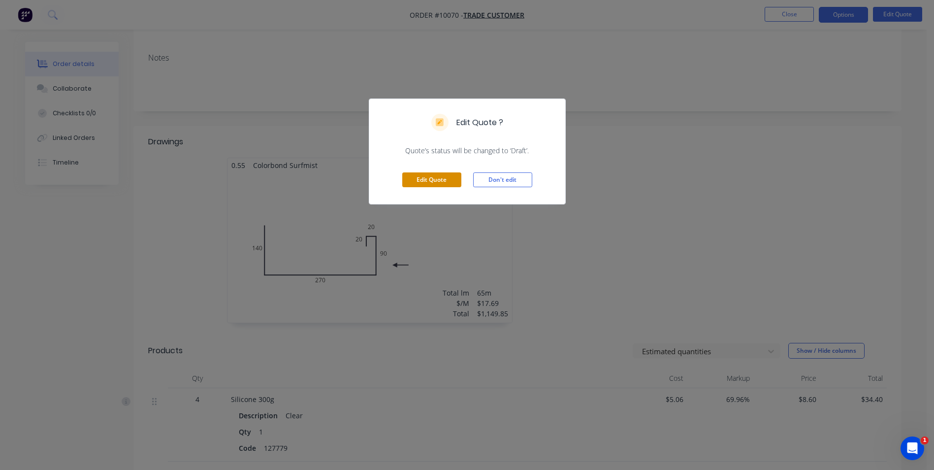
click at [434, 176] on button "Edit Quote" at bounding box center [431, 179] width 59 height 15
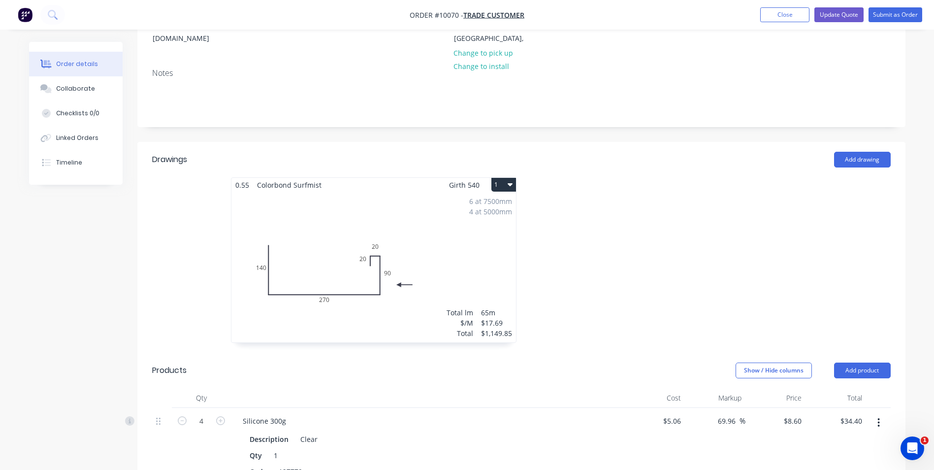
click at [381, 260] on div "6 at 7500mm 4 at 5000mm Total lm $/M Total 65m $17.69 $1,149.85" at bounding box center [373, 267] width 285 height 150
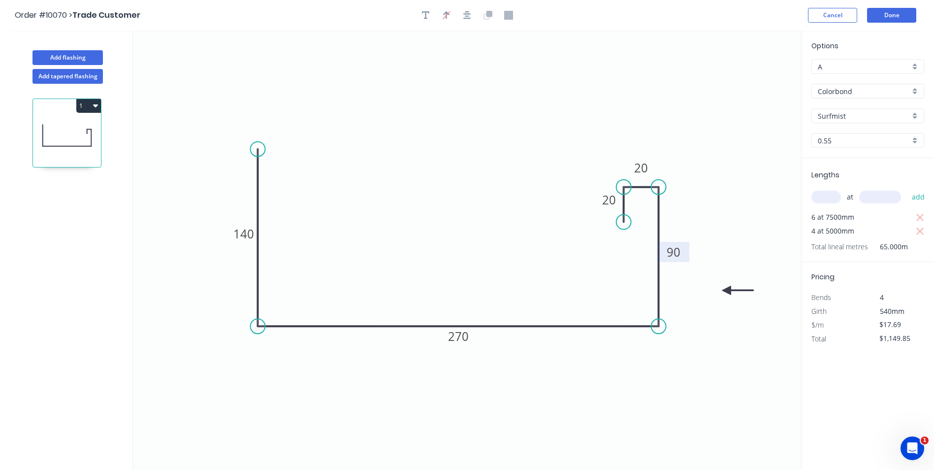
click at [677, 251] on tspan "90" at bounding box center [674, 252] width 14 height 16
click at [708, 201] on icon "0 140 270 120 20 20" at bounding box center [467, 250] width 668 height 439
click at [877, 15] on button "Done" at bounding box center [891, 15] width 49 height 15
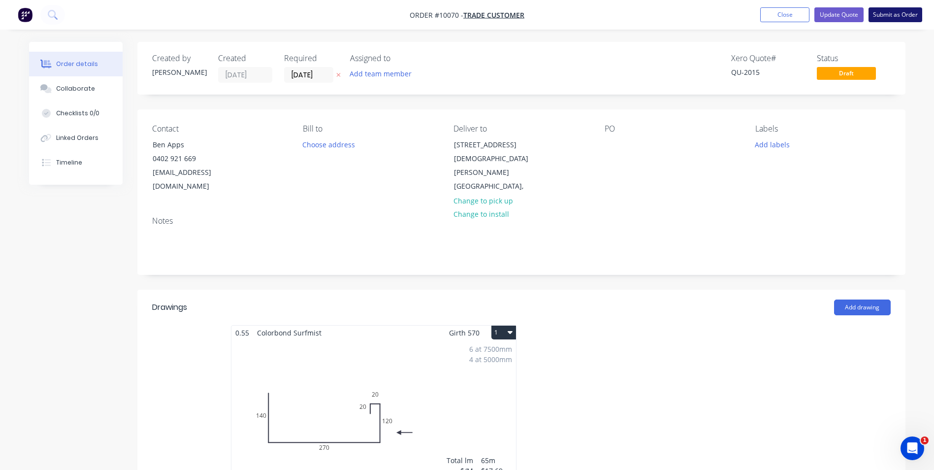
click at [891, 10] on button "Submit as Order" at bounding box center [896, 14] width 54 height 15
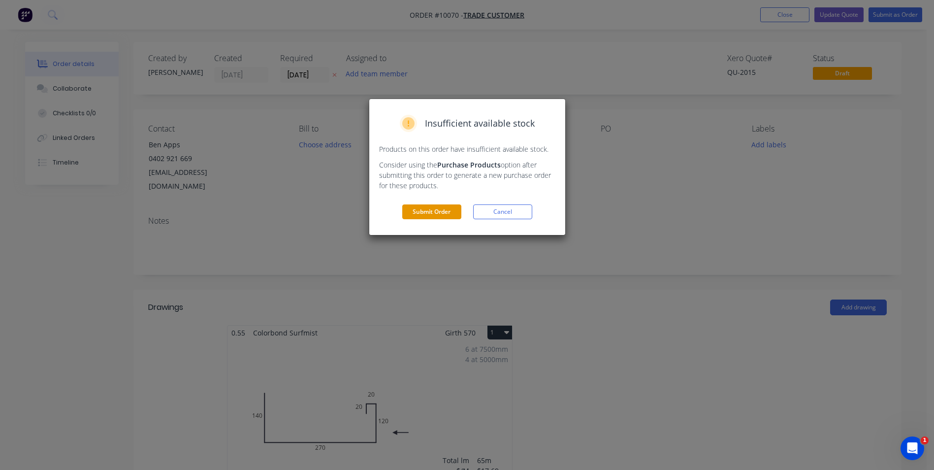
click at [425, 210] on button "Submit Order" at bounding box center [431, 211] width 59 height 15
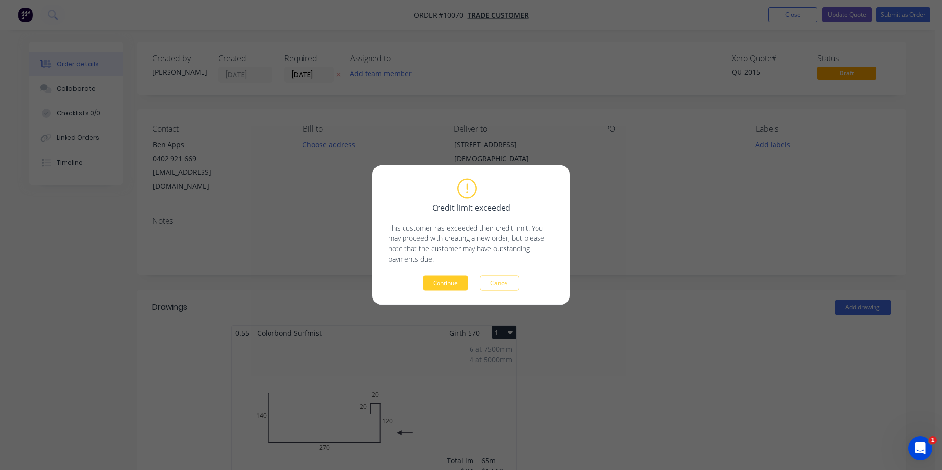
click at [434, 284] on button "Continue" at bounding box center [444, 283] width 45 height 15
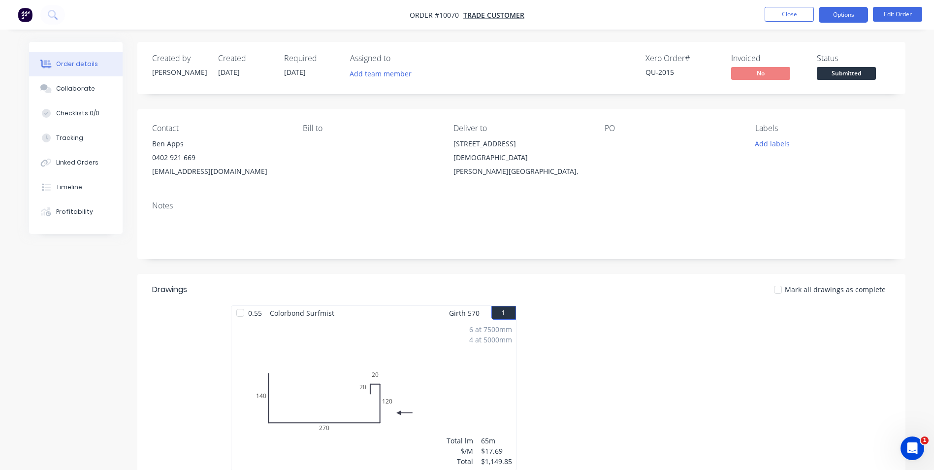
click at [846, 12] on button "Options" at bounding box center [843, 15] width 49 height 16
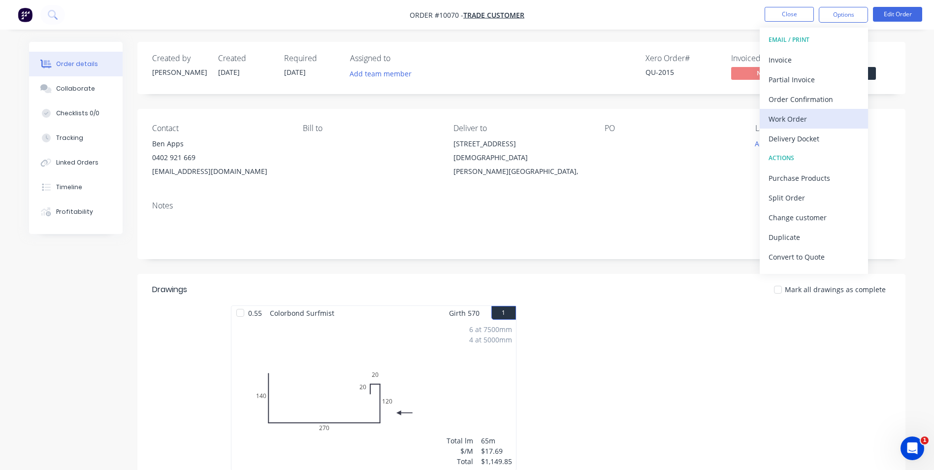
click at [811, 117] on div "Work Order" at bounding box center [814, 119] width 91 height 14
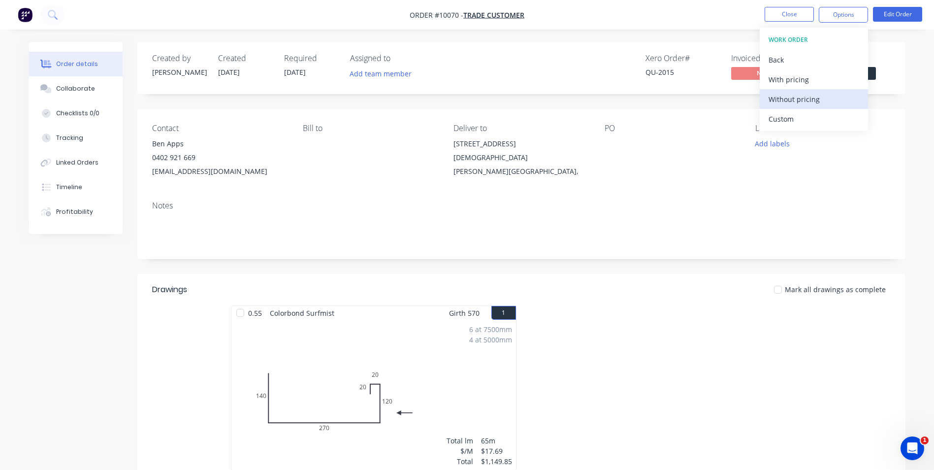
click at [816, 104] on div "Without pricing" at bounding box center [814, 99] width 91 height 14
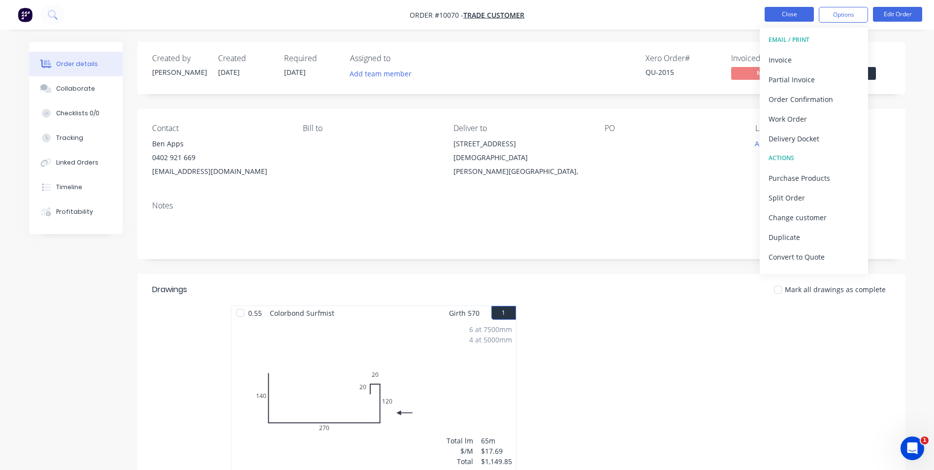
click at [774, 10] on button "Close" at bounding box center [789, 14] width 49 height 15
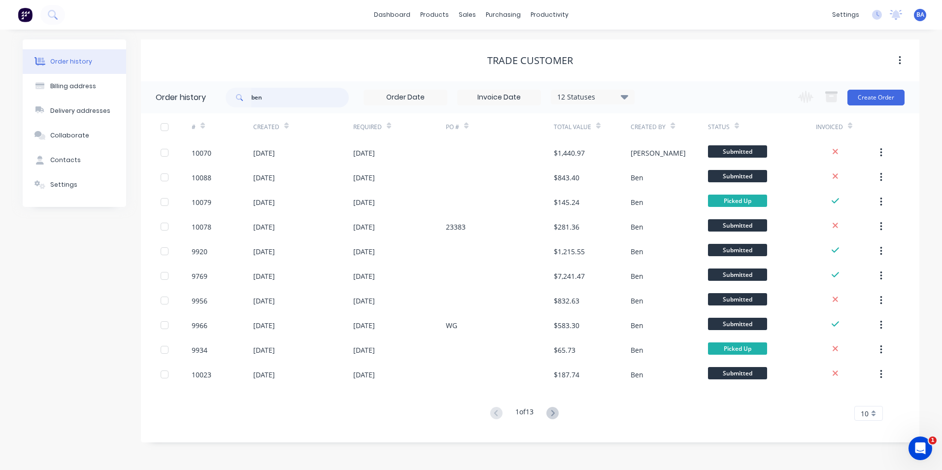
click at [276, 95] on input "ben" at bounding box center [299, 98] width 97 height 20
type input "b"
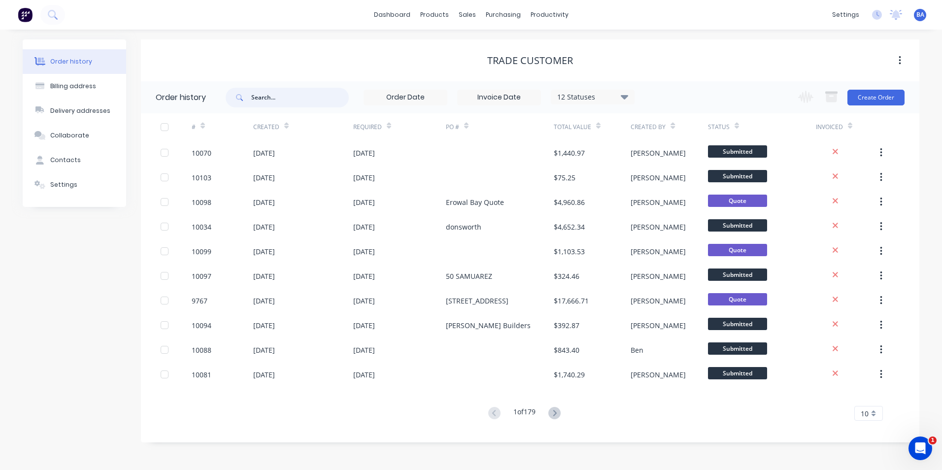
click at [274, 94] on input "text" at bounding box center [299, 98] width 97 height 20
type input "john"
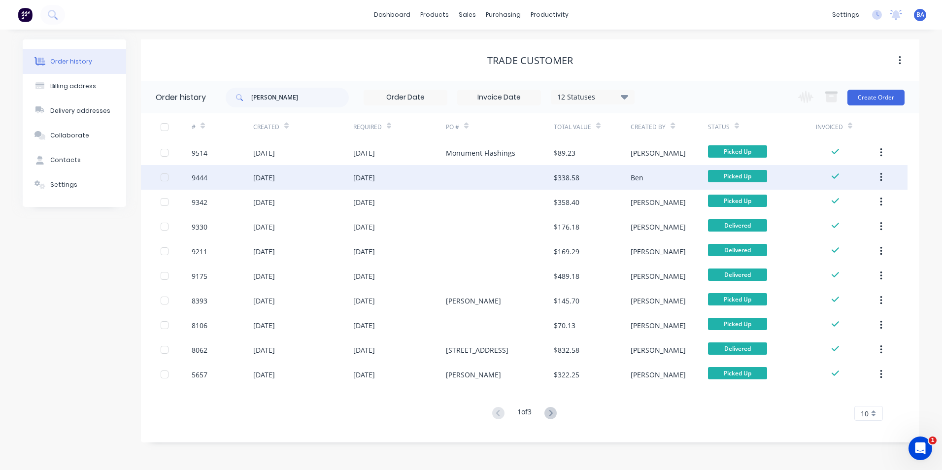
click at [472, 175] on div at bounding box center [500, 177] width 108 height 25
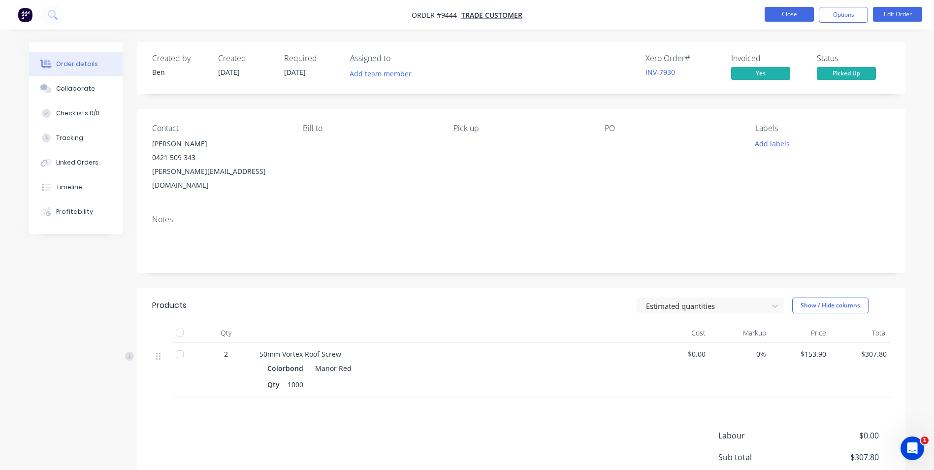
click at [778, 16] on button "Close" at bounding box center [789, 14] width 49 height 15
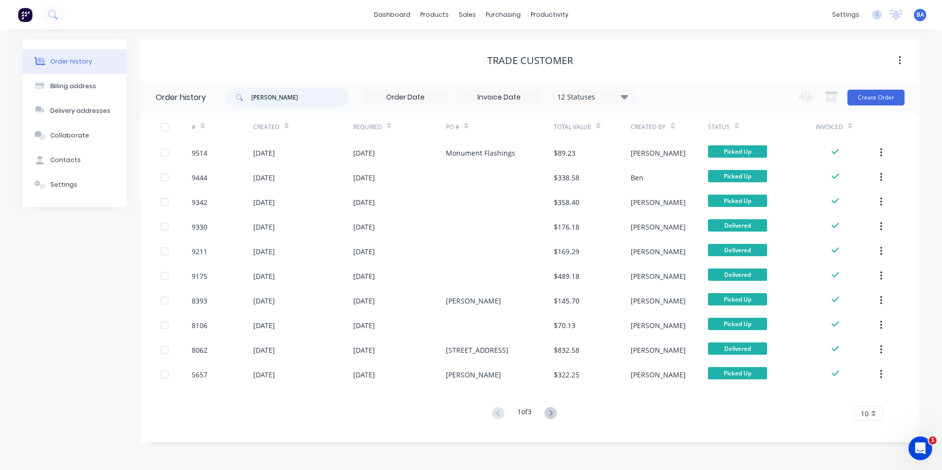
click at [287, 100] on input "john" at bounding box center [299, 98] width 97 height 20
type input "joe"
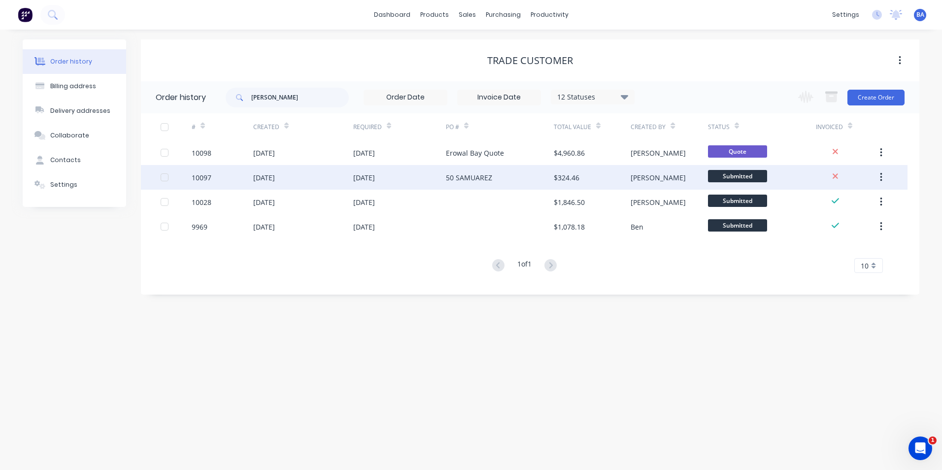
click at [517, 178] on div "50 SAMUAREZ" at bounding box center [500, 177] width 108 height 25
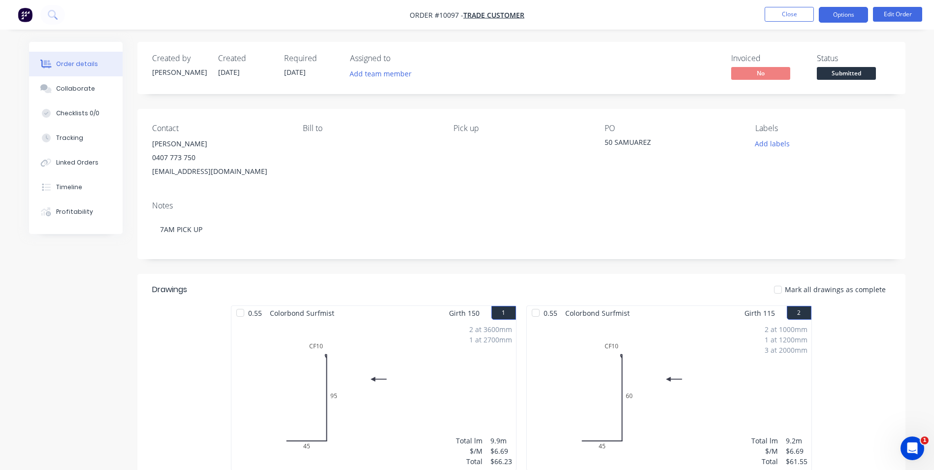
click at [852, 19] on button "Options" at bounding box center [843, 15] width 49 height 16
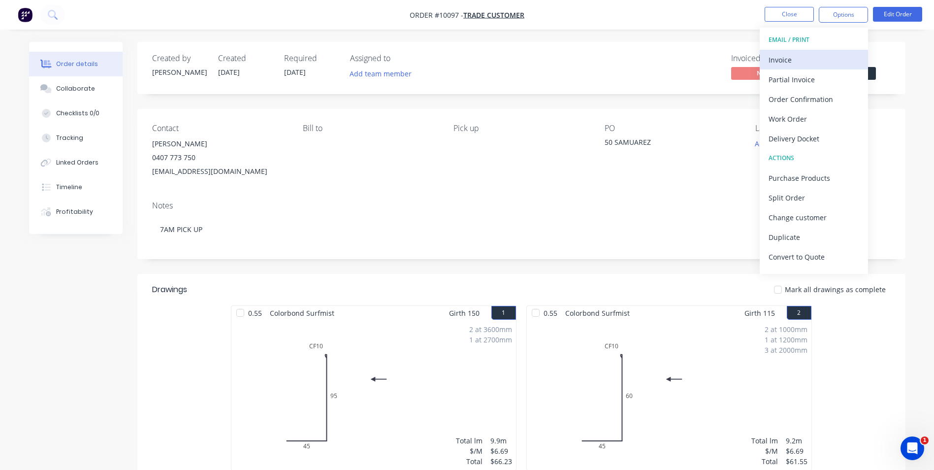
click at [794, 59] on div "Invoice" at bounding box center [814, 60] width 91 height 14
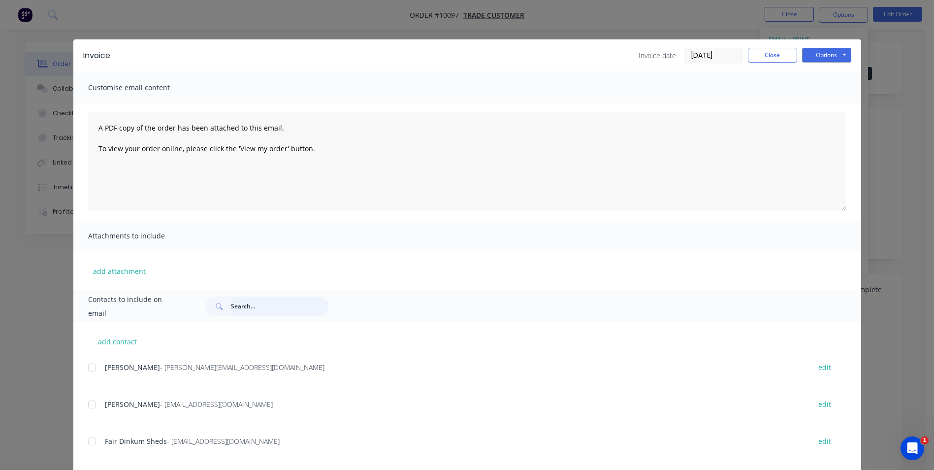
click at [244, 306] on input "text" at bounding box center [279, 306] width 97 height 20
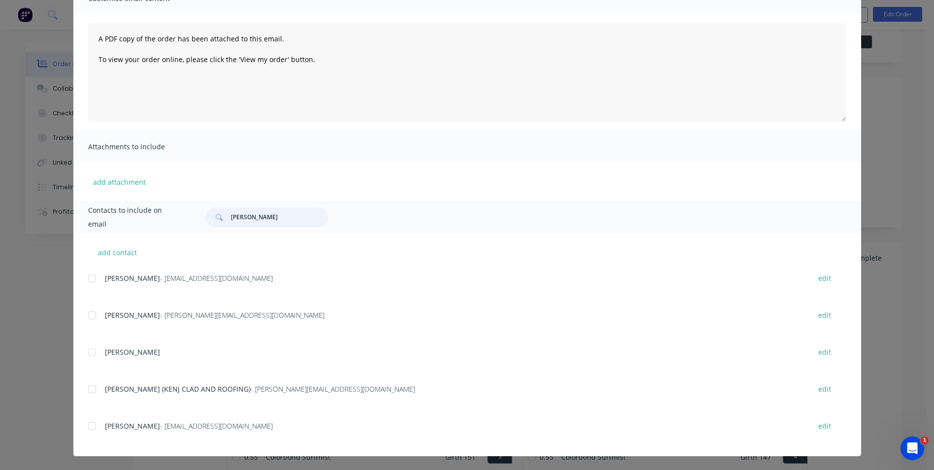
scroll to position [49, 0]
click at [90, 424] on div at bounding box center [92, 426] width 20 height 20
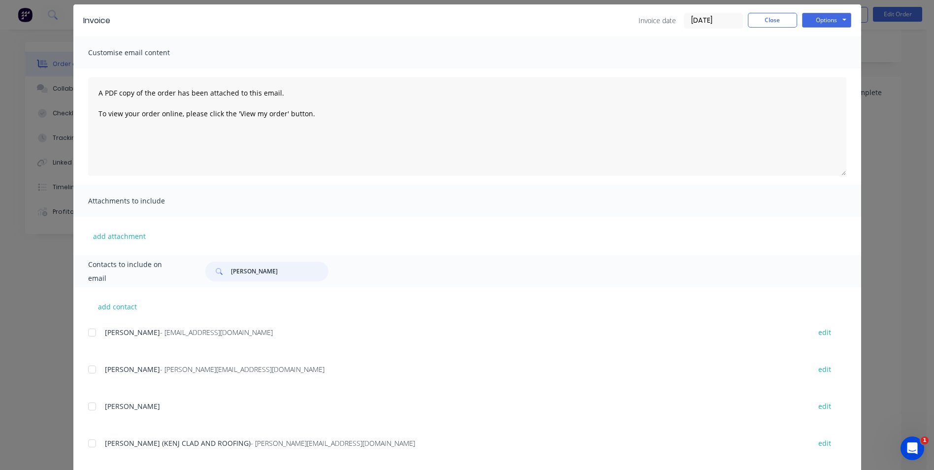
scroll to position [0, 0]
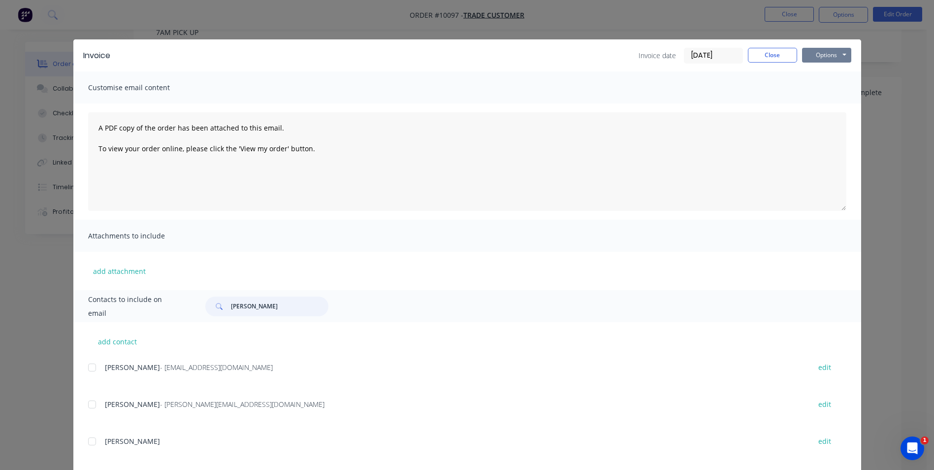
type input "joe"
click at [809, 57] on button "Options" at bounding box center [826, 55] width 49 height 15
click at [833, 103] on button "Email" at bounding box center [833, 105] width 63 height 16
click at [827, 54] on button "Options" at bounding box center [826, 55] width 49 height 15
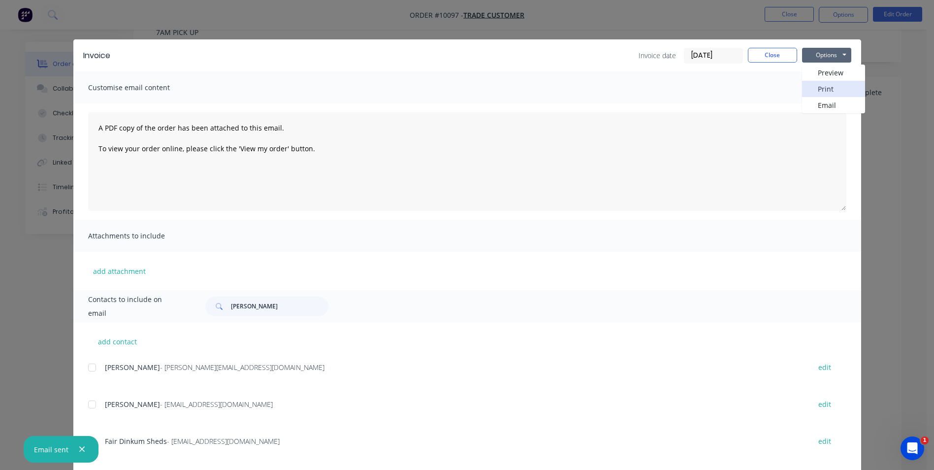
click at [830, 91] on button "Print" at bounding box center [833, 89] width 63 height 16
click at [758, 56] on button "Close" at bounding box center [772, 55] width 49 height 15
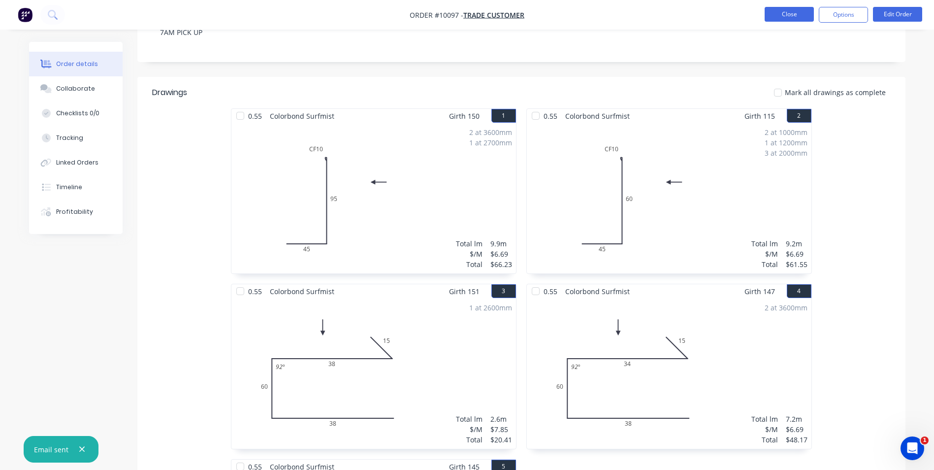
click at [783, 14] on button "Close" at bounding box center [789, 14] width 49 height 15
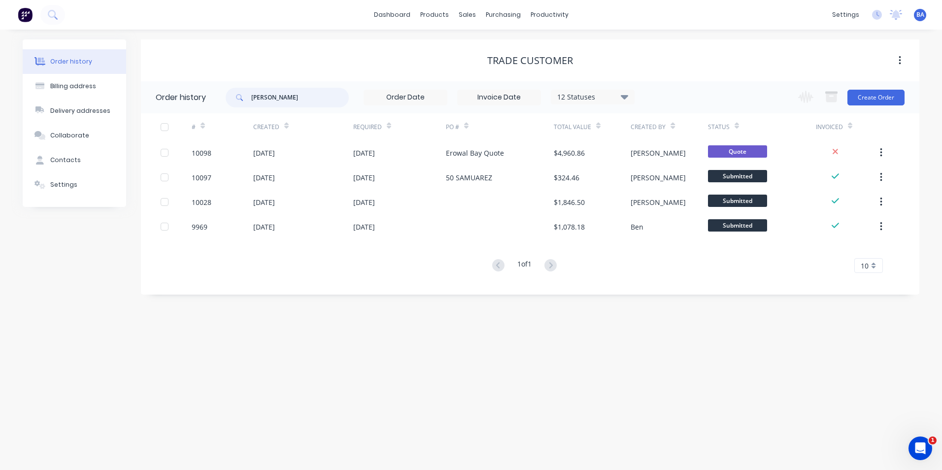
click at [279, 98] on input "joe" at bounding box center [299, 98] width 97 height 20
type input "j"
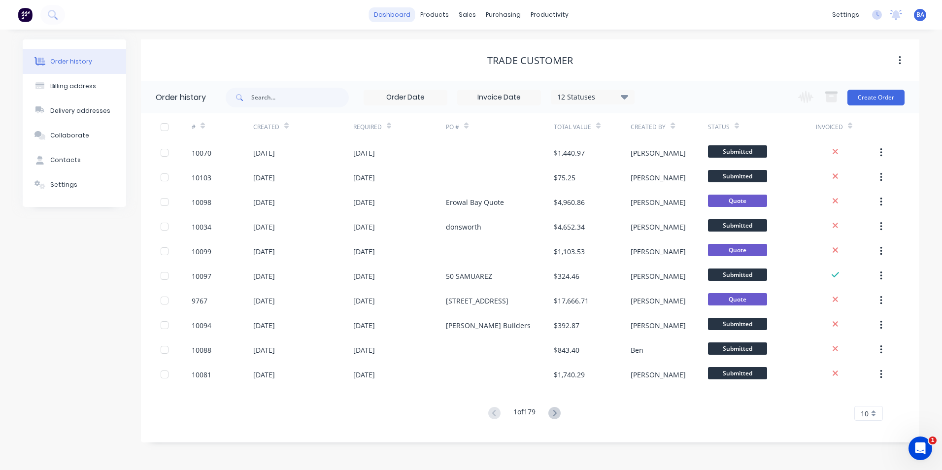
click at [405, 17] on link "dashboard" at bounding box center [392, 14] width 46 height 15
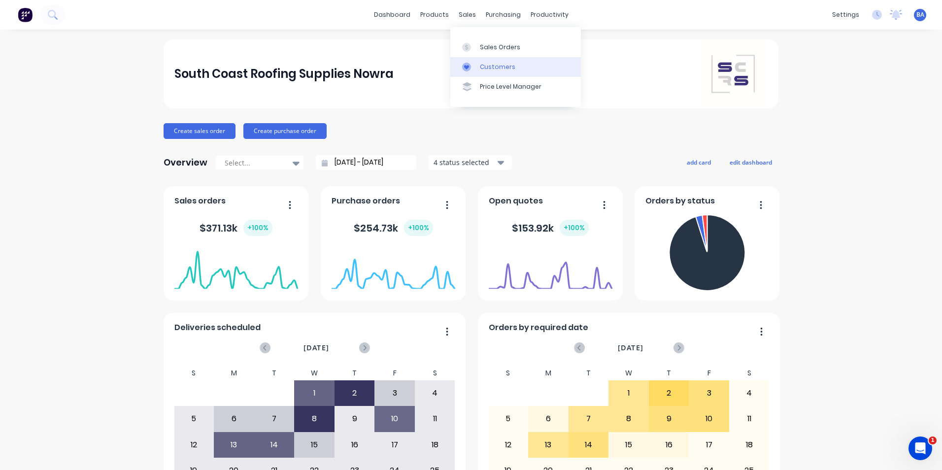
click at [473, 63] on div at bounding box center [469, 67] width 15 height 9
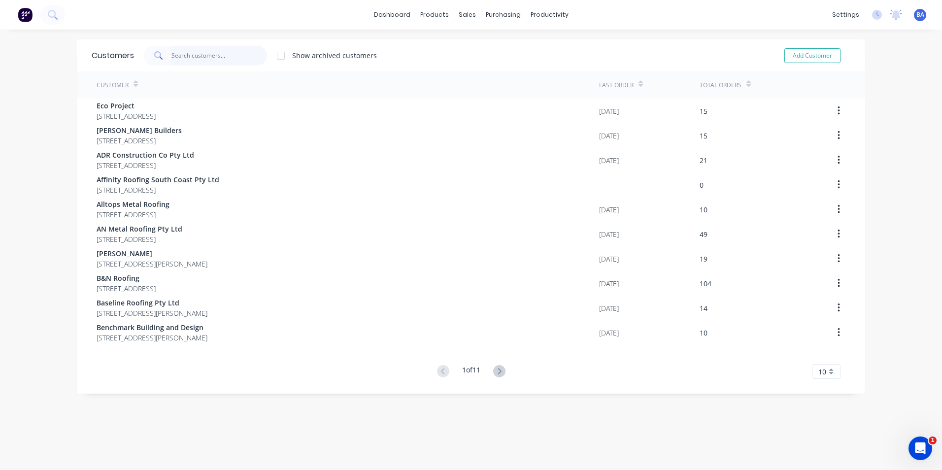
click at [178, 50] on input "text" at bounding box center [219, 56] width 96 height 20
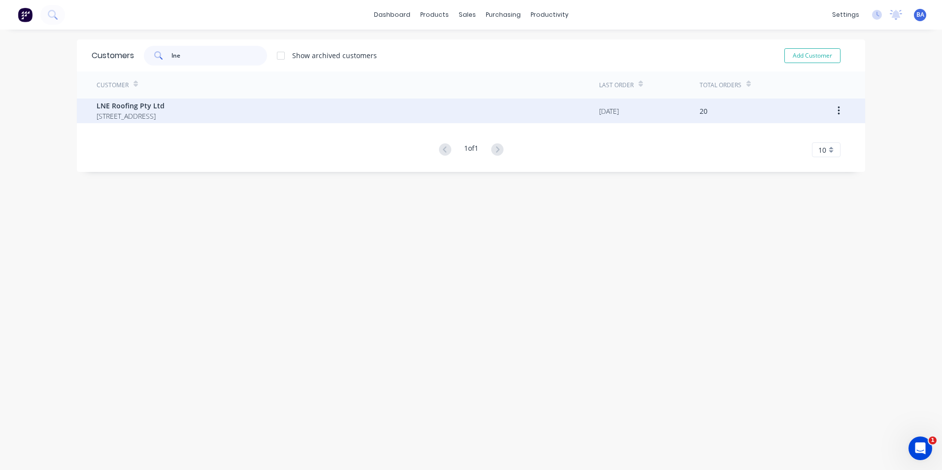
type input "lne"
click at [162, 118] on span "[STREET_ADDRESS]" at bounding box center [131, 116] width 68 height 10
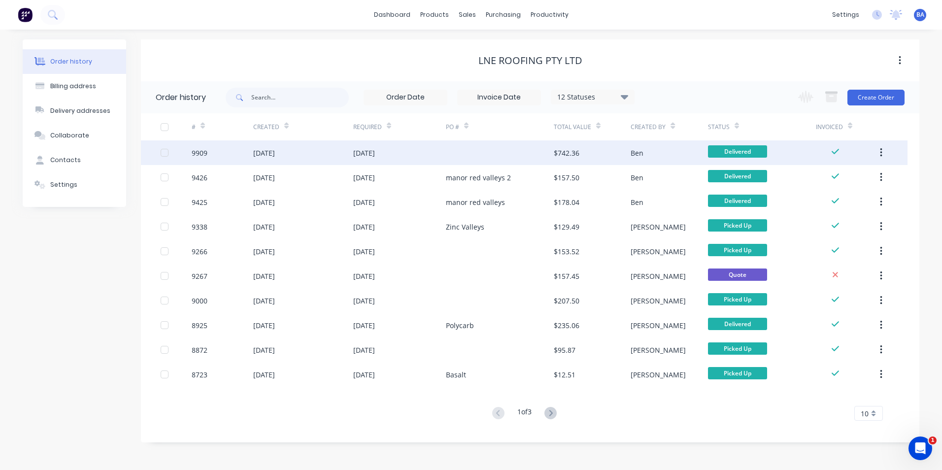
click at [436, 151] on div "[DATE]" at bounding box center [399, 152] width 93 height 25
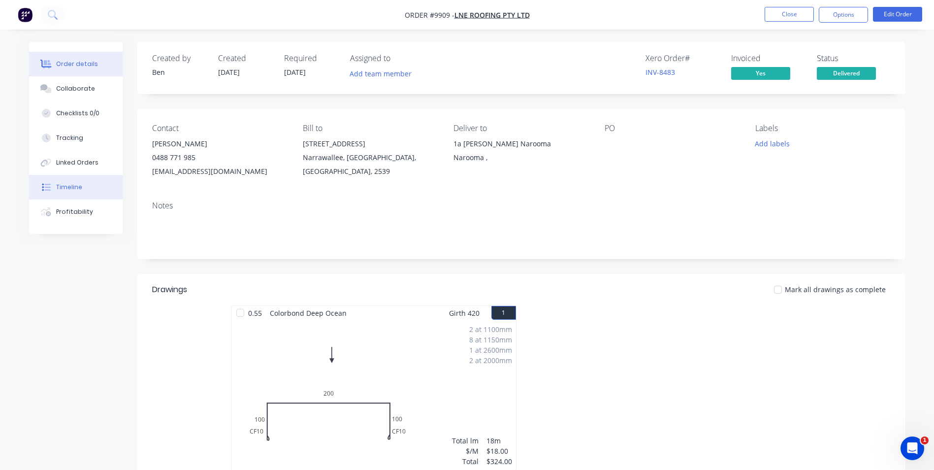
click at [70, 193] on button "Timeline" at bounding box center [76, 187] width 94 height 25
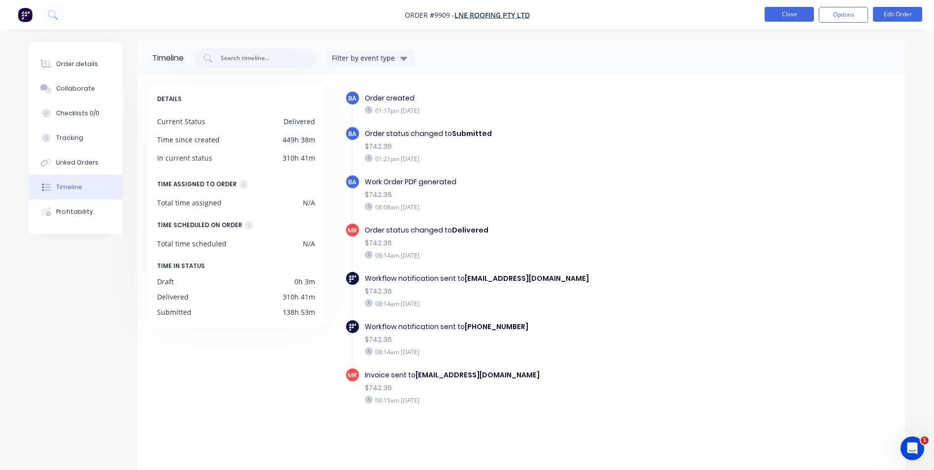
click at [793, 9] on button "Close" at bounding box center [789, 14] width 49 height 15
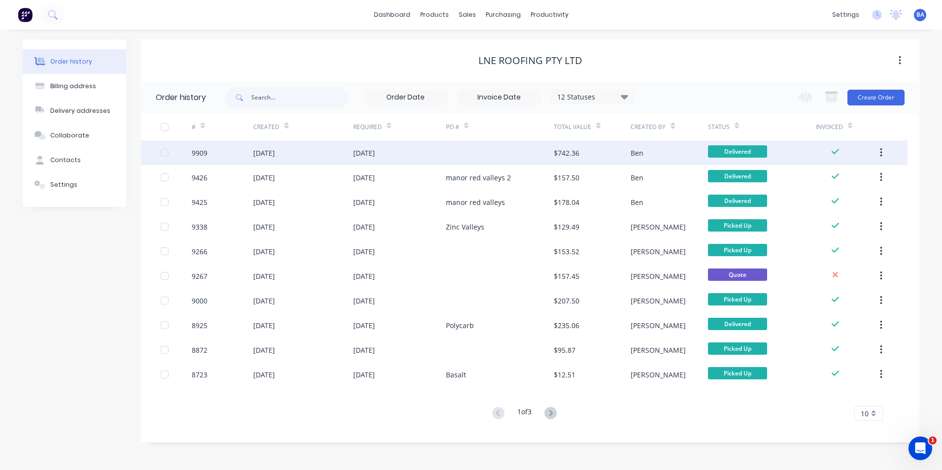
click at [498, 154] on div at bounding box center [500, 152] width 108 height 25
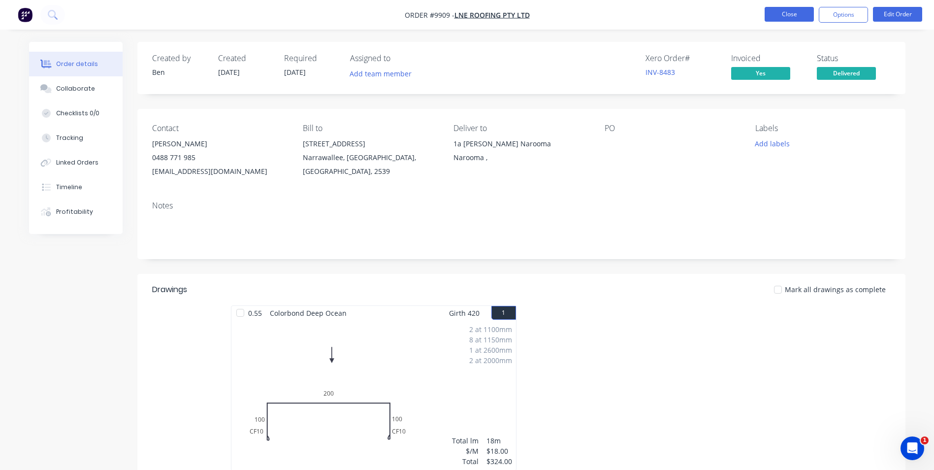
click at [788, 13] on button "Close" at bounding box center [789, 14] width 49 height 15
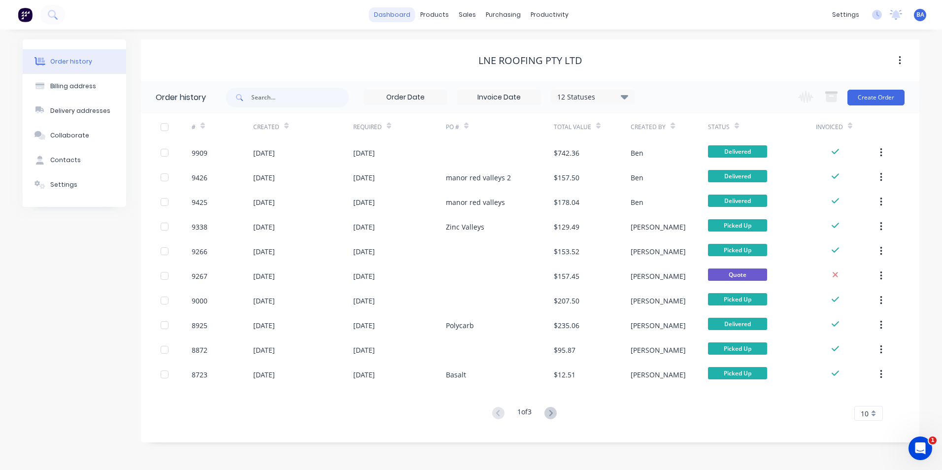
click at [409, 13] on link "dashboard" at bounding box center [392, 14] width 46 height 15
